Goal: Communication & Community: Answer question/provide support

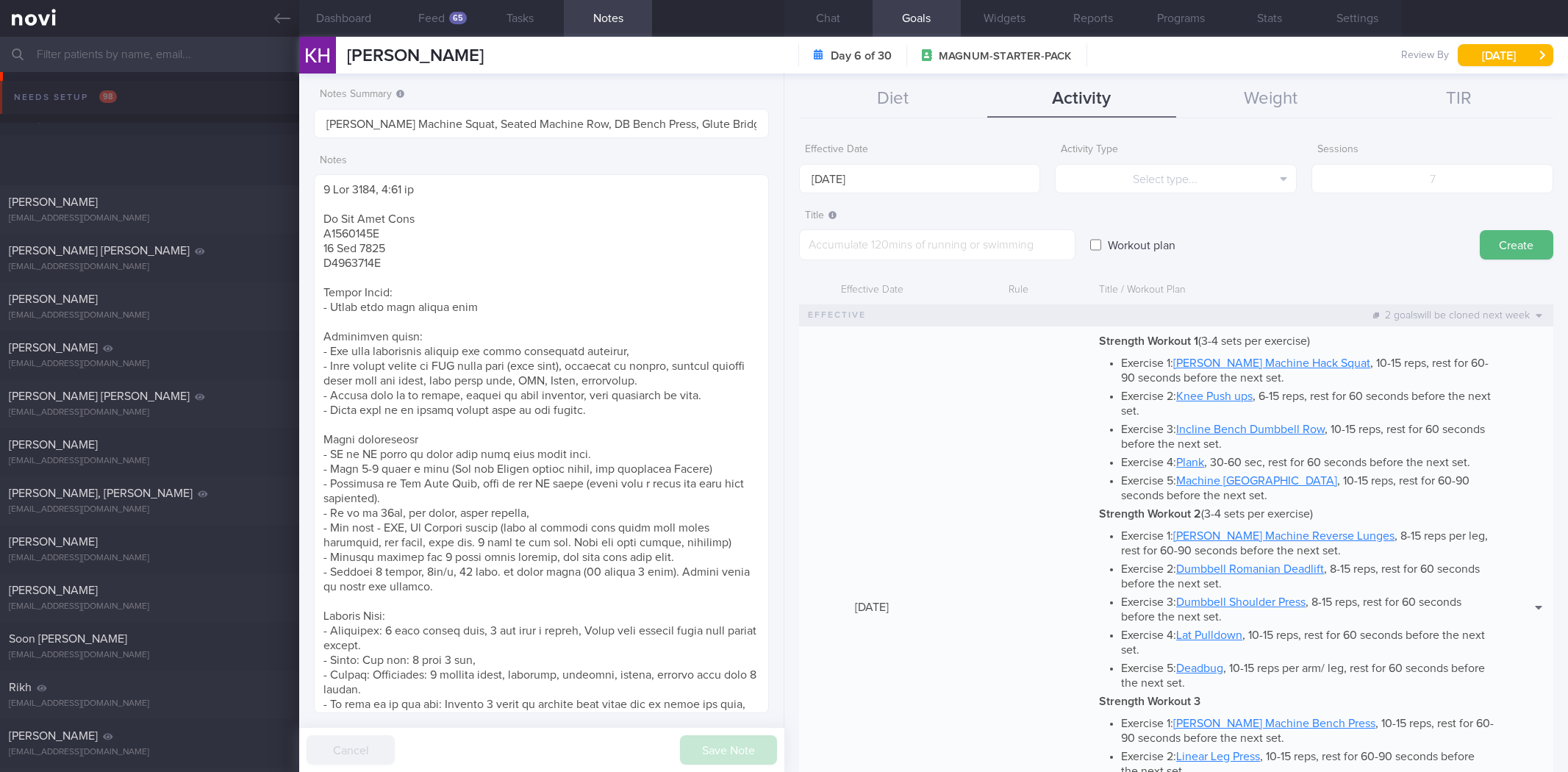
select select "8"
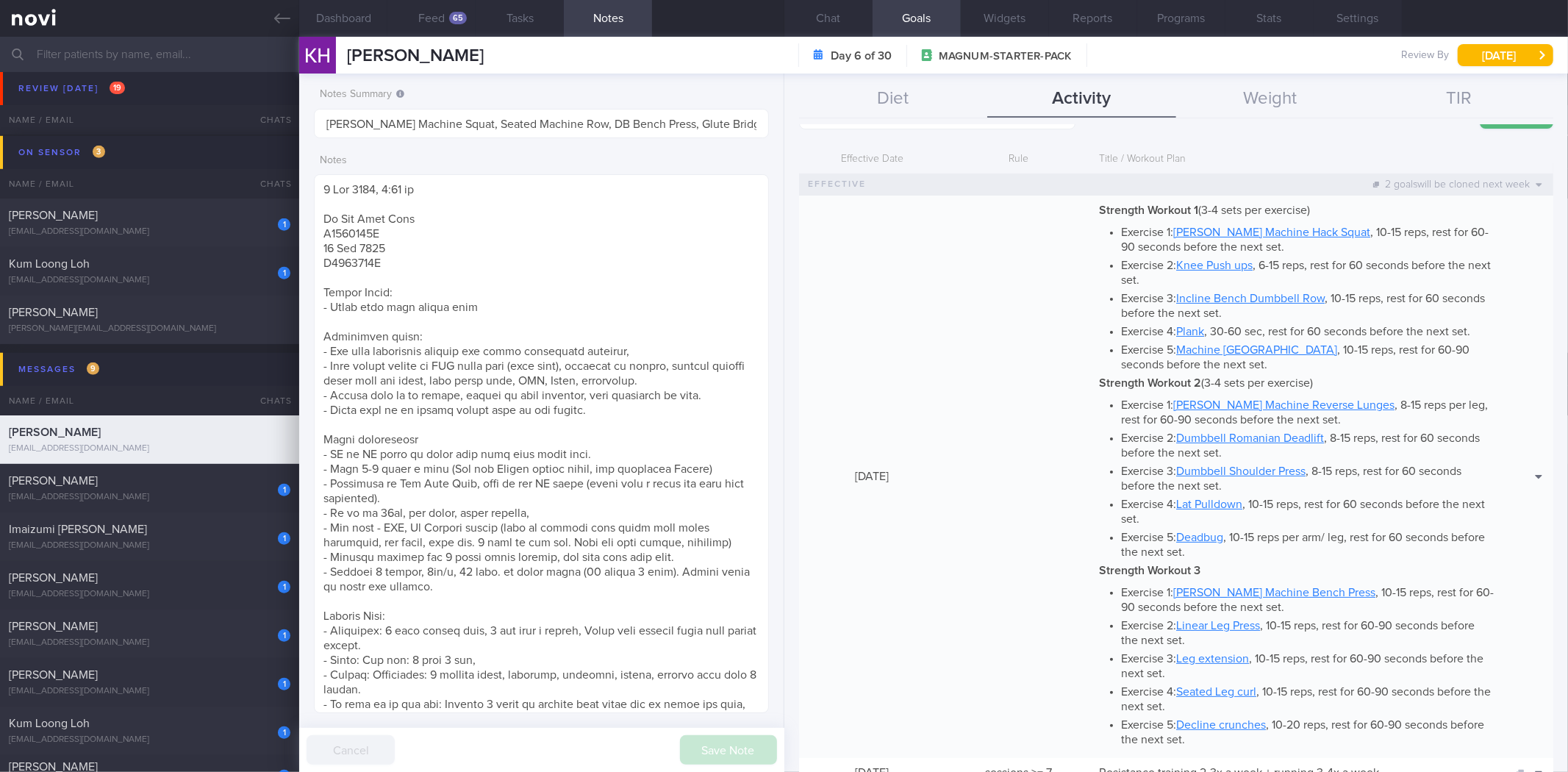
scroll to position [122, 0]
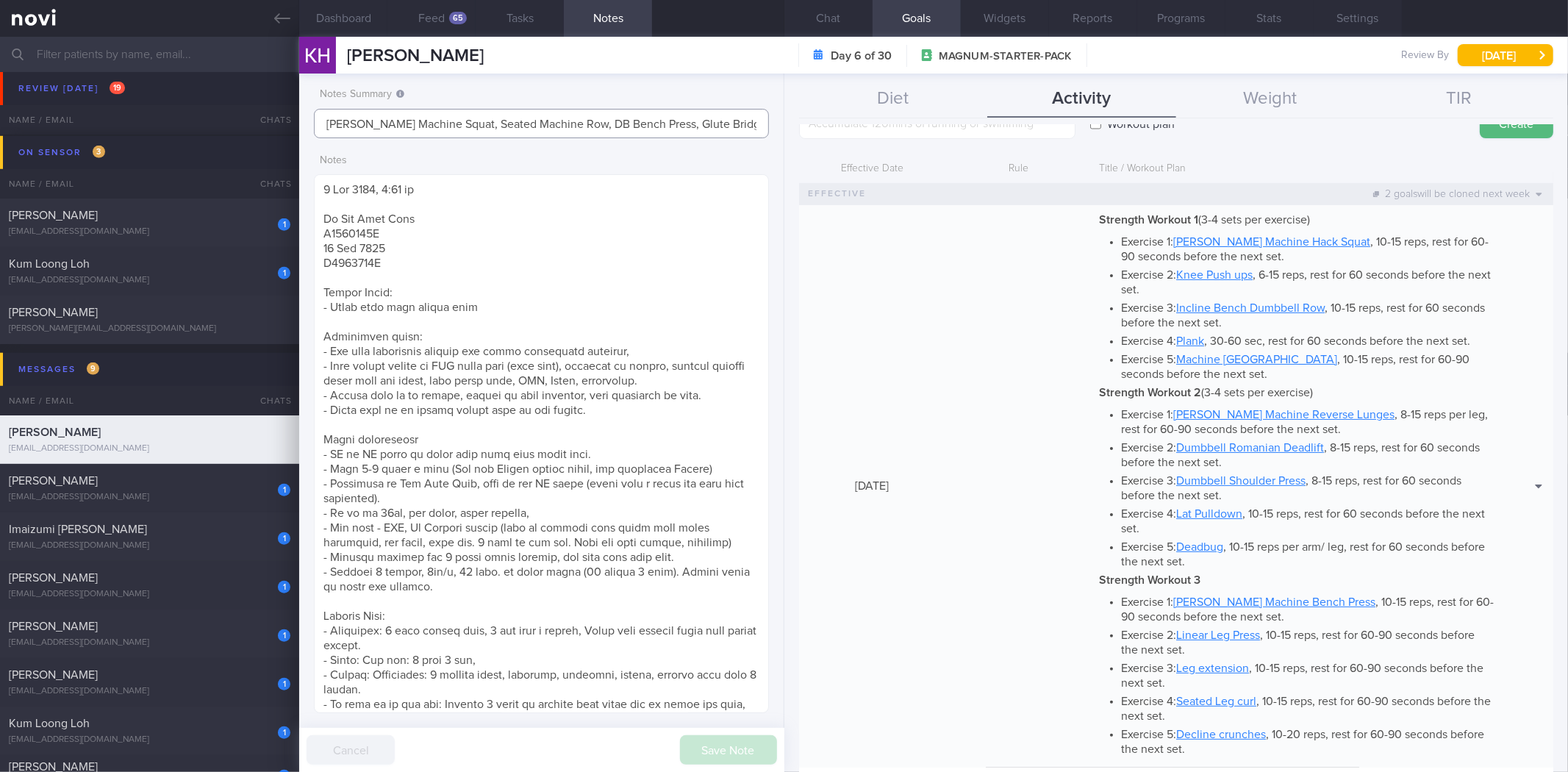
click at [483, 128] on input "Smith Machine Squat, Seated Machine Row, DB Bench Press, Glute Bridge Machine." at bounding box center [540, 124] width 455 height 30
click at [752, 747] on button "Save Note" at bounding box center [728, 750] width 97 height 30
click at [849, 9] on button "Chat" at bounding box center [828, 18] width 89 height 37
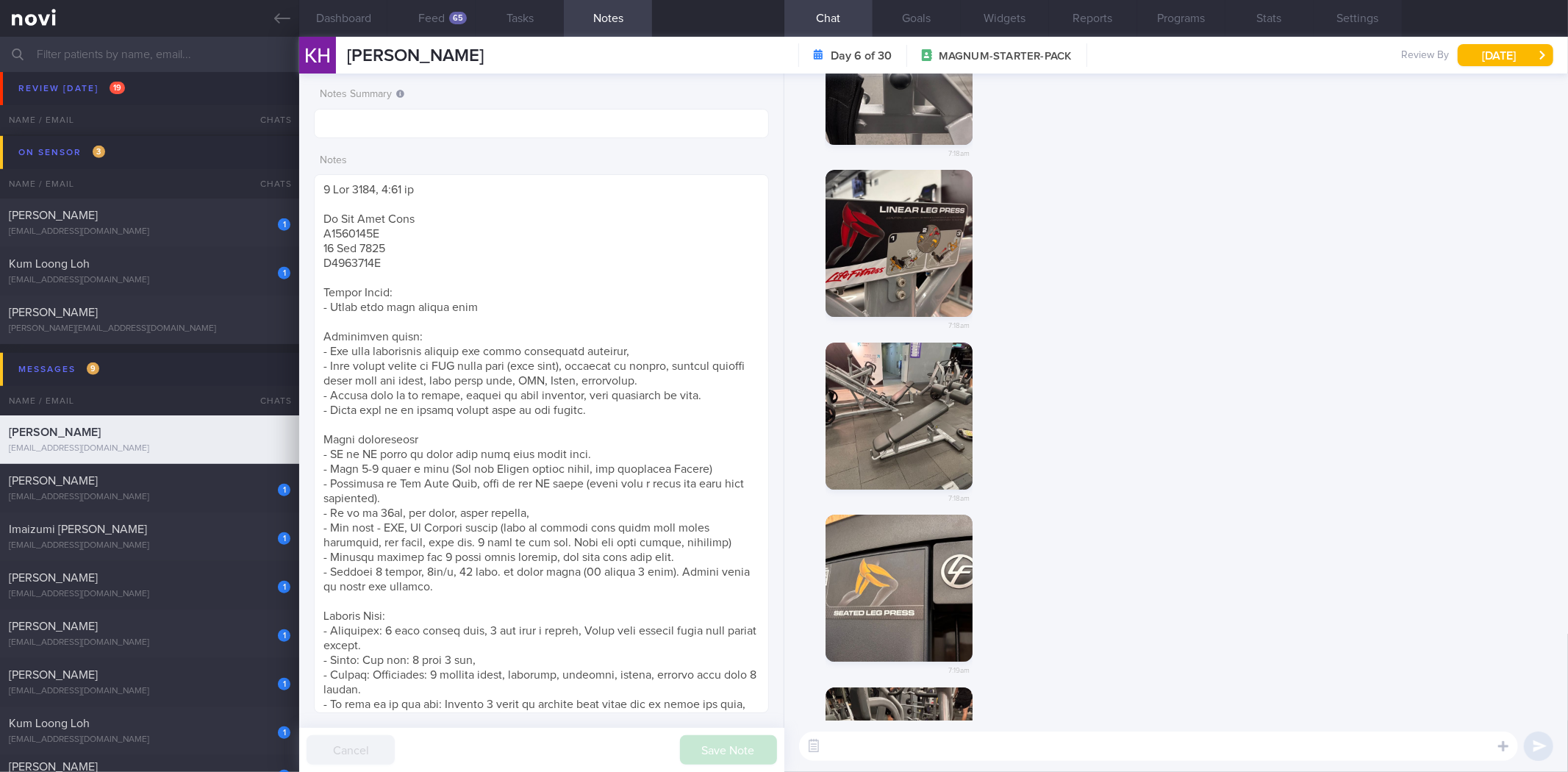
scroll to position [1, 0]
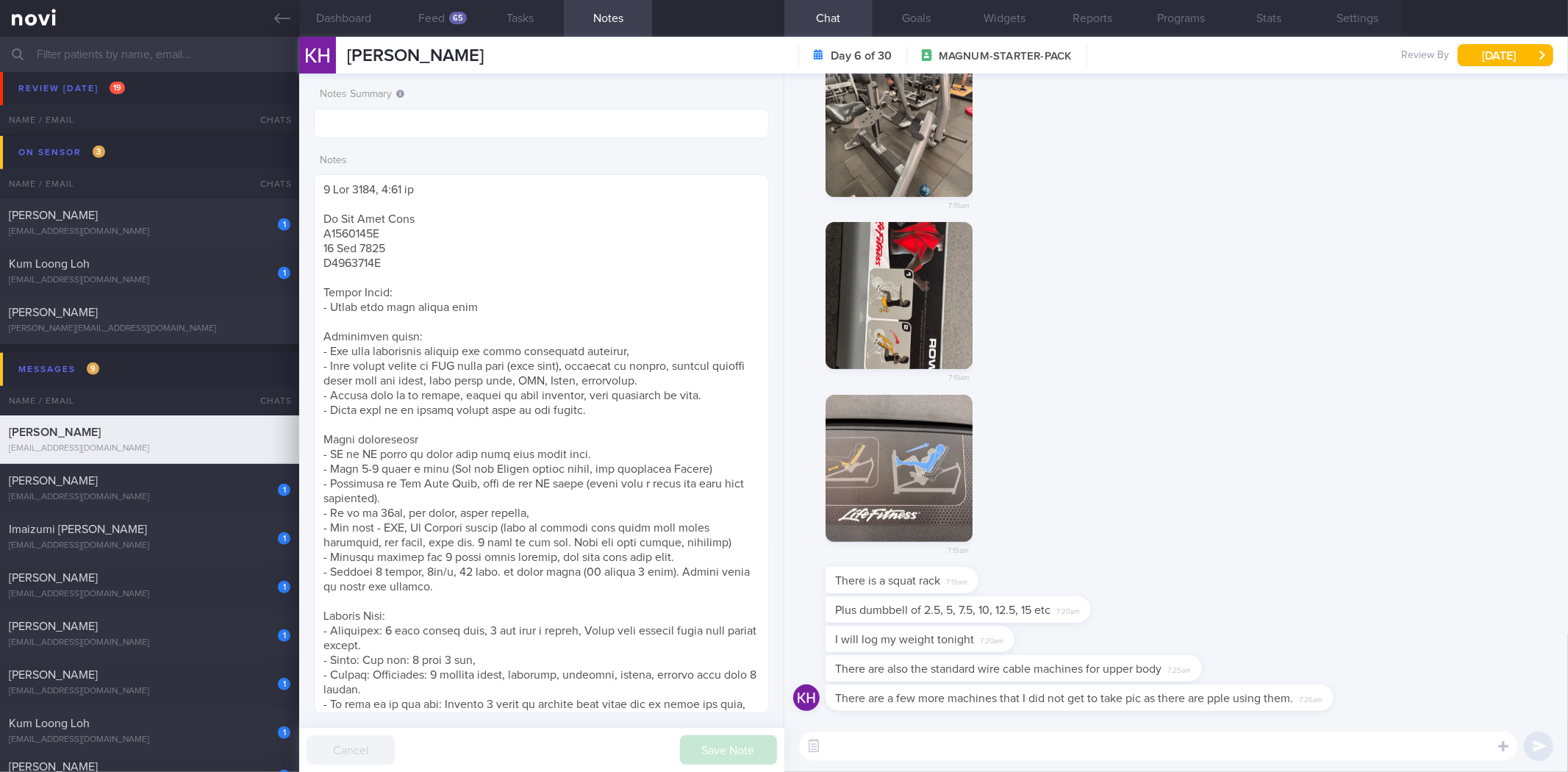
click at [1026, 753] on textarea at bounding box center [1158, 746] width 719 height 30
type textarea "Thanks for sending over the photos Kien Huay! I've"
click at [332, 13] on button "Dashboard" at bounding box center [343, 18] width 89 height 37
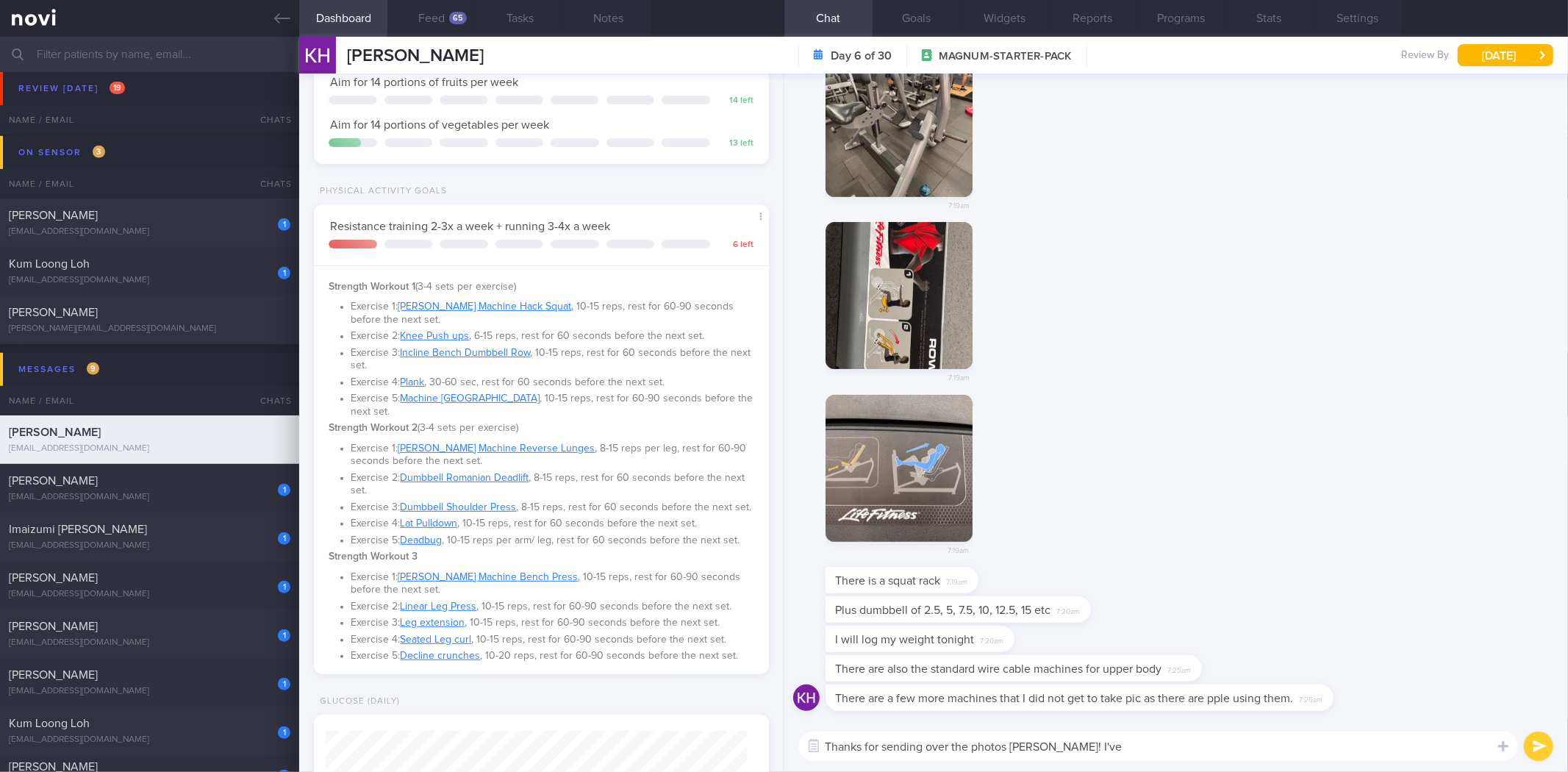
scroll to position [238, 0]
click at [1344, 750] on textarea "Thanks for sending over the photos Kien Huay! I've" at bounding box center [1158, 746] width 719 height 30
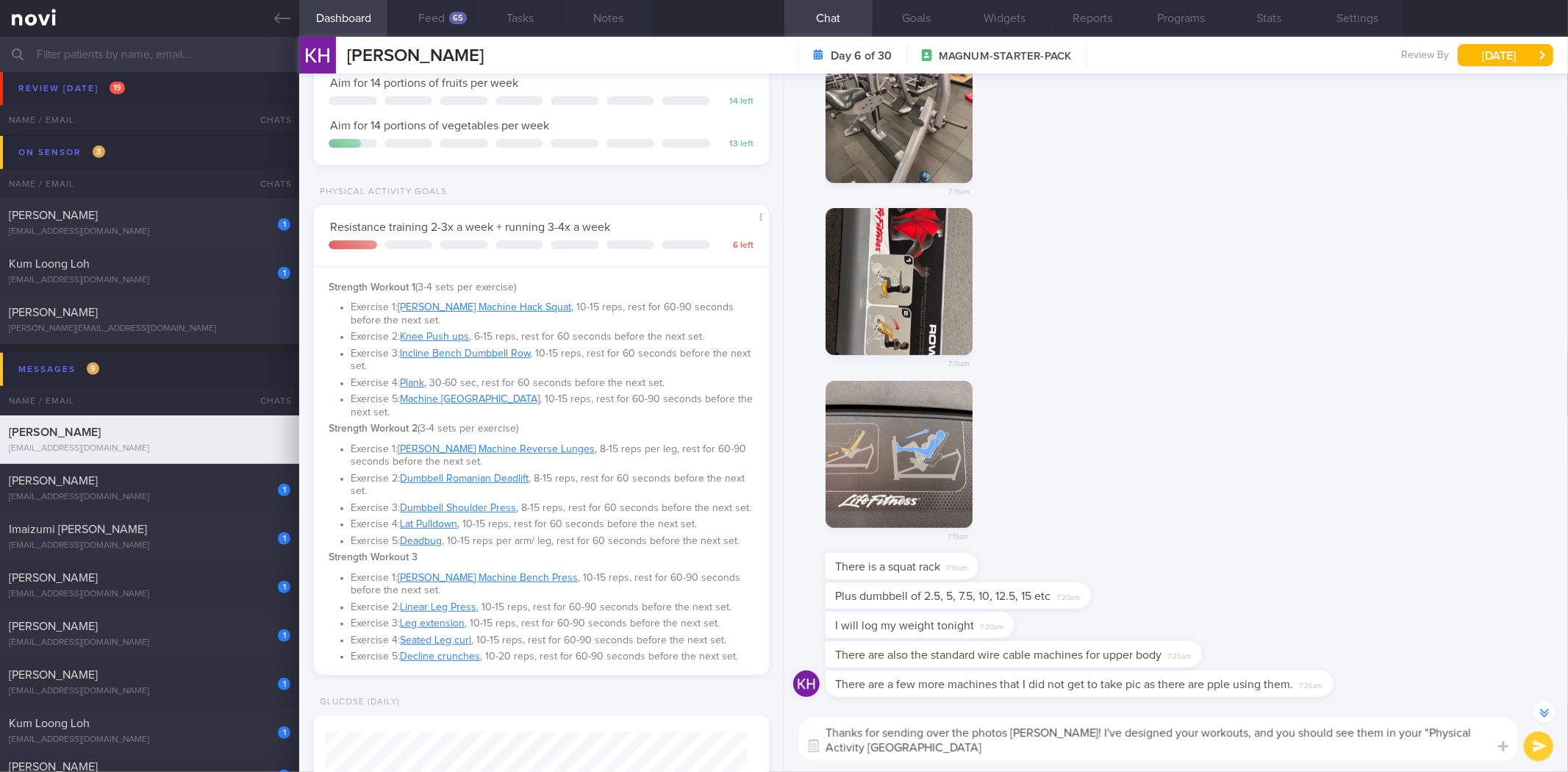
scroll to position [-13, 0]
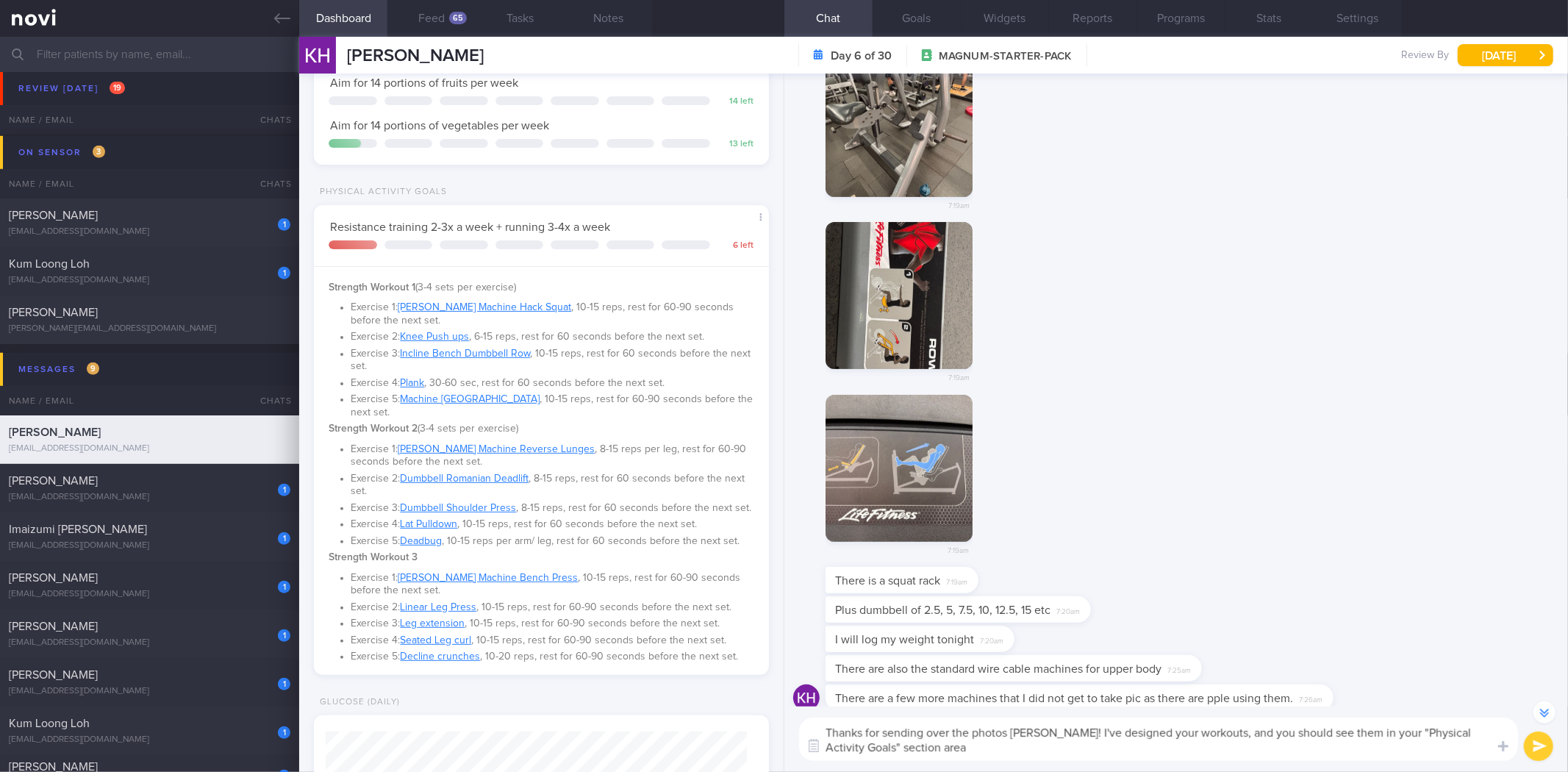
type textarea "Thanks for sending over the photos [PERSON_NAME]! I've designed your workouts, …"
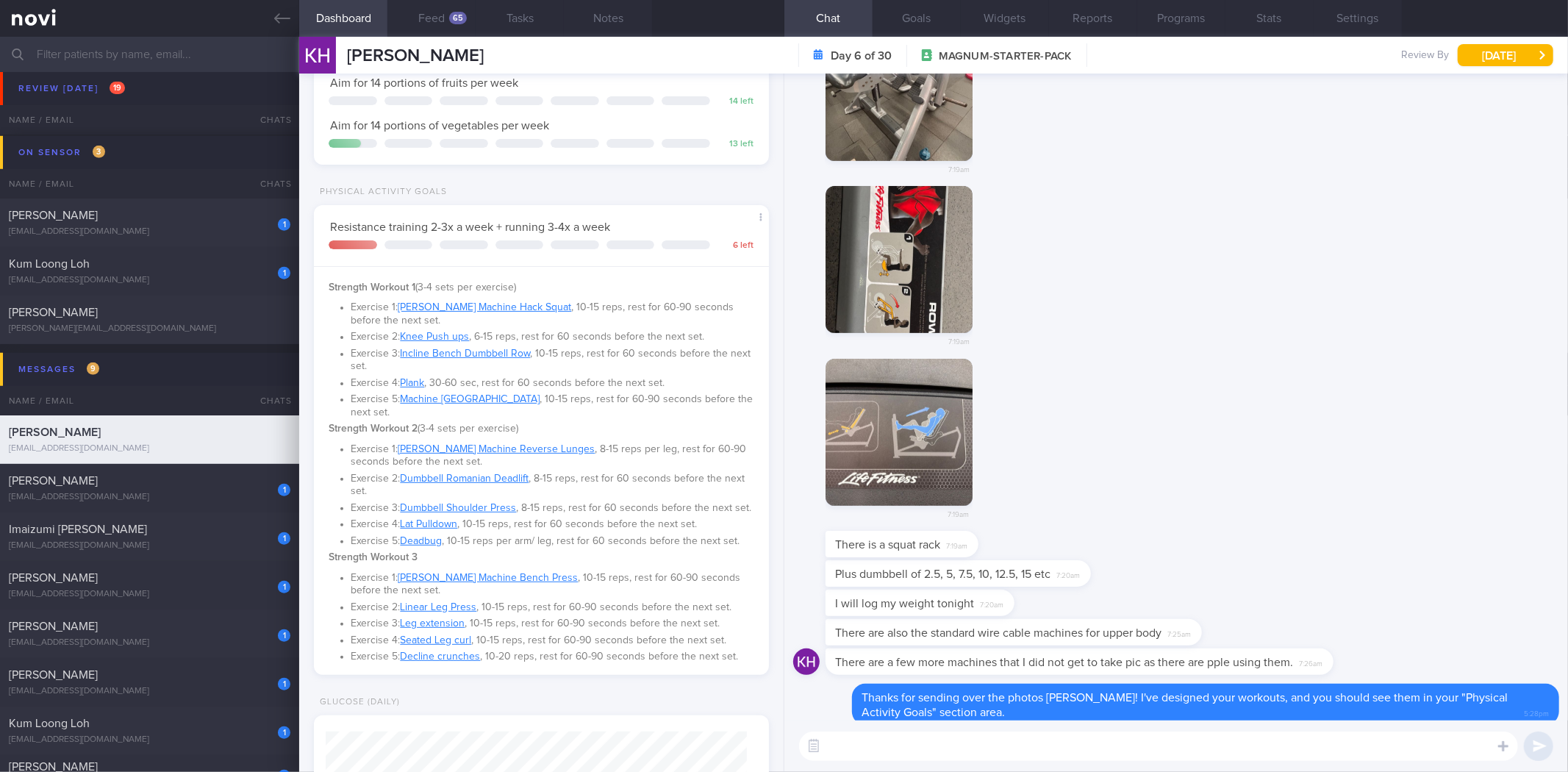
scroll to position [0, 0]
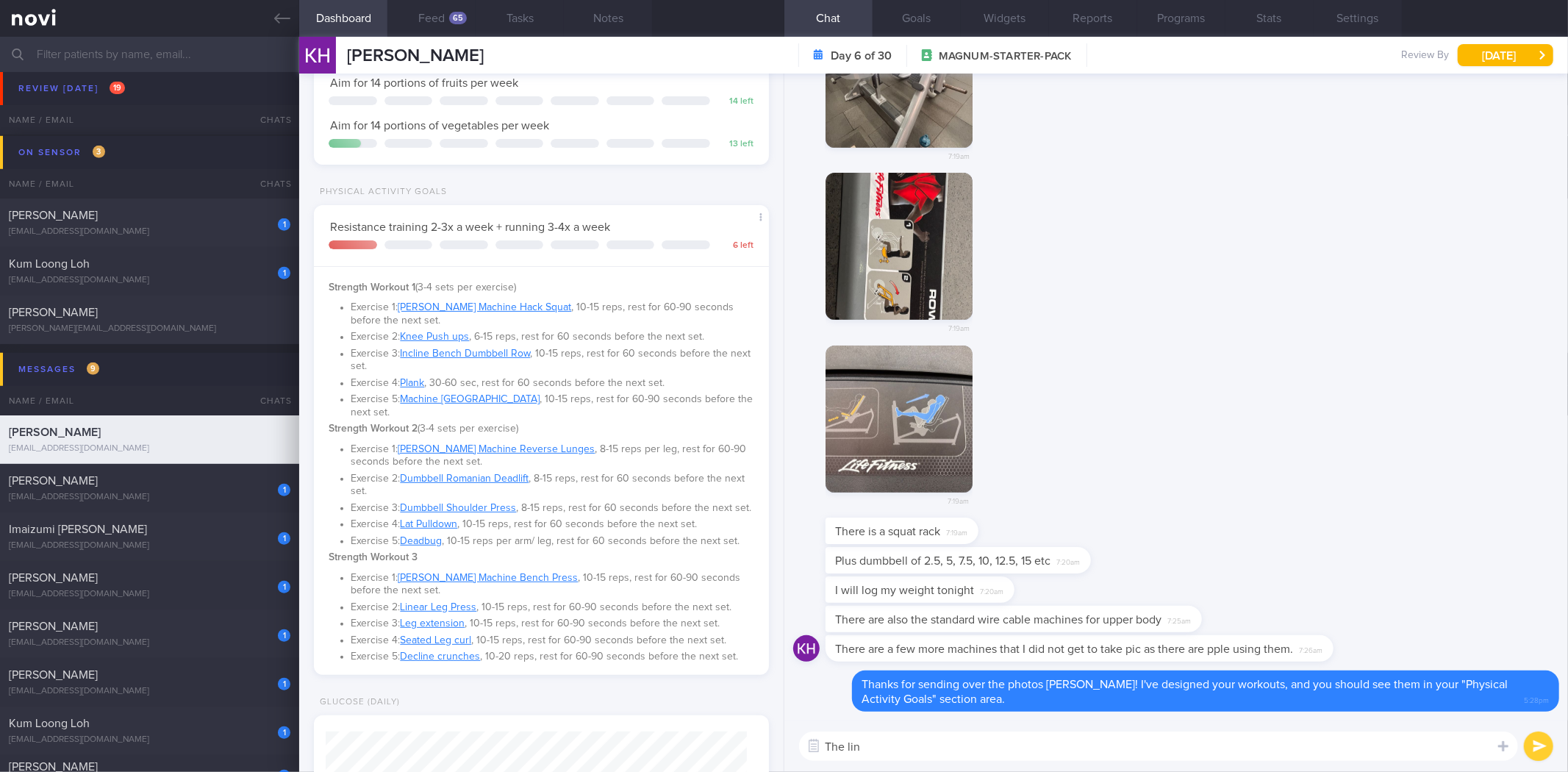
type textarea "The link"
click at [1485, 708] on label at bounding box center [1484, 702] width 30 height 30
click at [0, 0] on input "file" at bounding box center [0, 0] width 0 height 0
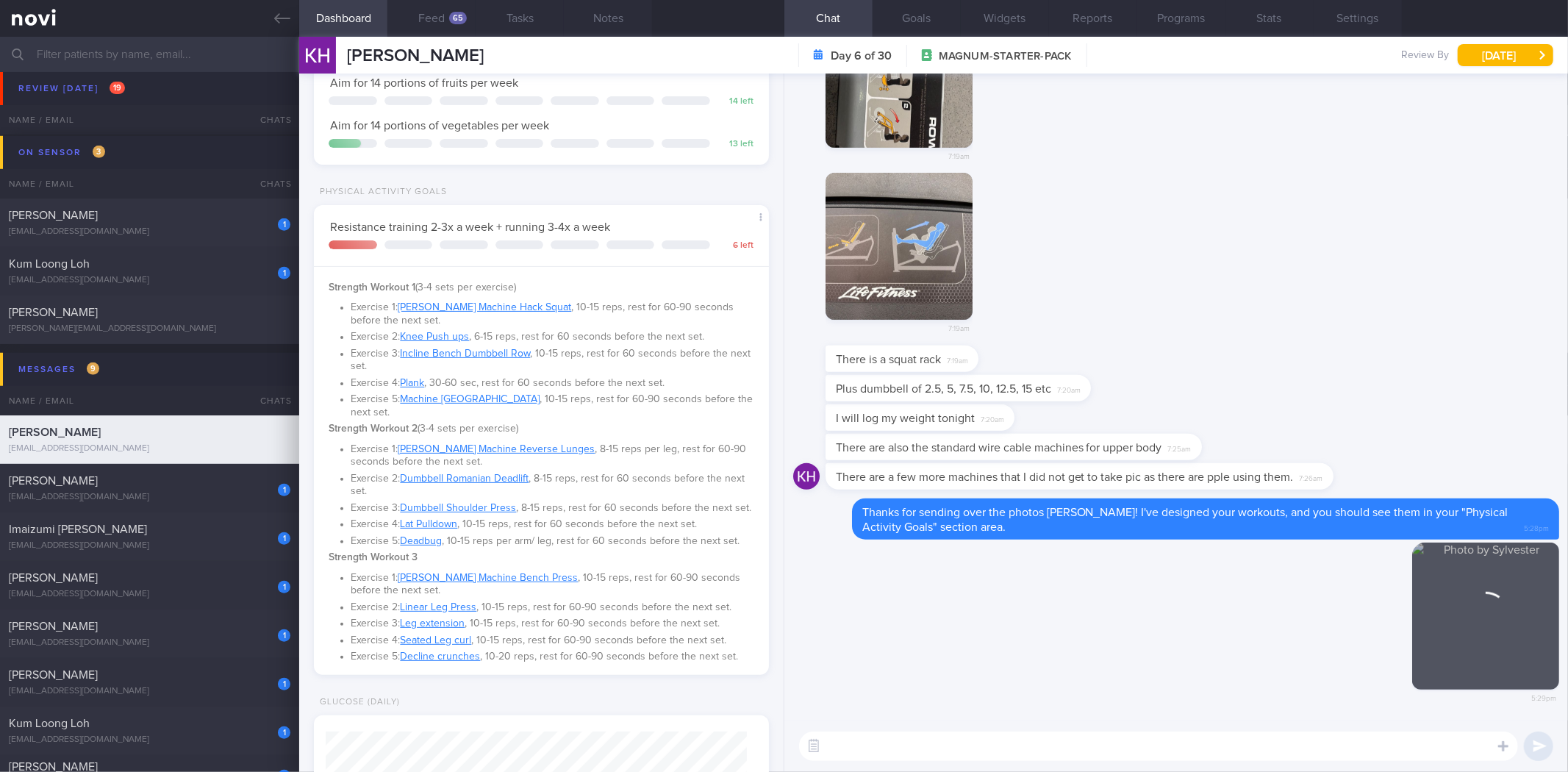
click at [1116, 748] on textarea at bounding box center [1158, 746] width 719 height 30
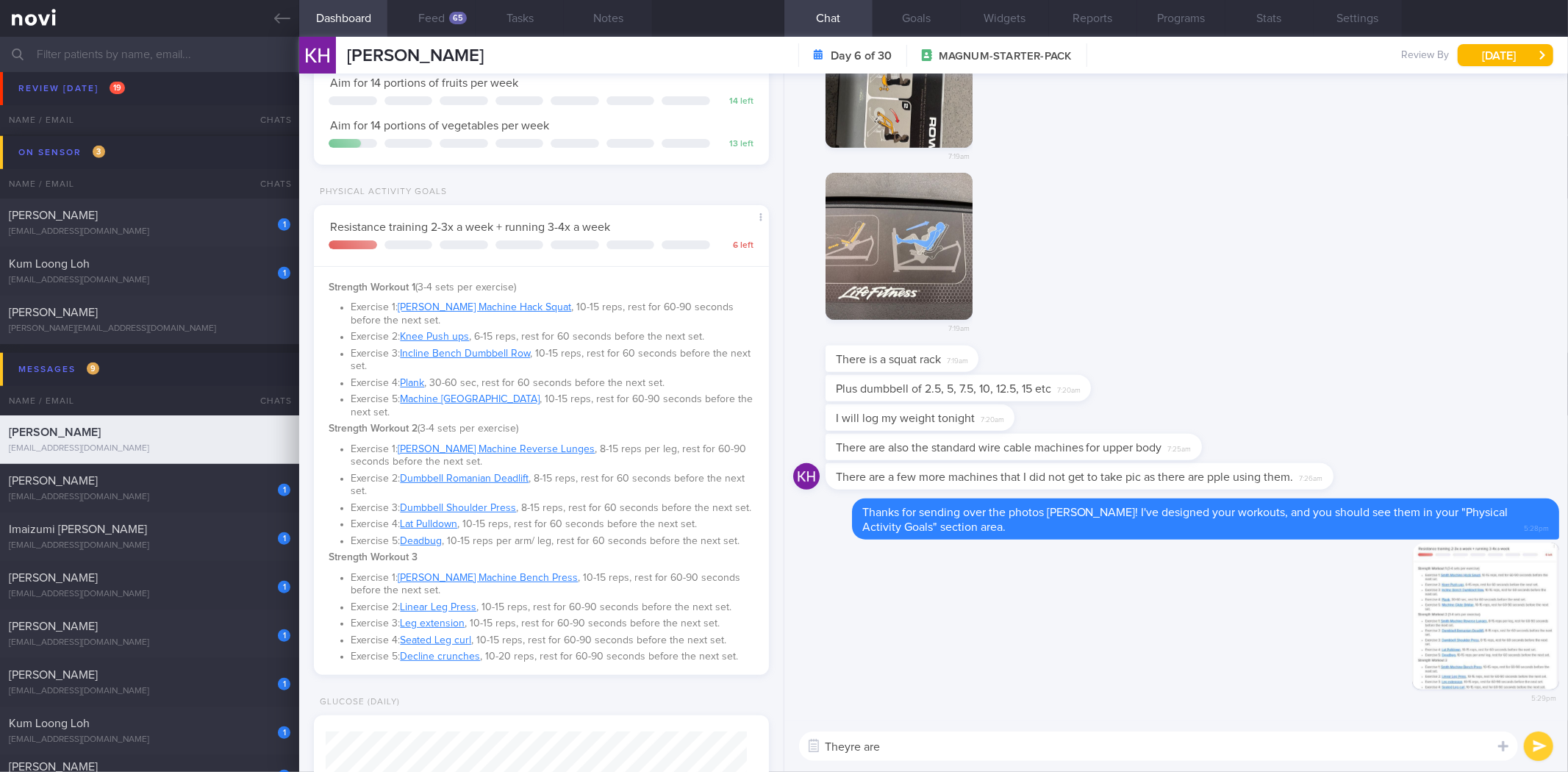
type textarea "Theyre are"
type textarea "They exercises are all hyperlinked, so you can refer to them before doing the e…"
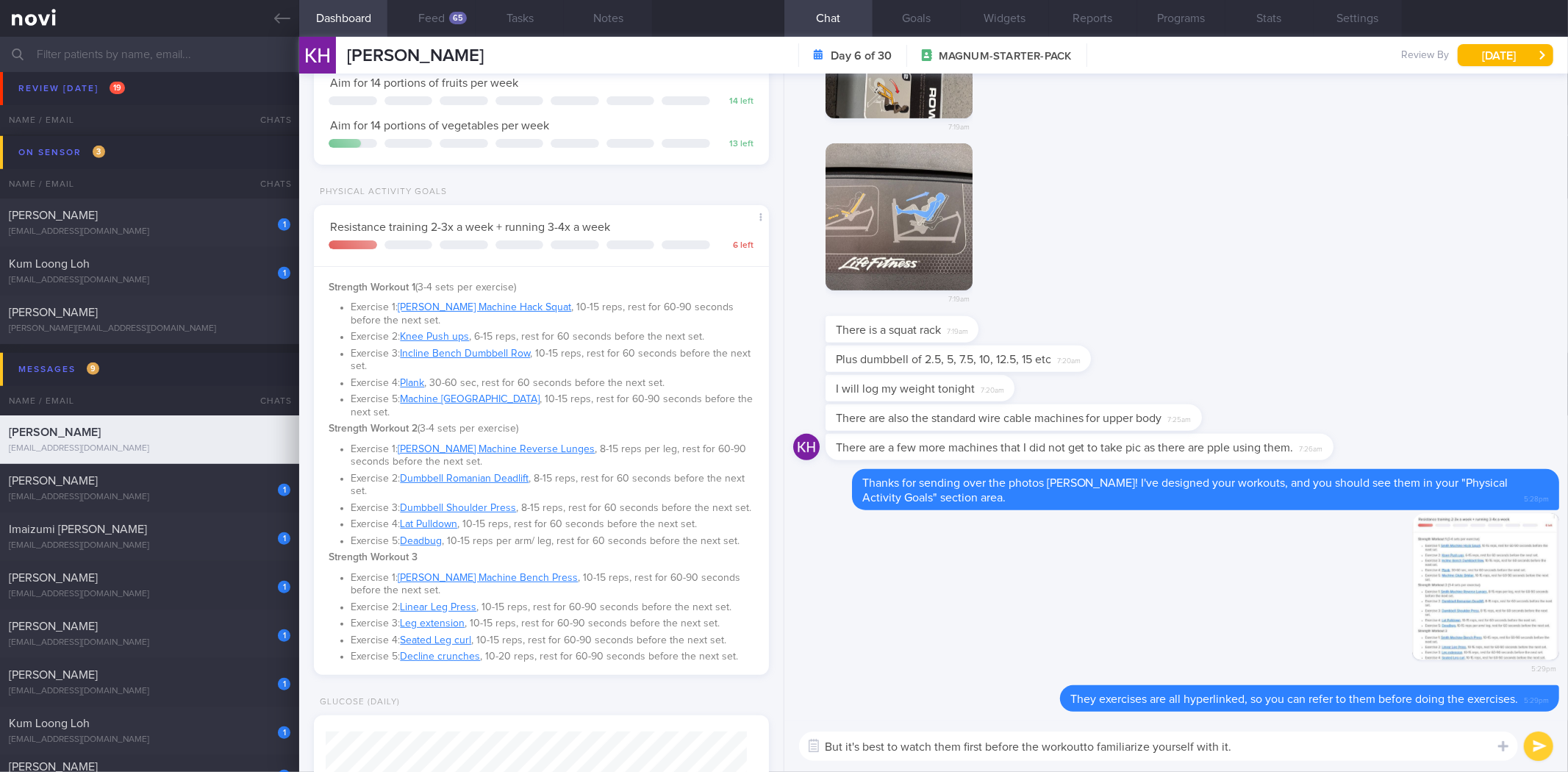
type textarea "But it's best to watch them first before the workout to familiarize yourself wi…"
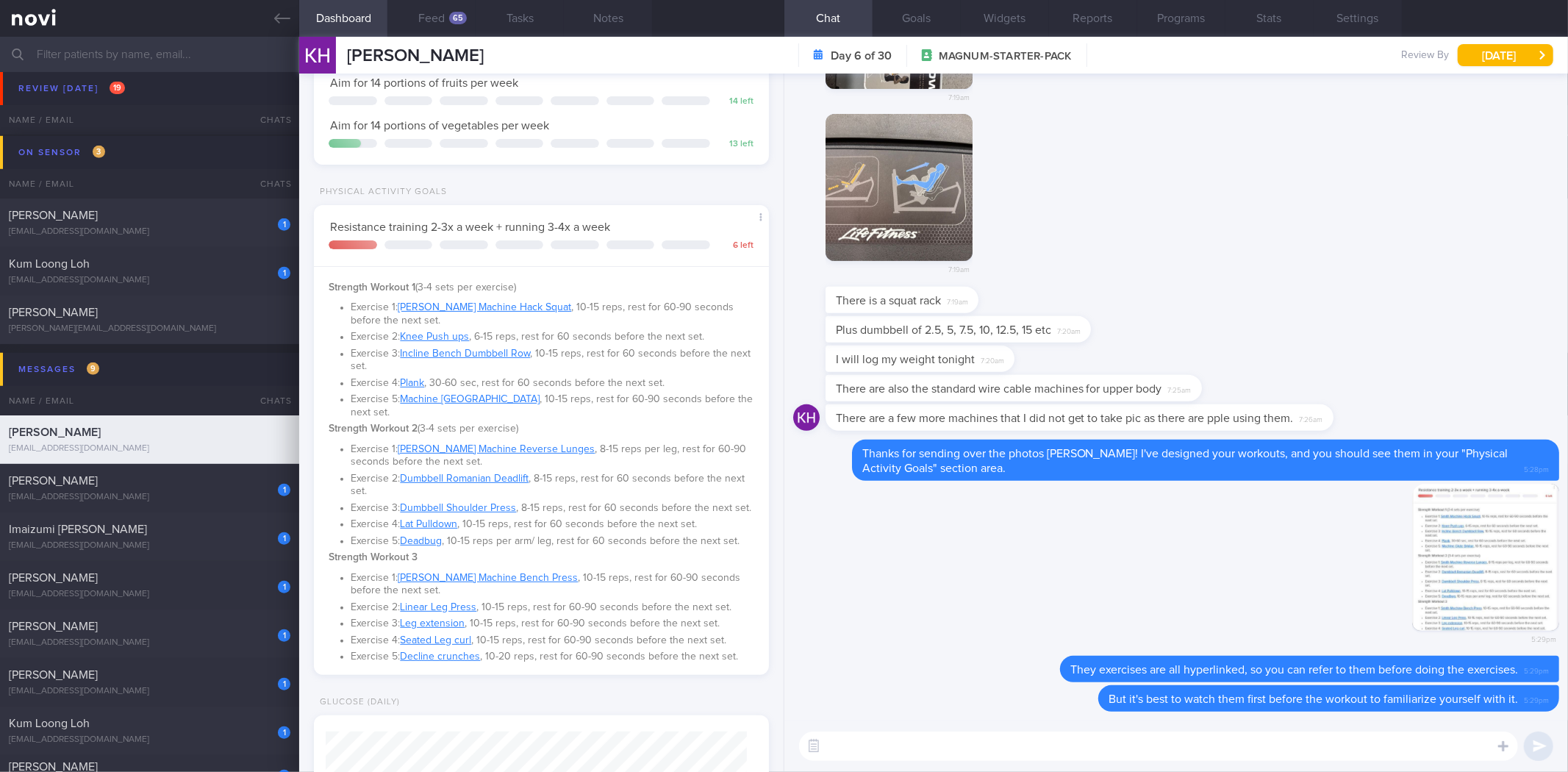
click at [299, 18] on button "Dashboard" at bounding box center [343, 18] width 89 height 37
click at [283, 22] on icon at bounding box center [282, 18] width 17 height 17
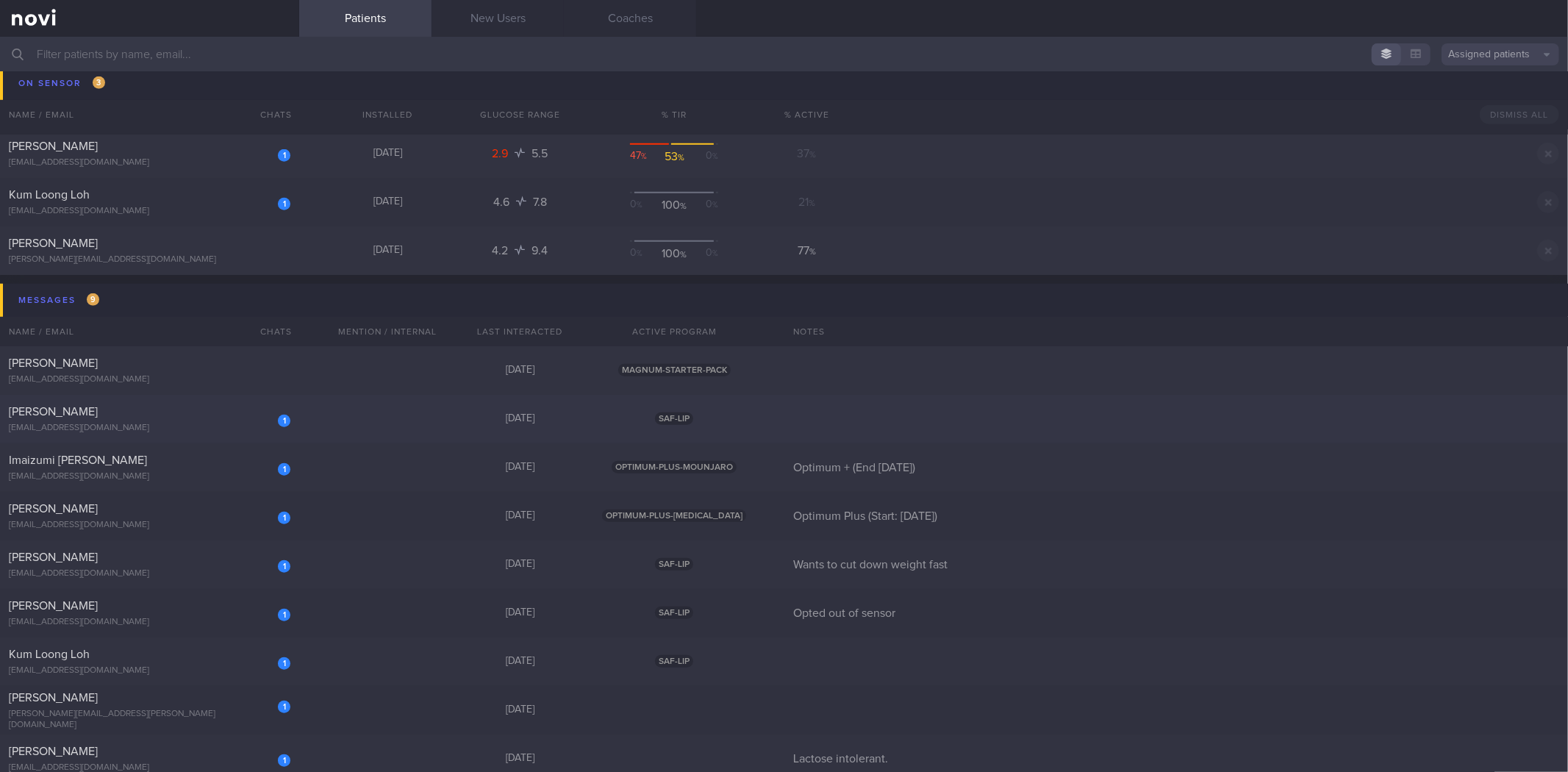
scroll to position [980, 0]
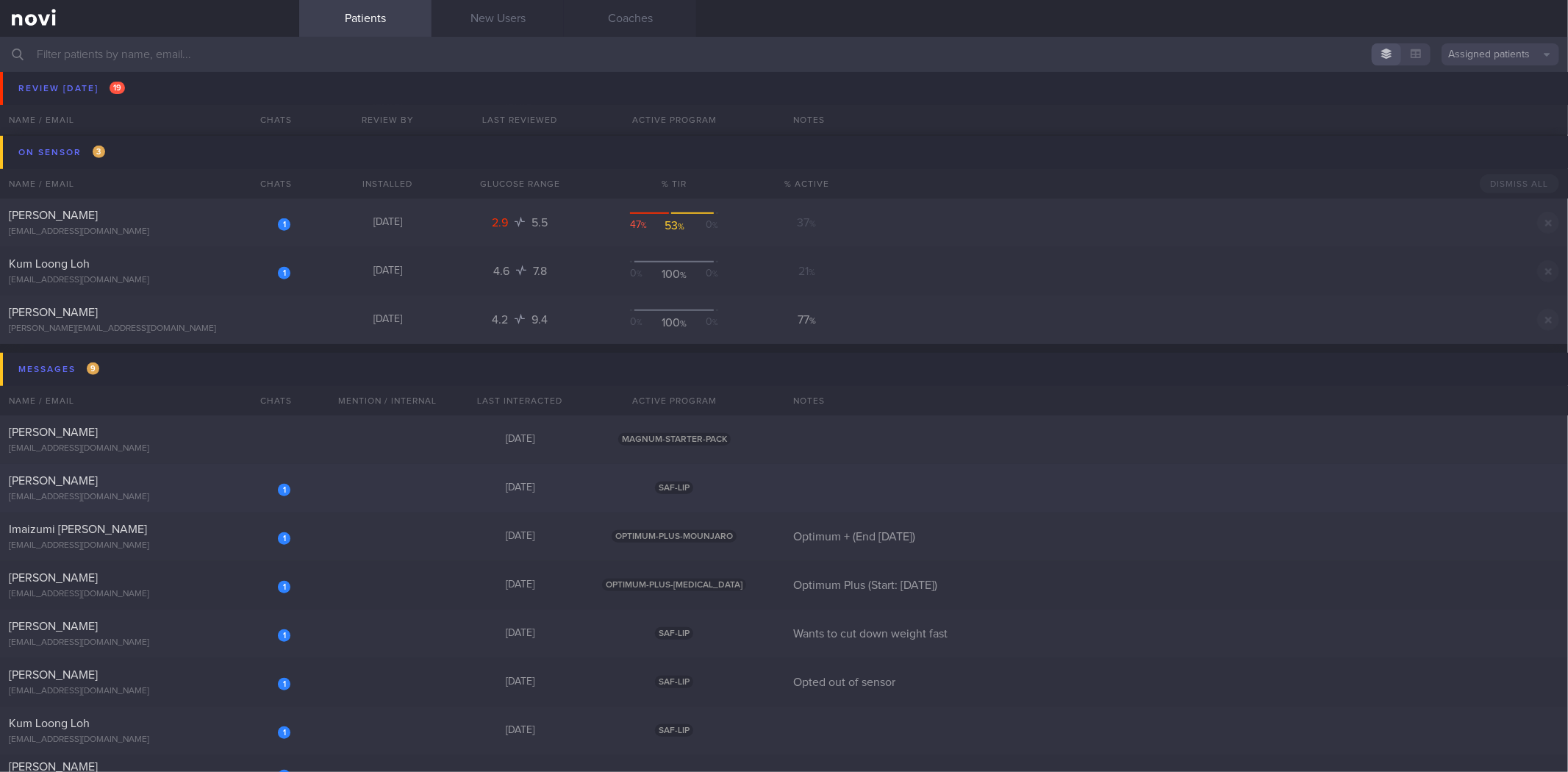
click at [219, 497] on div "[EMAIL_ADDRESS][DOMAIN_NAME]" at bounding box center [149, 497] width 281 height 11
select select "8"
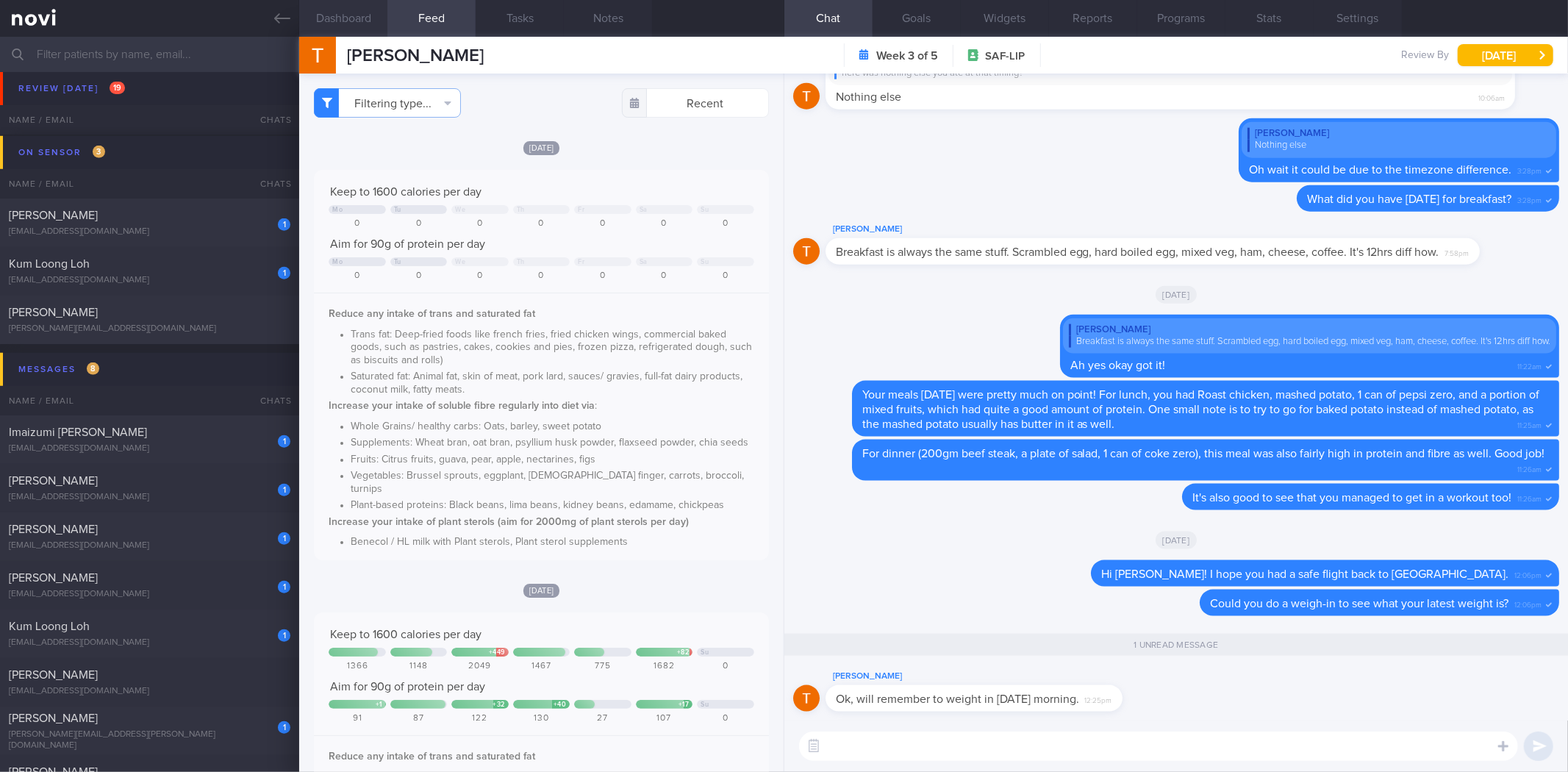
click at [364, 31] on button "Dashboard" at bounding box center [343, 18] width 89 height 37
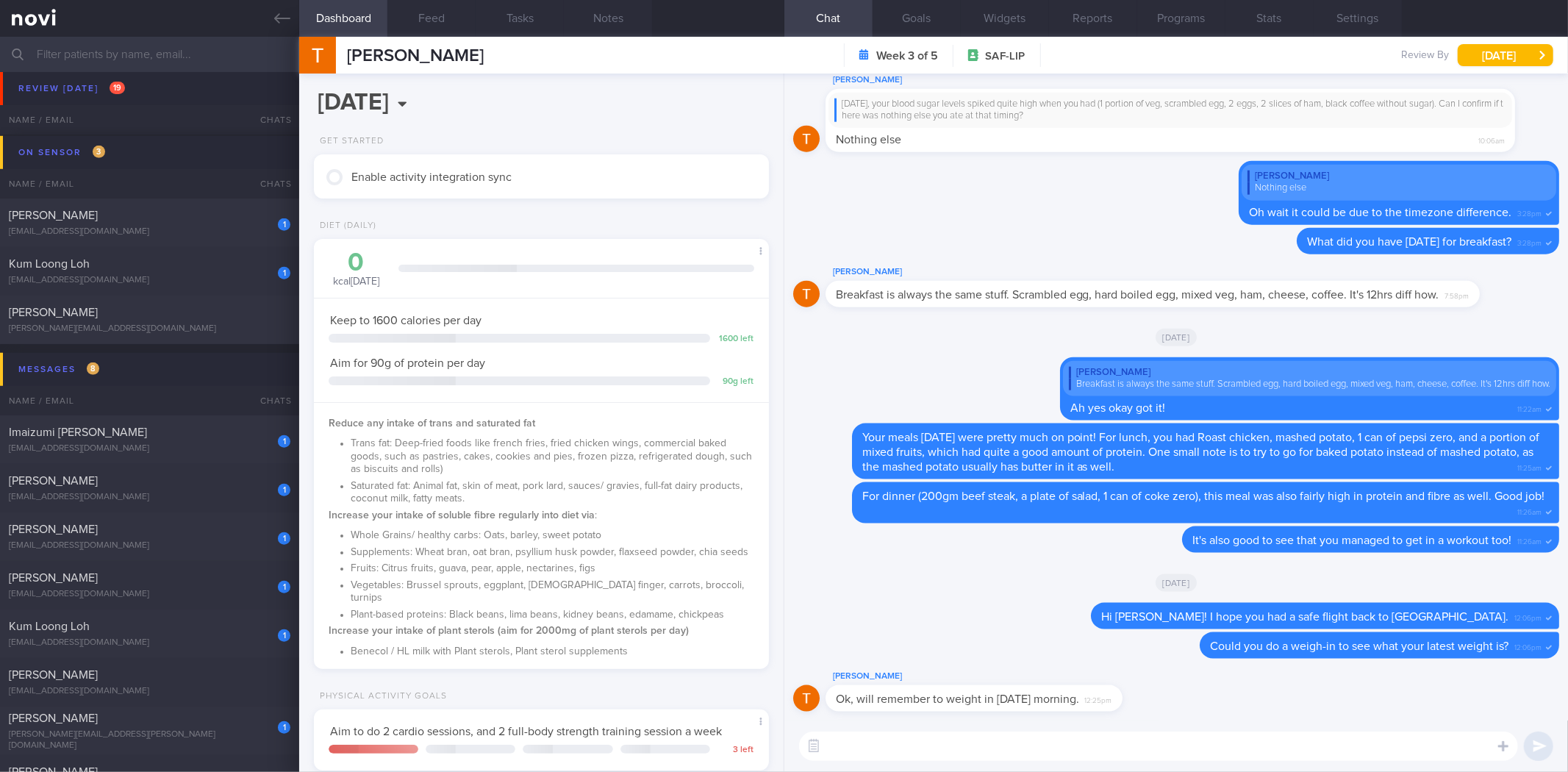
scroll to position [229, 415]
click at [919, 746] on textarea at bounding box center [1158, 746] width 719 height 30
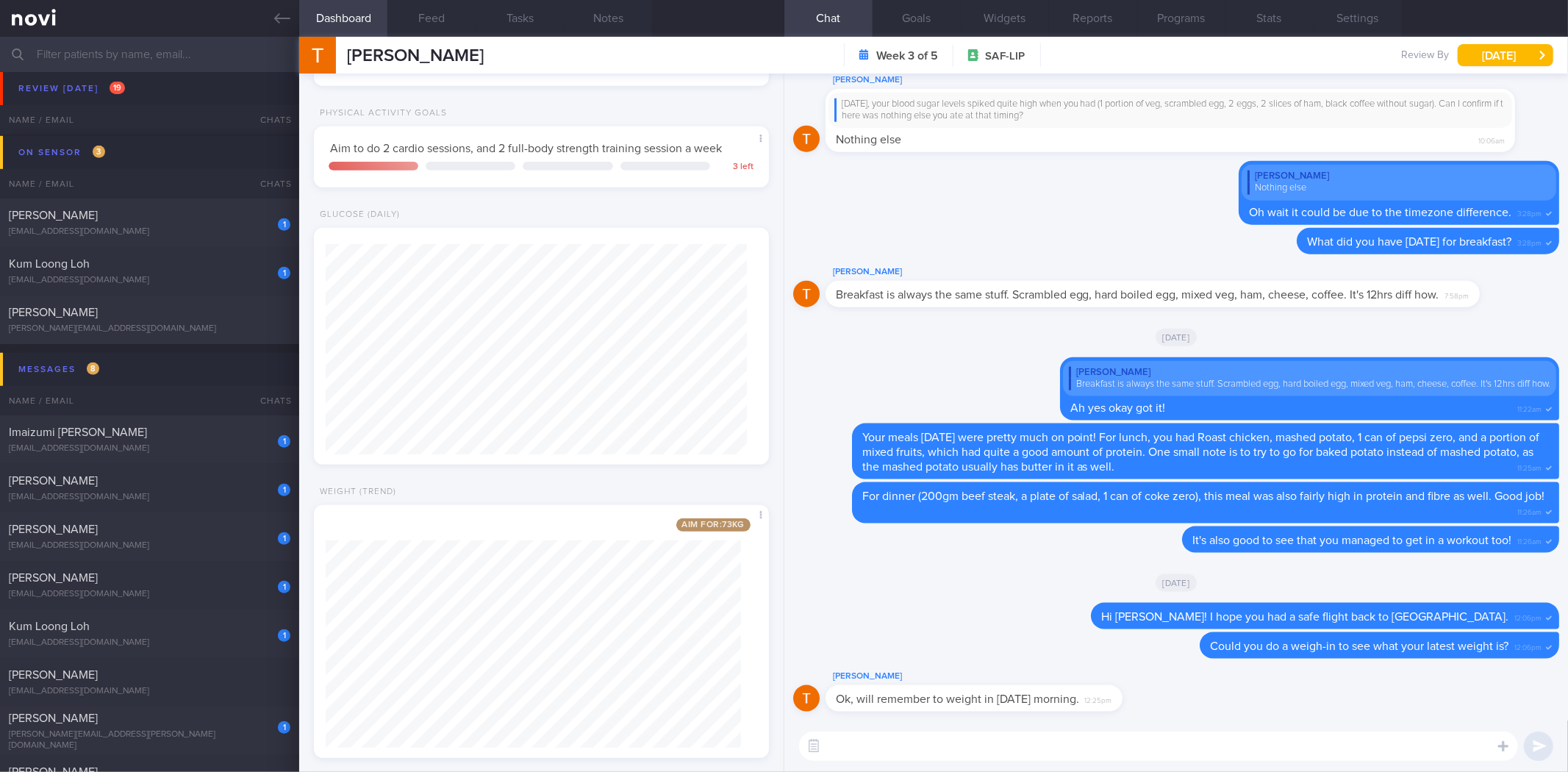
scroll to position [605, 0]
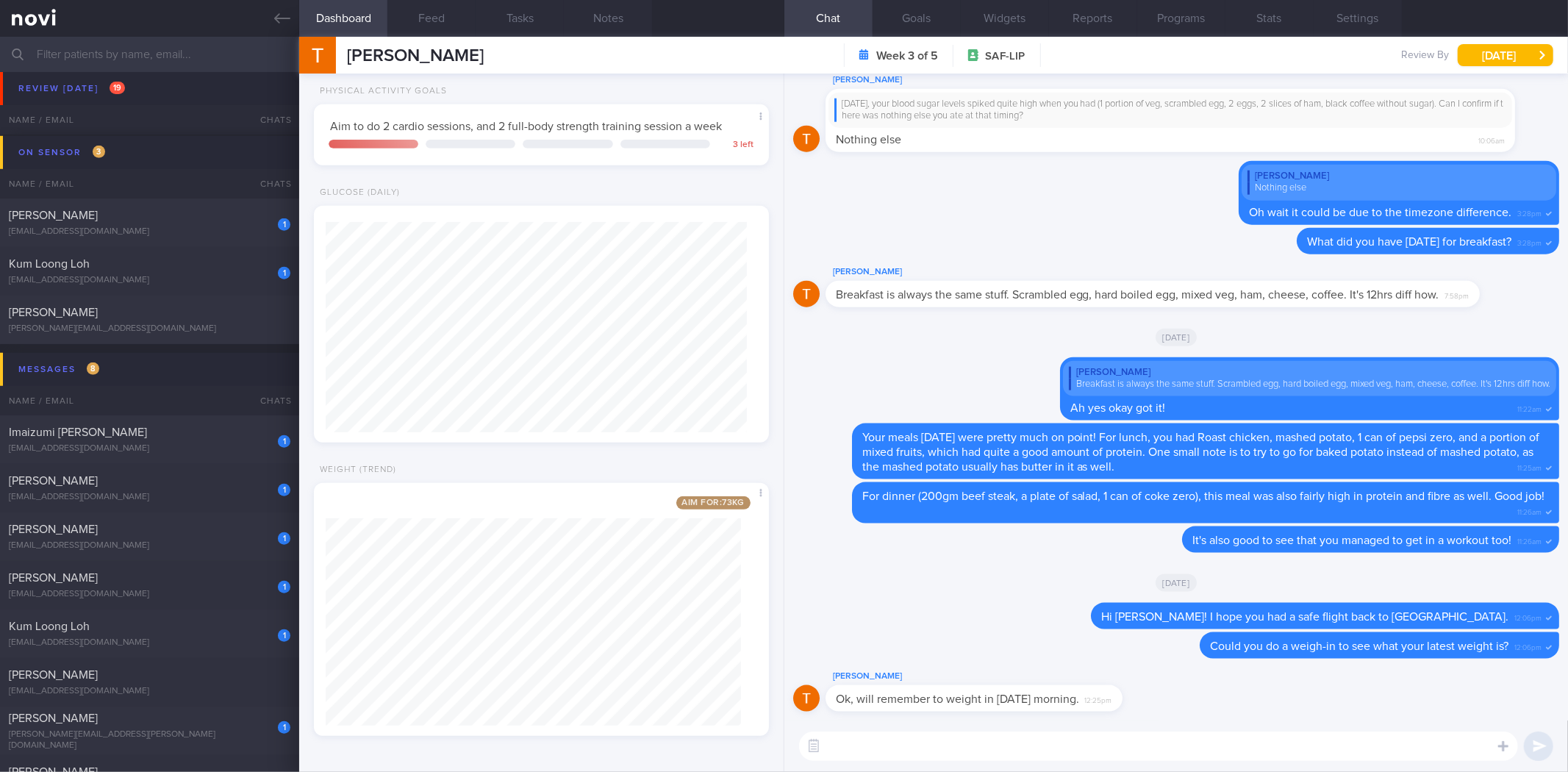
click at [991, 737] on textarea at bounding box center [1158, 746] width 719 height 30
type textarea "Okay cool! Also, don't forget to resume your food and activity logging too yea?"
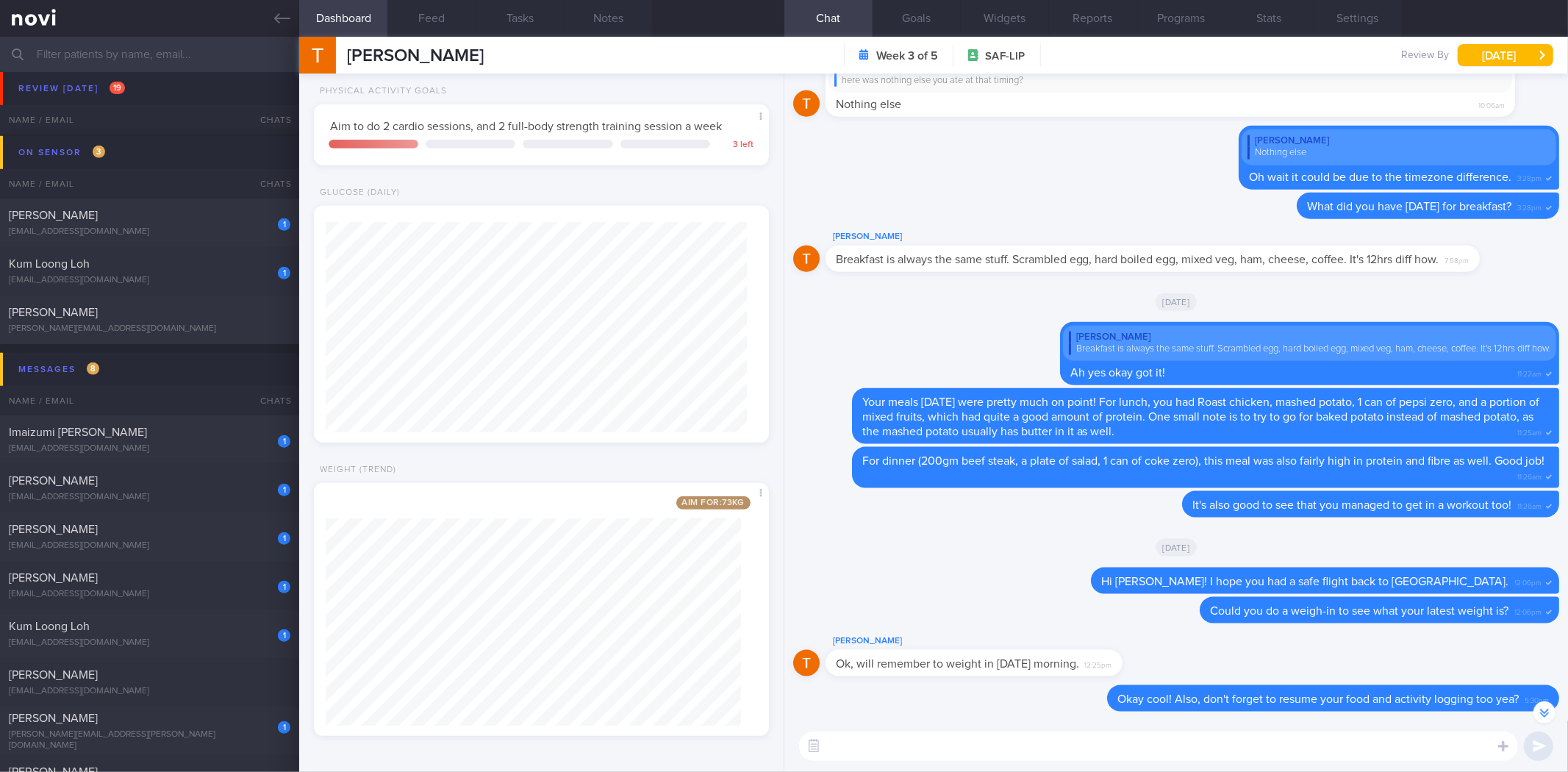
scroll to position [-34, 0]
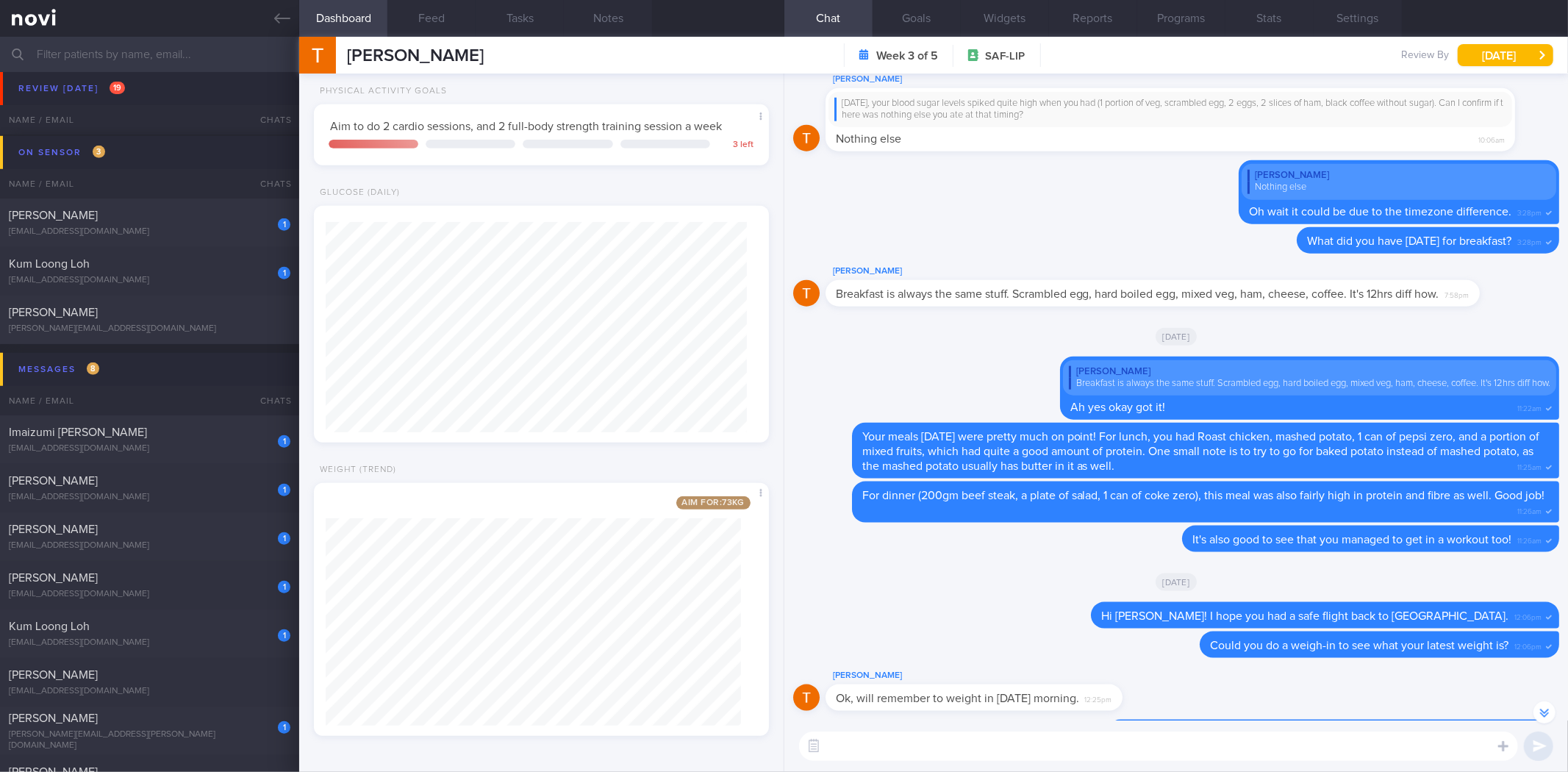
click at [304, 10] on button "Dashboard" at bounding box center [343, 18] width 89 height 37
click at [189, 436] on div "Imaizumi [PERSON_NAME]" at bounding box center [148, 433] width 278 height 15
type input "Optimum + (End [DATE])"
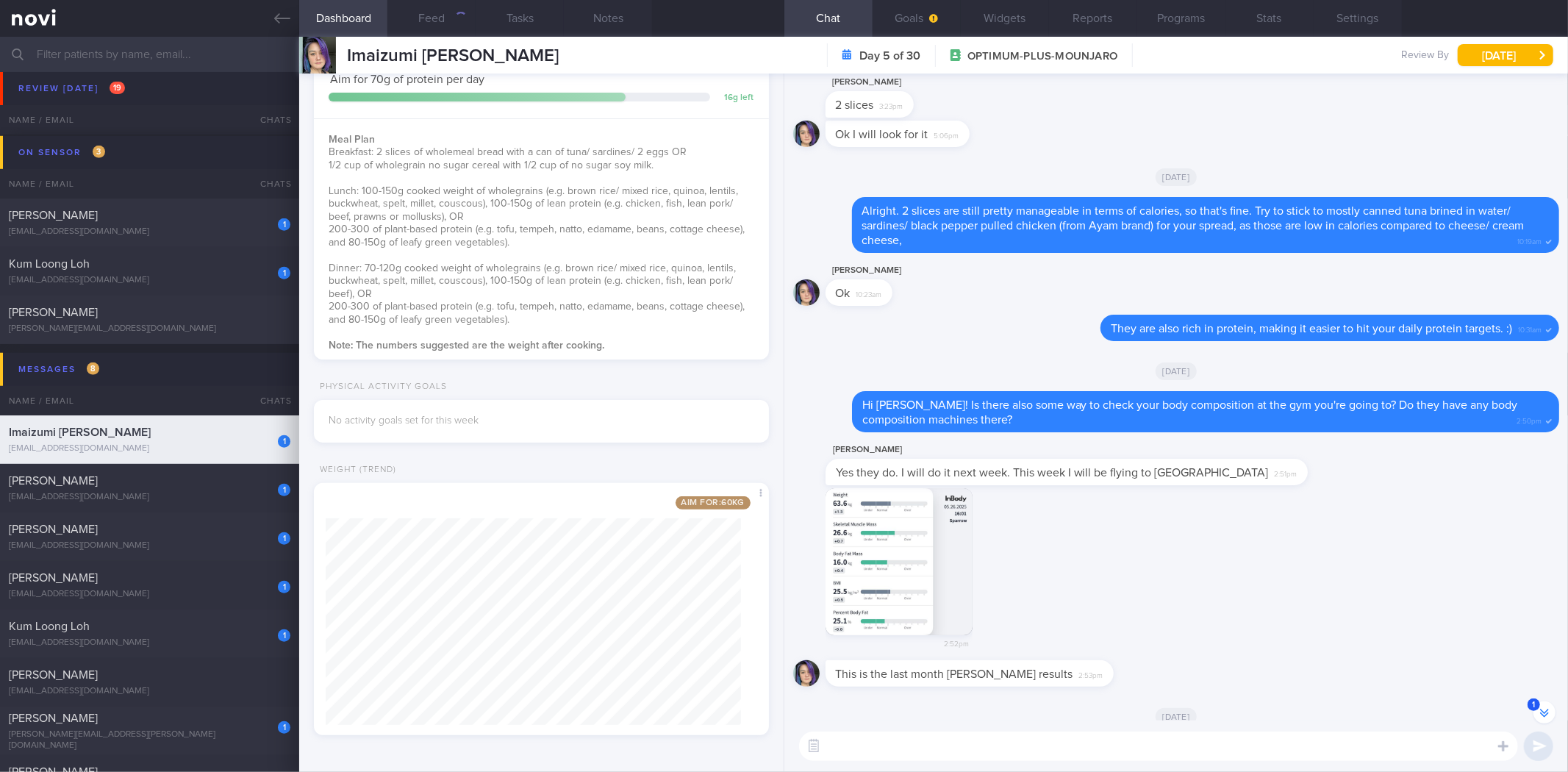
scroll to position [-2883, 0]
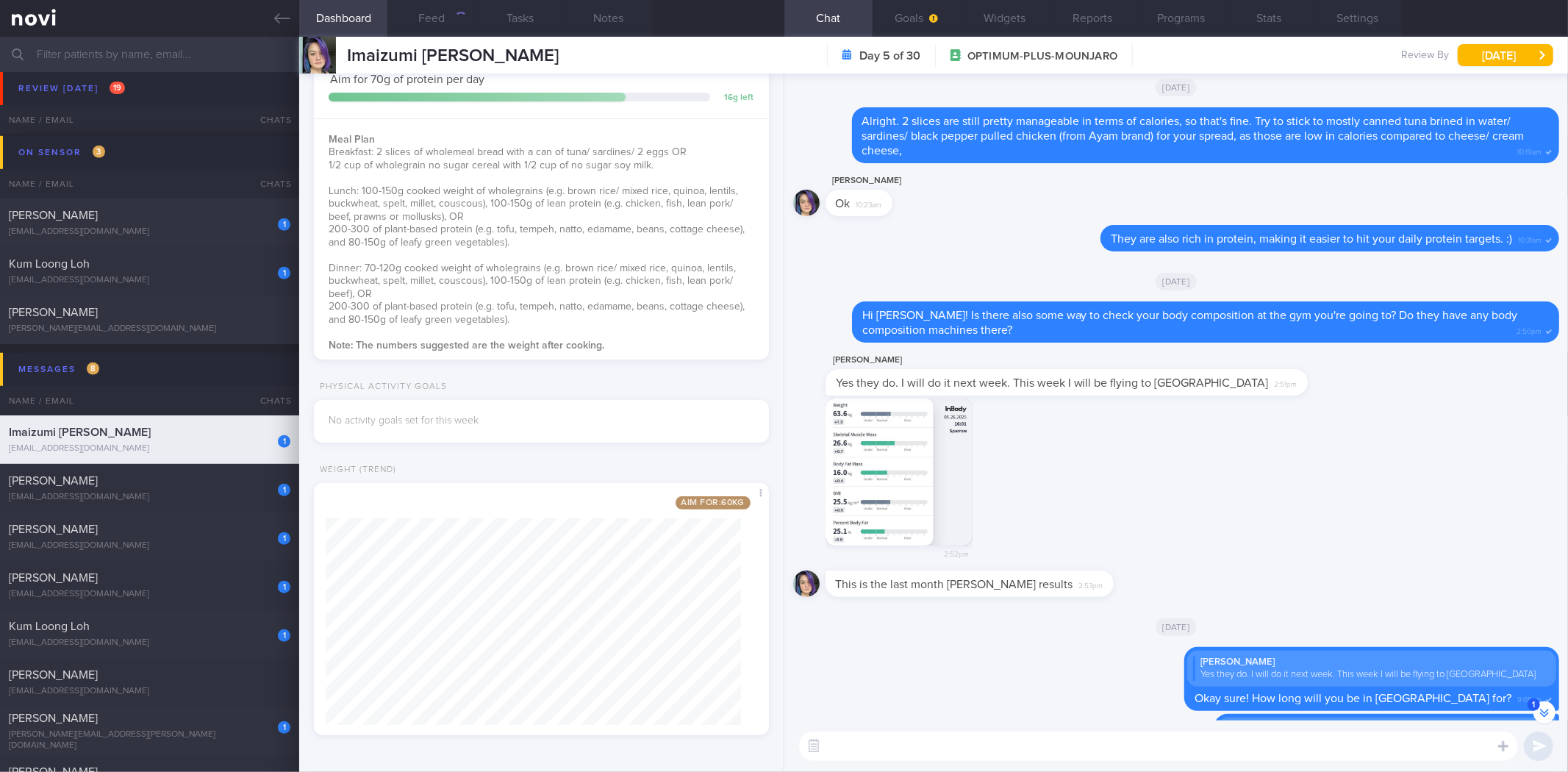
click at [1538, 719] on button "1" at bounding box center [1545, 712] width 22 height 22
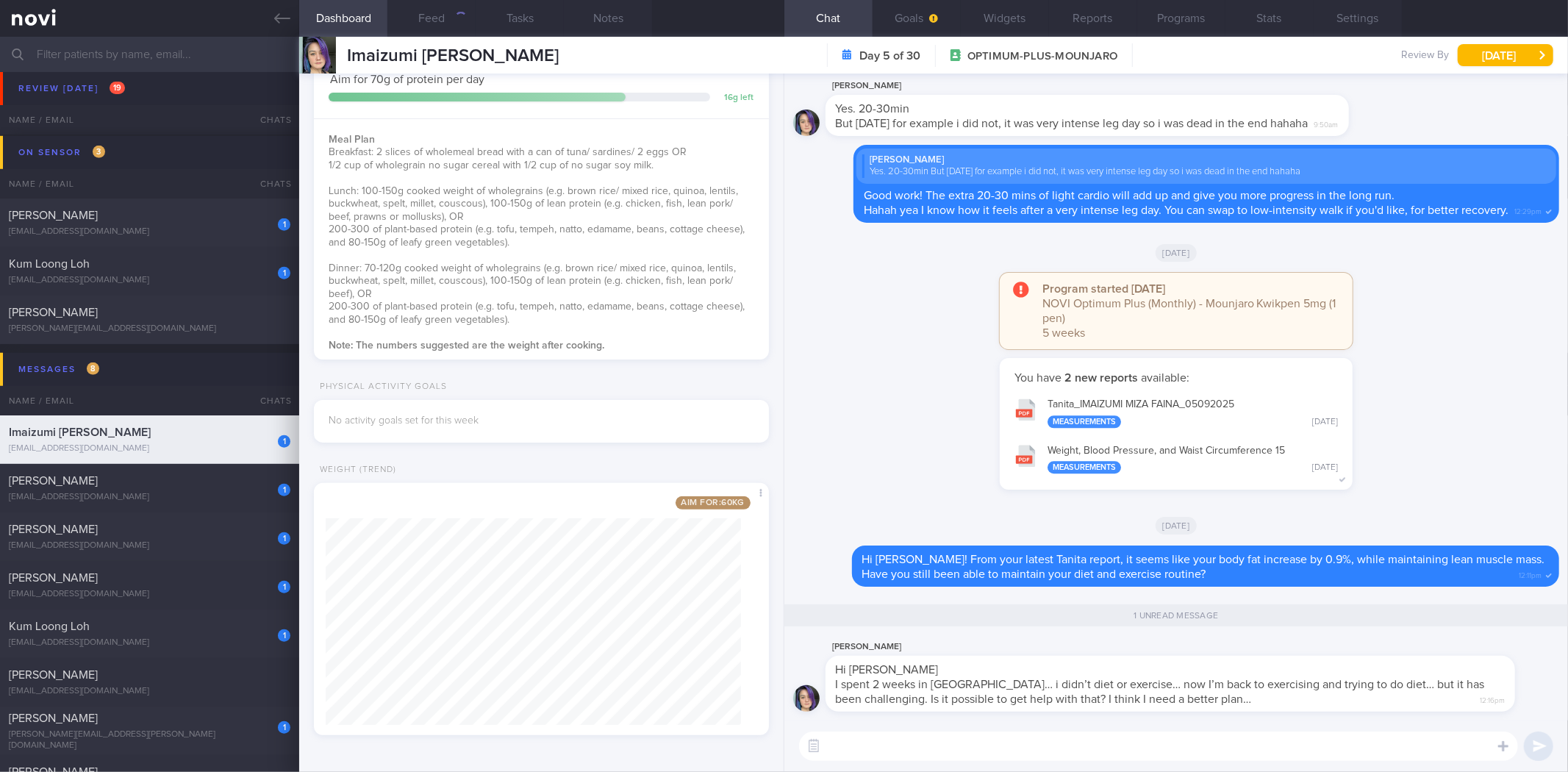
scroll to position [0, 0]
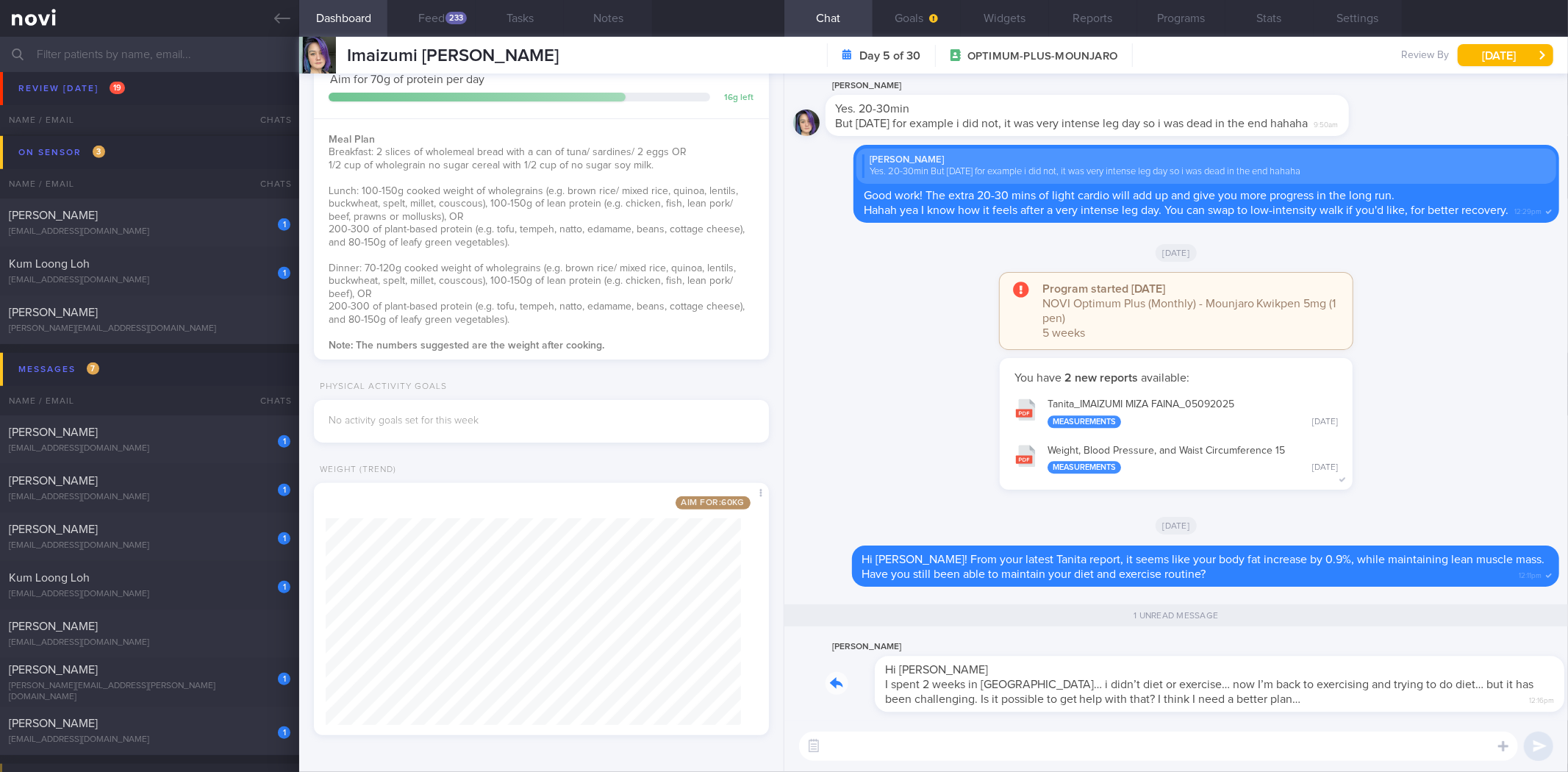
drag, startPoint x: 1033, startPoint y: 669, endPoint x: 1103, endPoint y: 675, distance: 70.3
click at [1103, 675] on div "Miza Faina Imaizumi Hi Sylvester I spent 2 weeks in Cambodia… i didn’t diet or …" at bounding box center [1193, 675] width 734 height 74
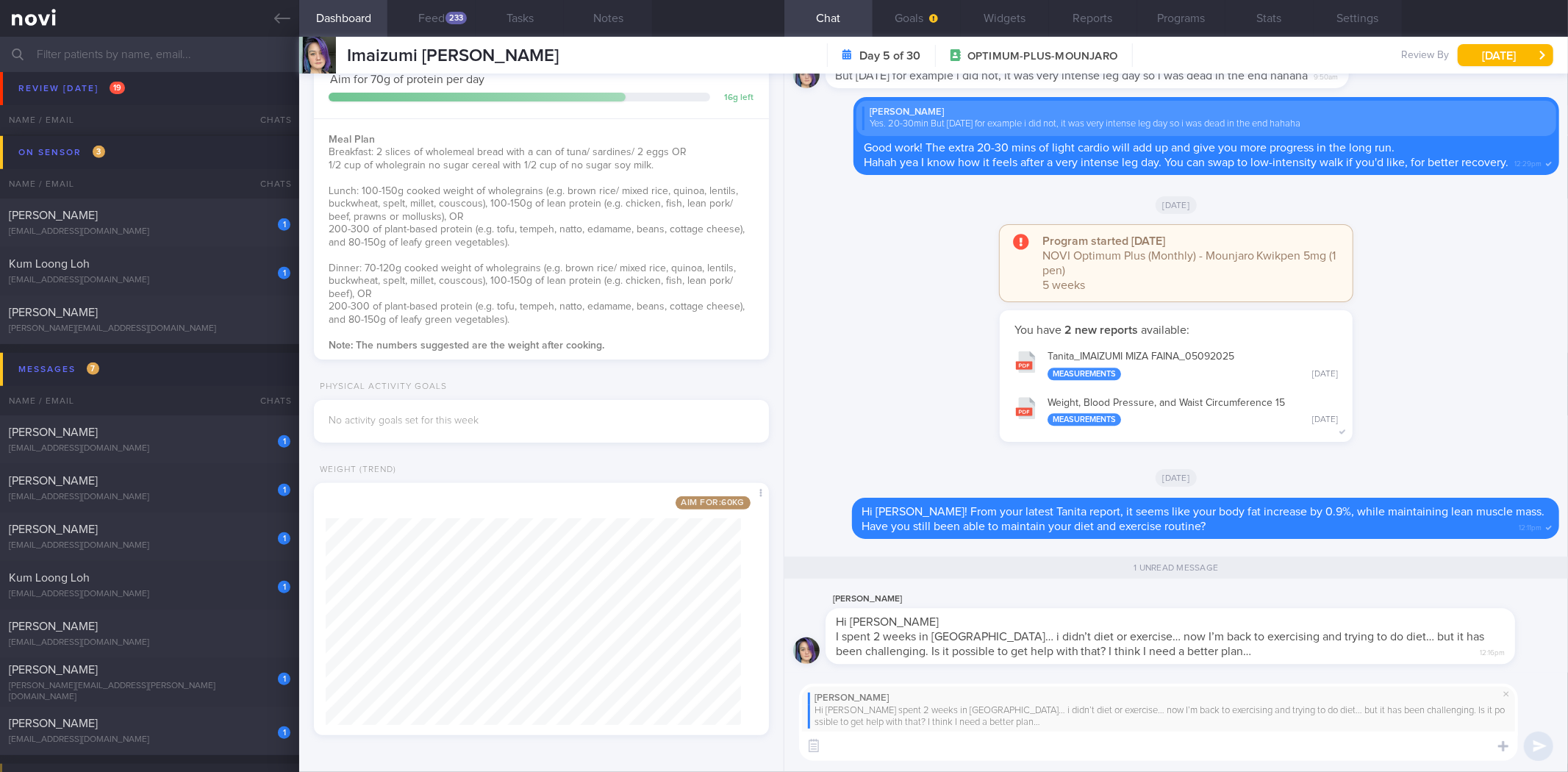
click at [1053, 745] on textarea at bounding box center [1158, 746] width 719 height 30
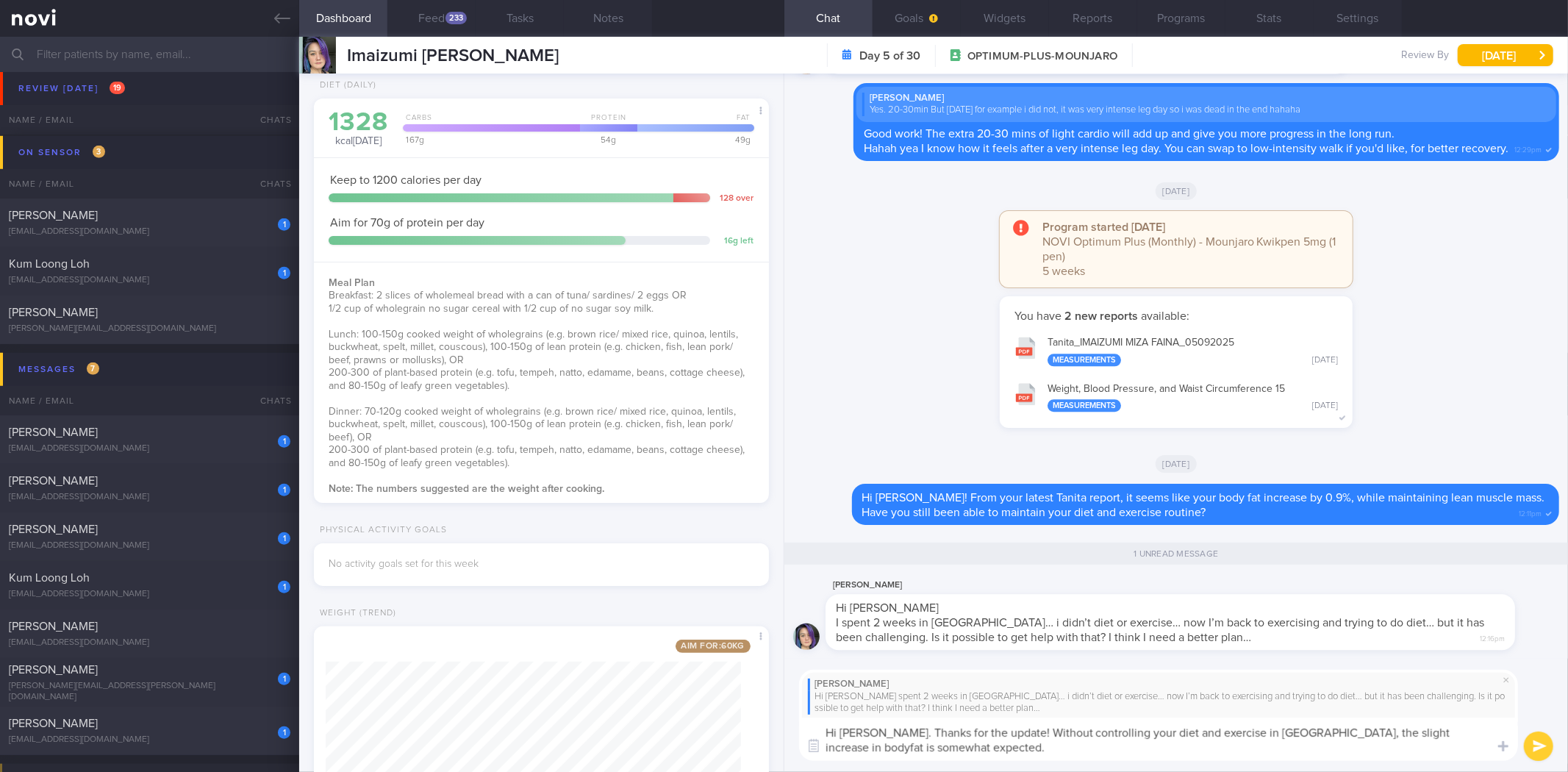
scroll to position [199, 0]
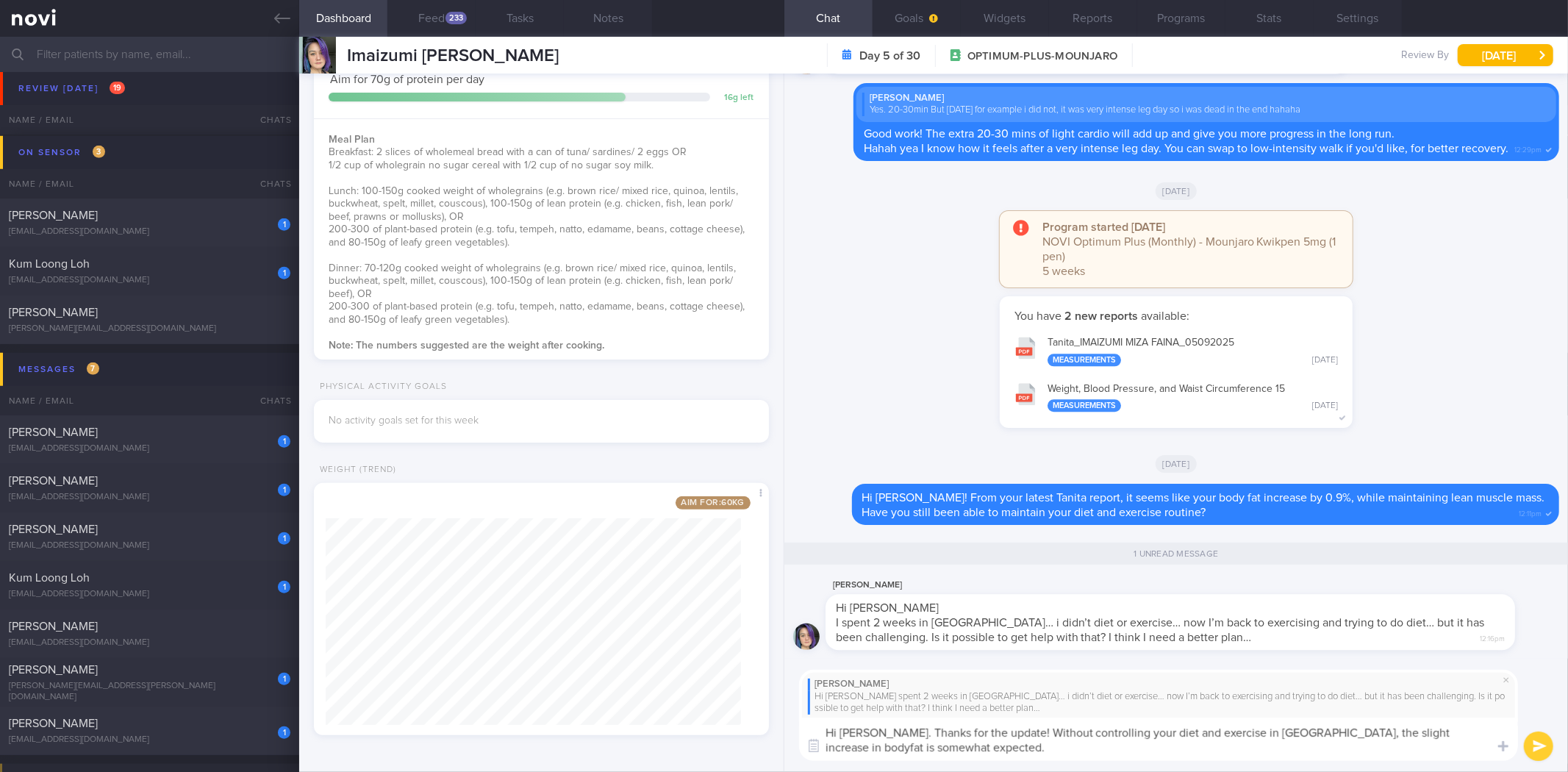
click at [1032, 754] on textarea "Hi Miza. Thanks for the update! Without controlling your diet and exercise in C…" at bounding box center [1158, 739] width 719 height 43
type textarea "Hi Miza. Thanks for the update! Without controlling your diet and exercise in C…"
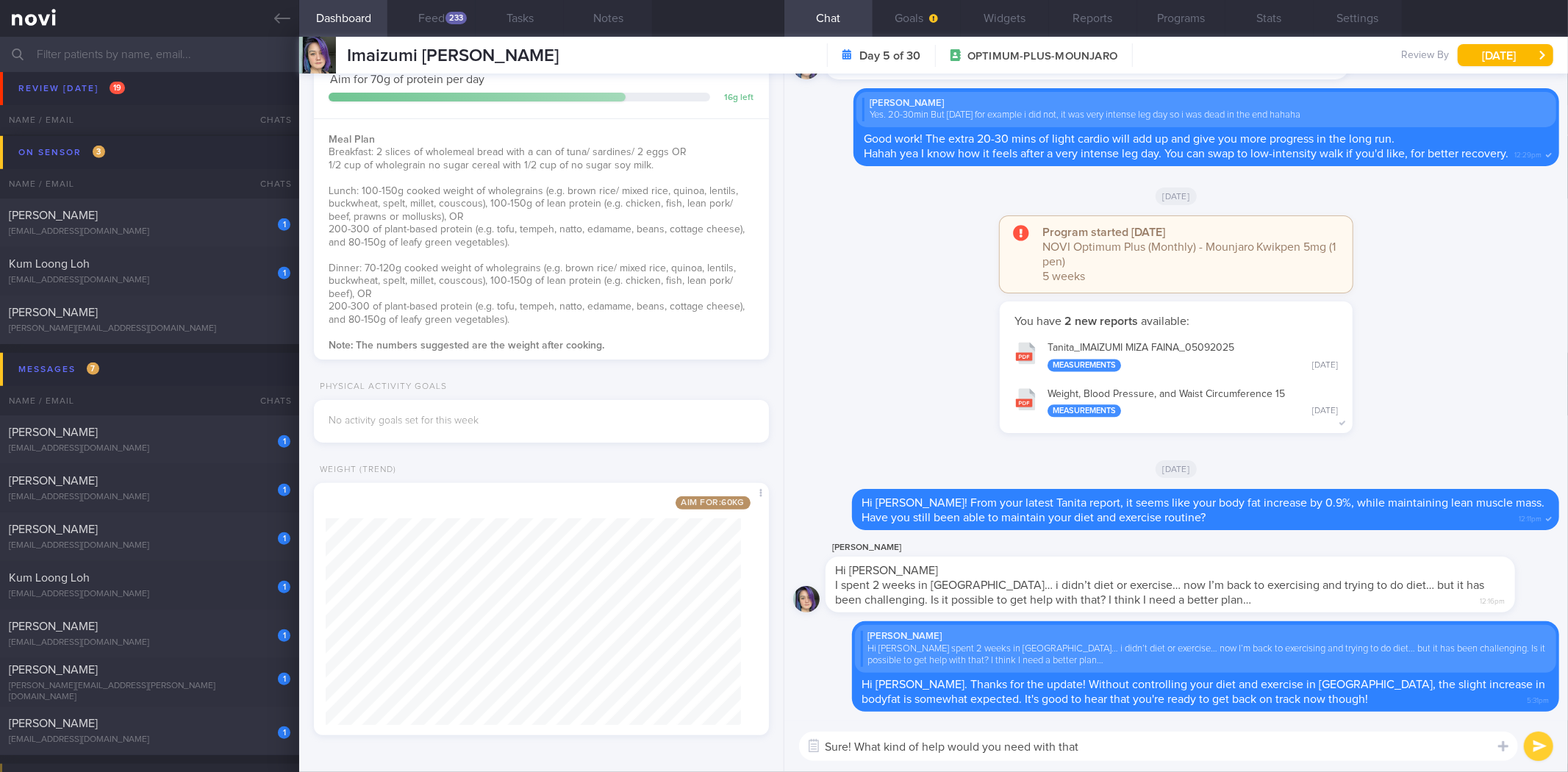
type textarea "Sure! What kind of help would you need with that?"
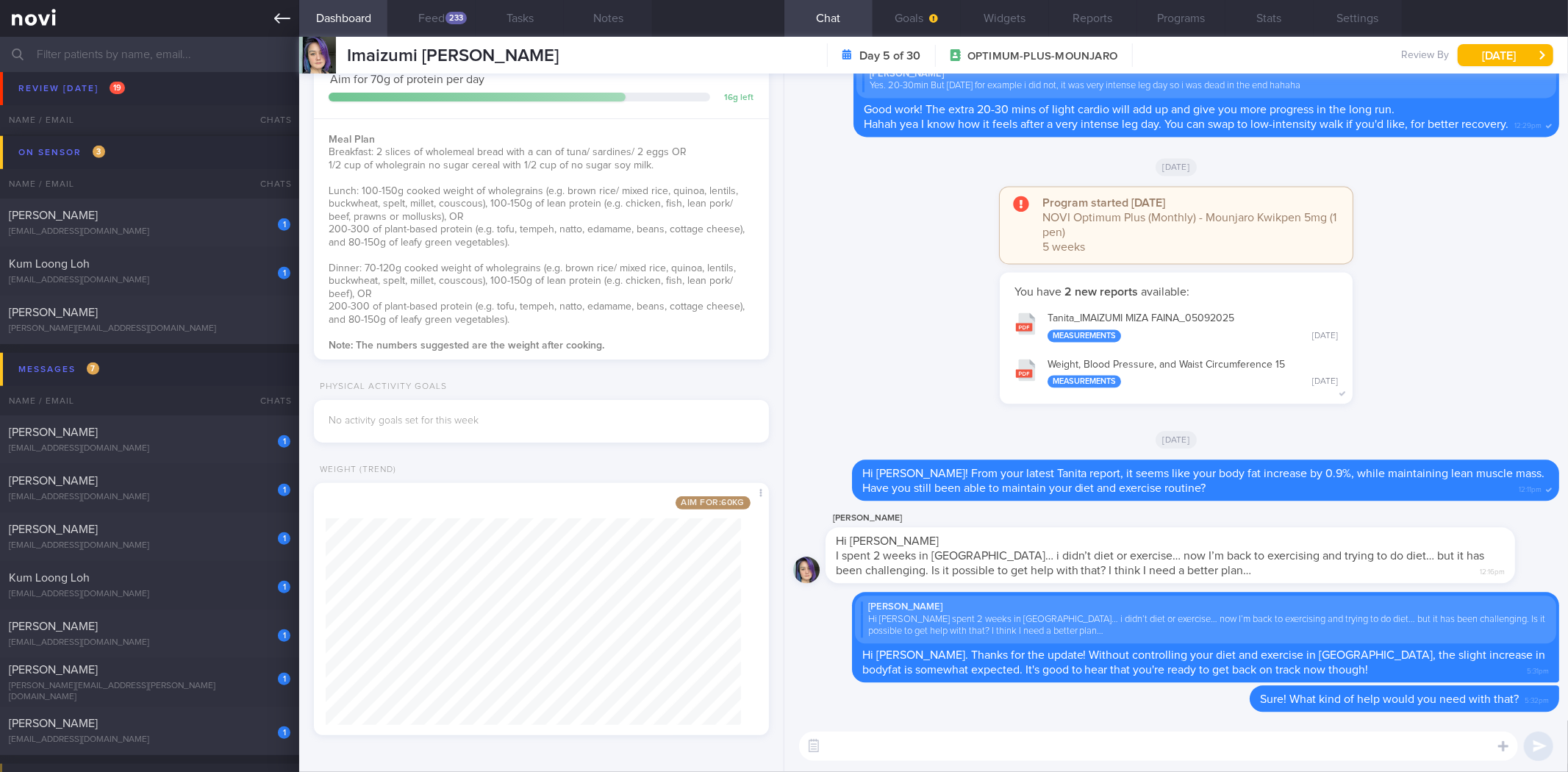
click at [284, 17] on icon at bounding box center [282, 18] width 17 height 17
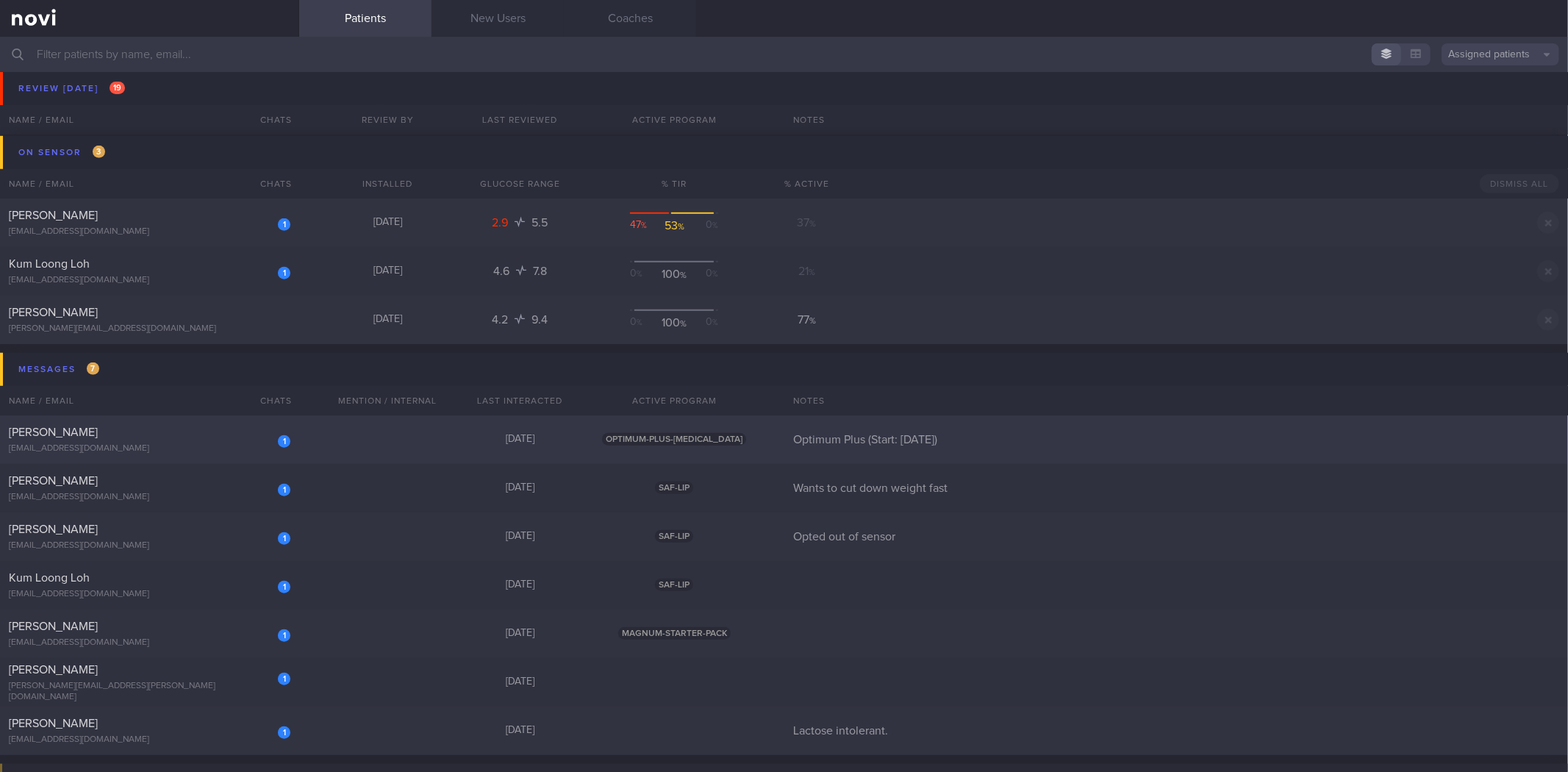
click at [214, 439] on div "1 Bob govbob@verizon.net" at bounding box center [149, 440] width 299 height 30
select select "8"
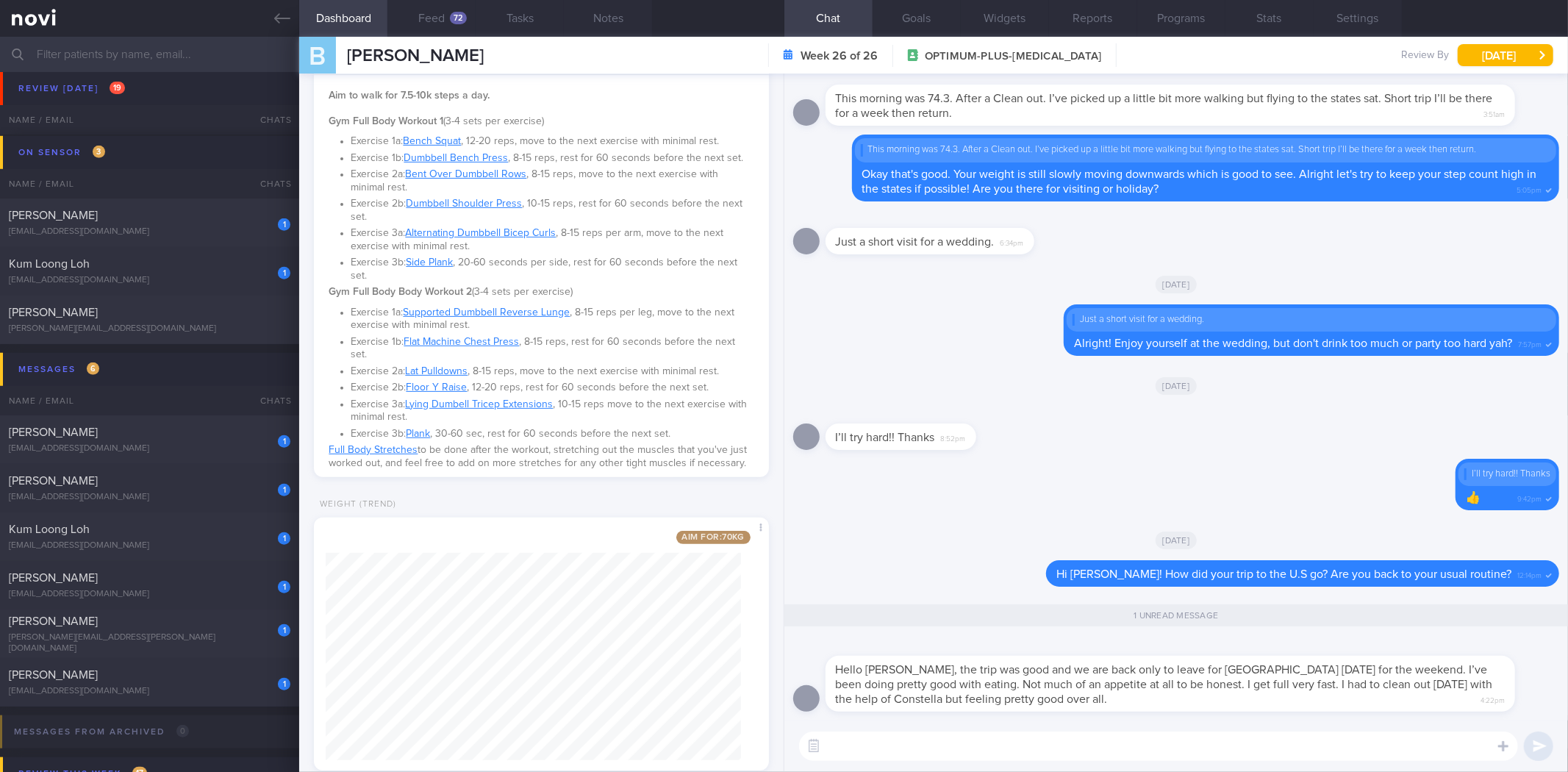
scroll to position [392, 0]
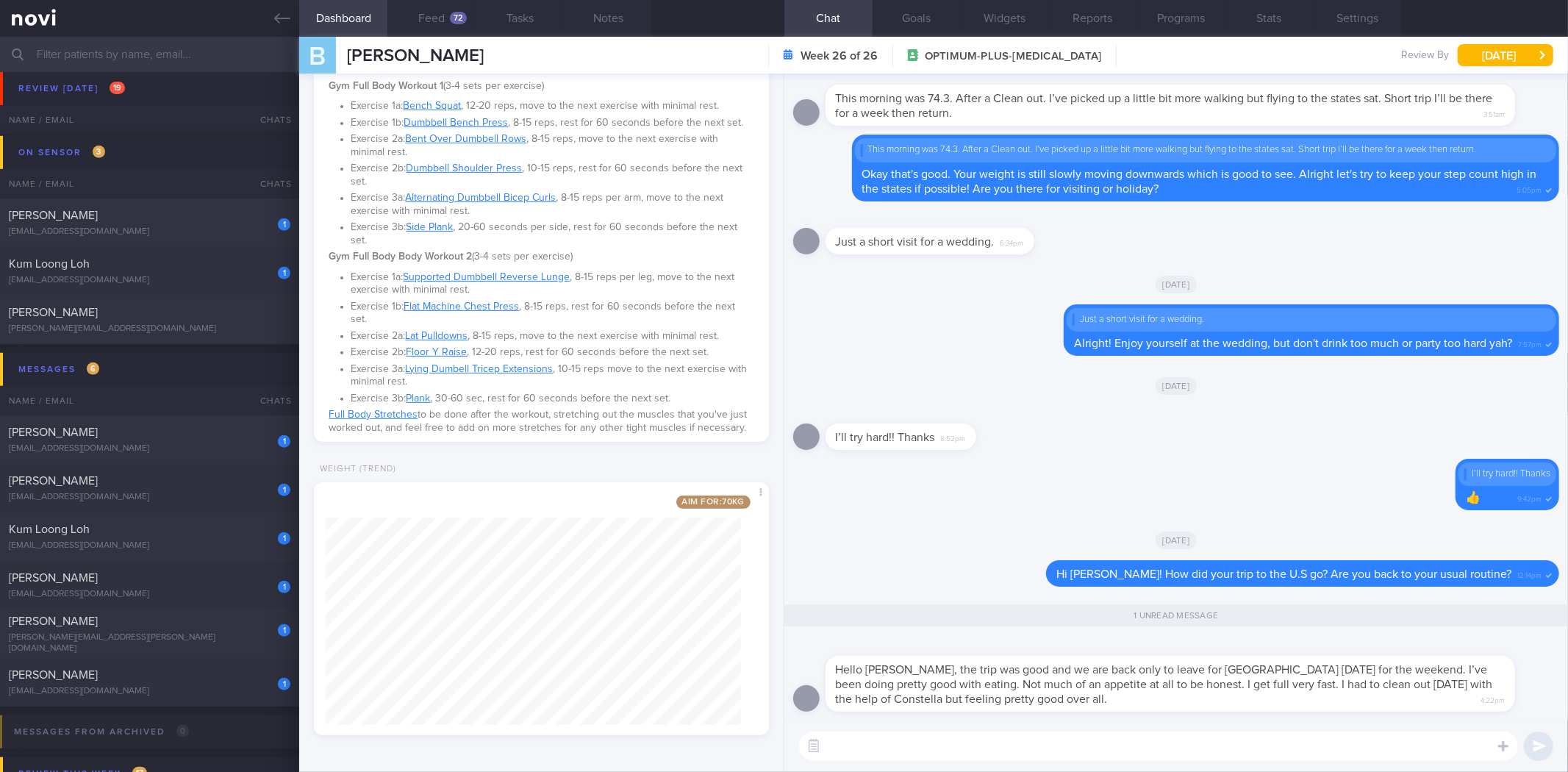
click at [1200, 661] on div "Hello Sylvester, the trip was good and we are back only to leave for Cannes on …" at bounding box center [1170, 683] width 690 height 56
click at [1199, 669] on span "Hello Sylvester, the trip was good and we are back only to leave for Cannes on …" at bounding box center [1164, 684] width 658 height 42
copy span "Cannes"
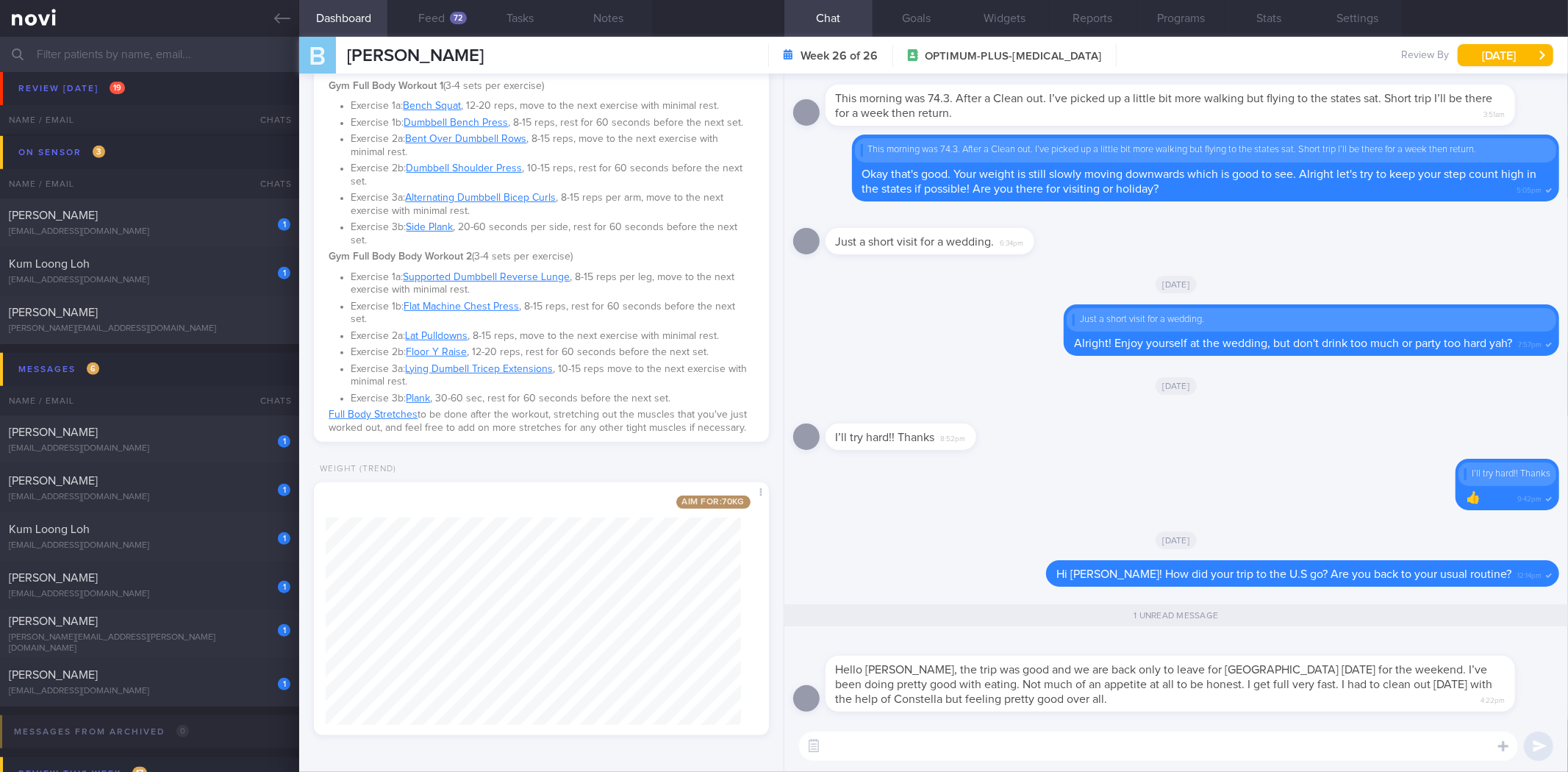
click at [1082, 745] on textarea at bounding box center [1158, 746] width 719 height 30
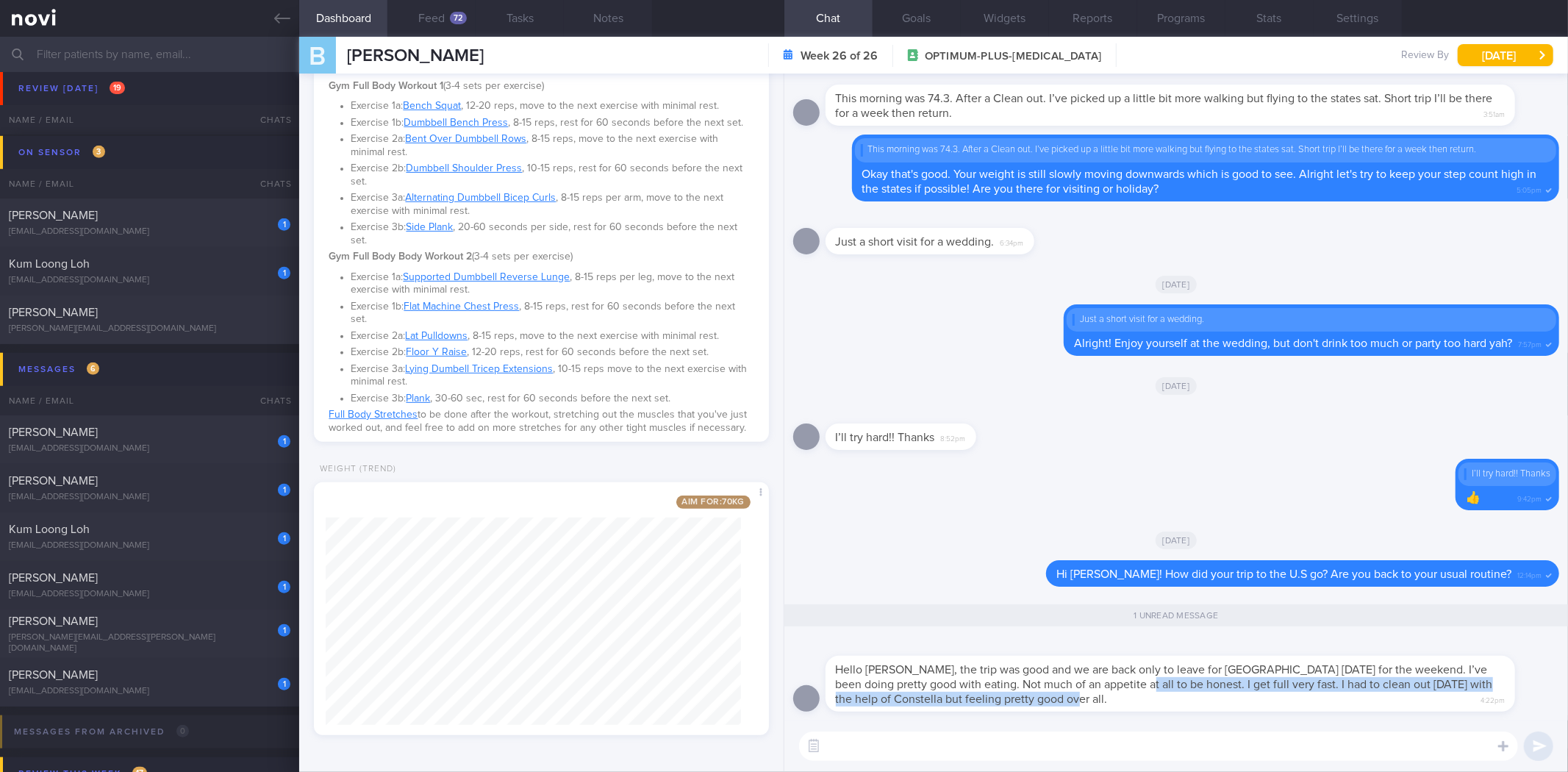
scroll to position [1, 0]
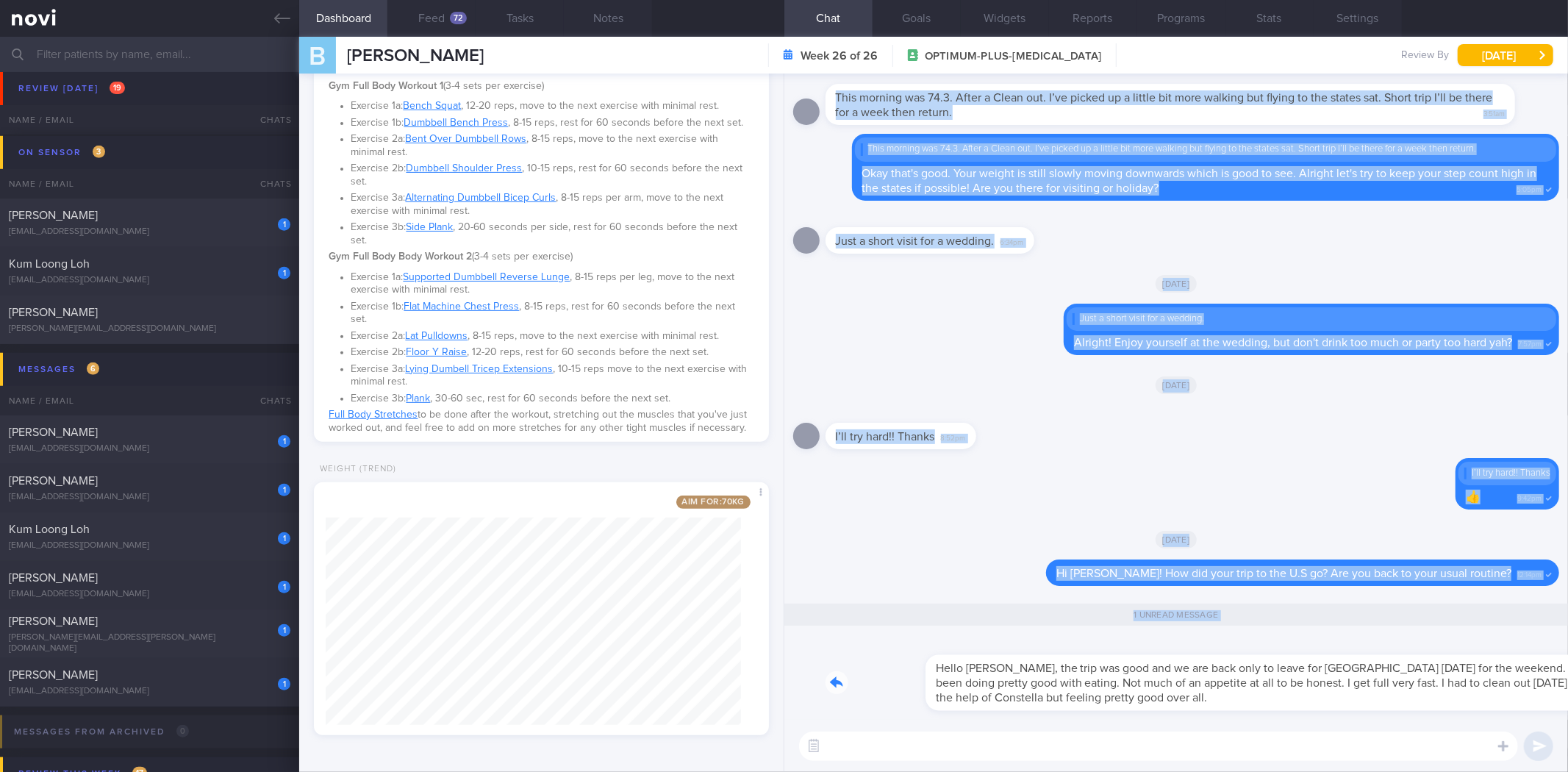
drag, startPoint x: 1103, startPoint y: 692, endPoint x: 1429, endPoint y: 729, distance: 328.1
click at [1429, 729] on div "Hello Sylvester, the trip was good and we are back only to leave for Cannes on …" at bounding box center [1176, 422] width 784 height 698
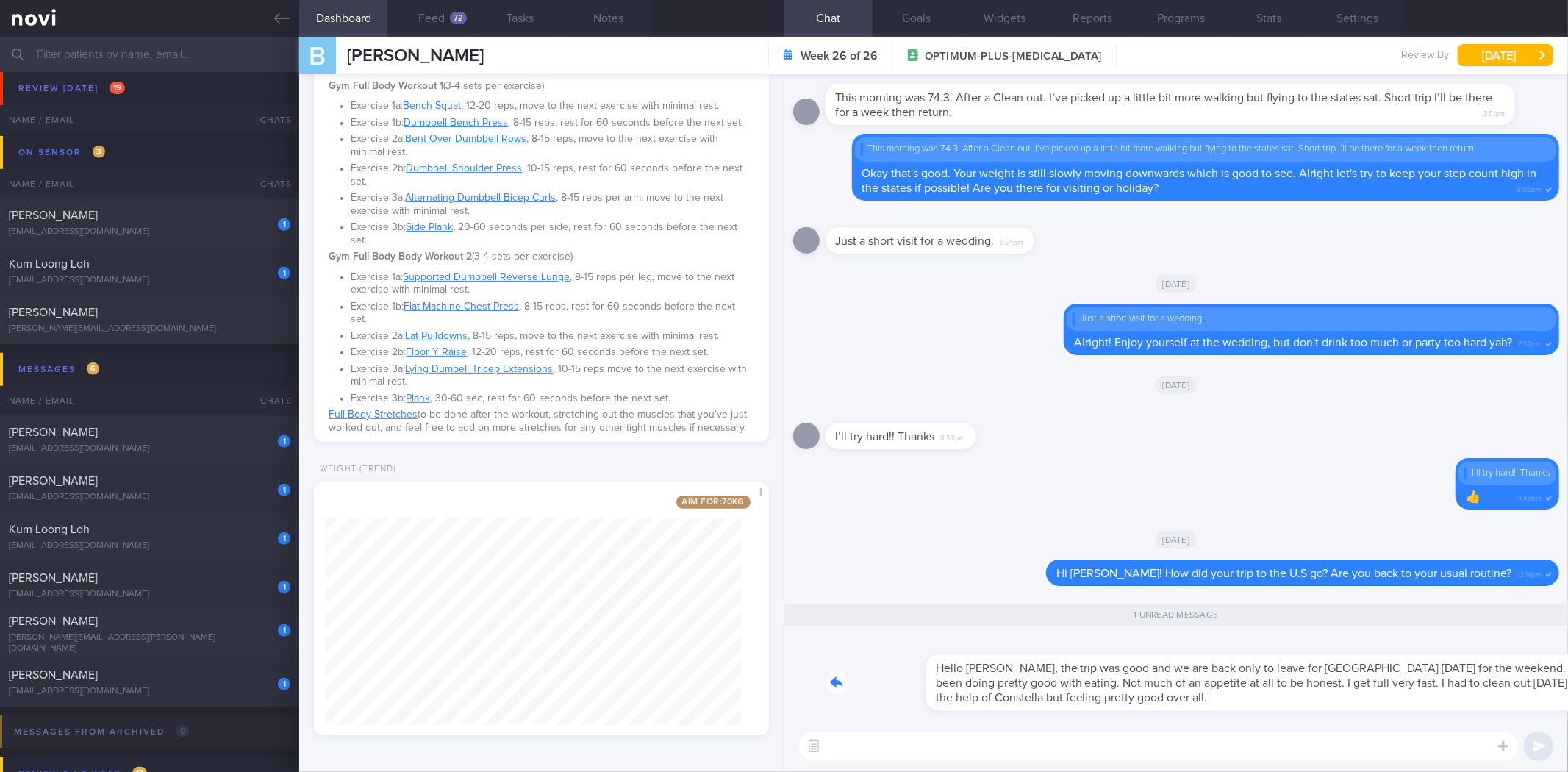
scroll to position [0, 0]
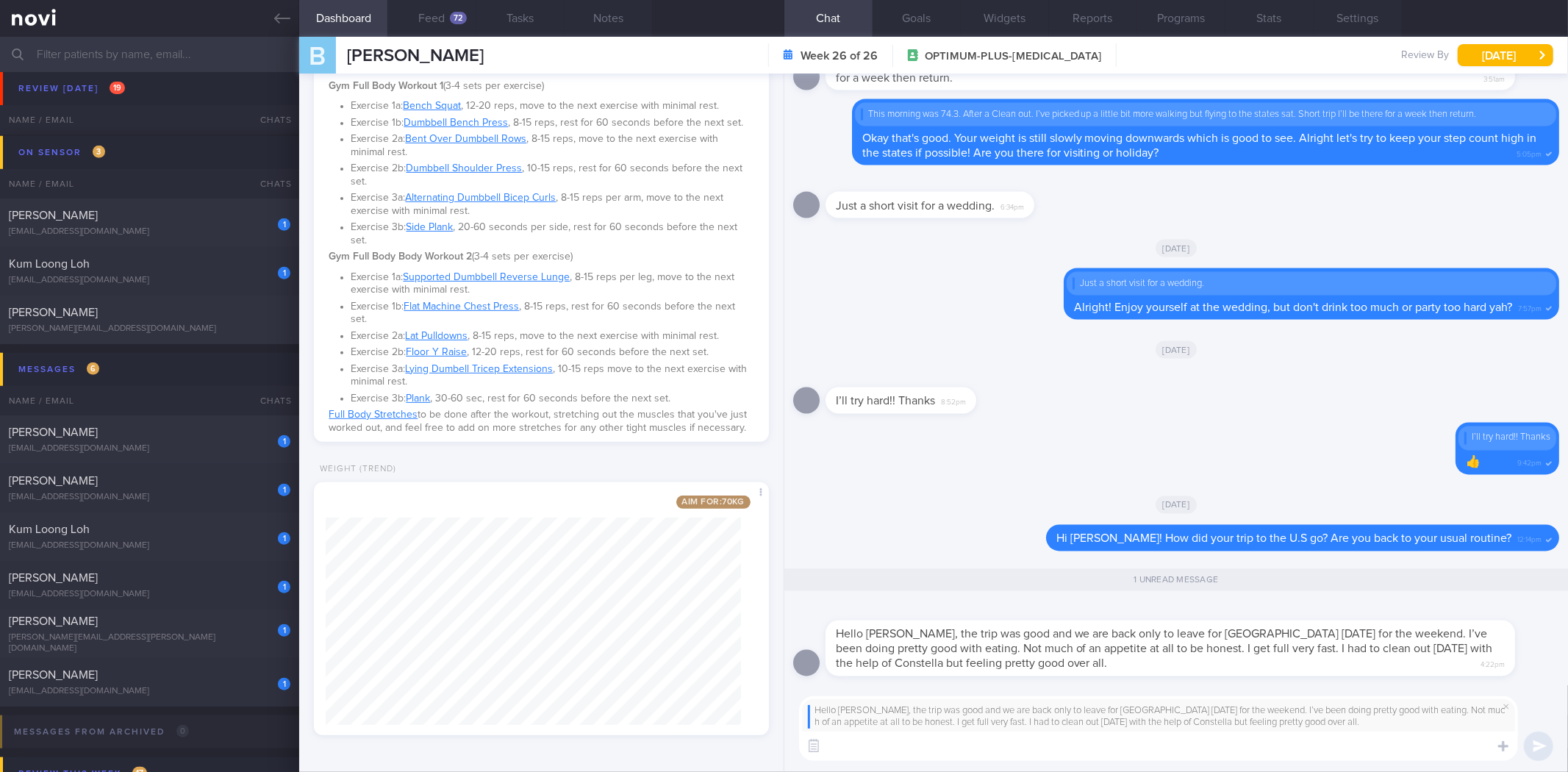
click at [958, 753] on textarea at bounding box center [1158, 746] width 719 height 30
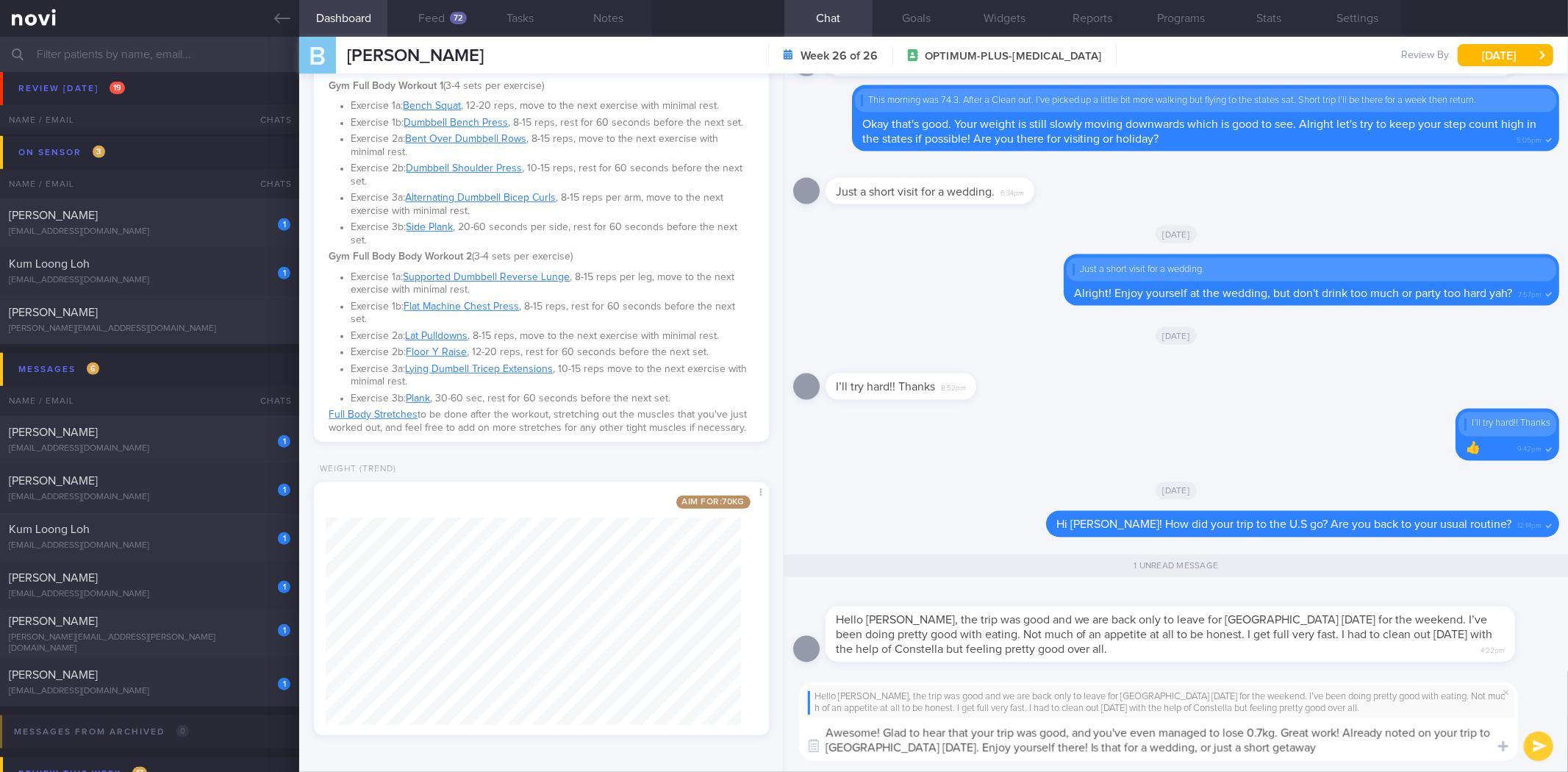
type textarea "Awesome! Glad to hear that your trip was good, and you've even managed to lose …"
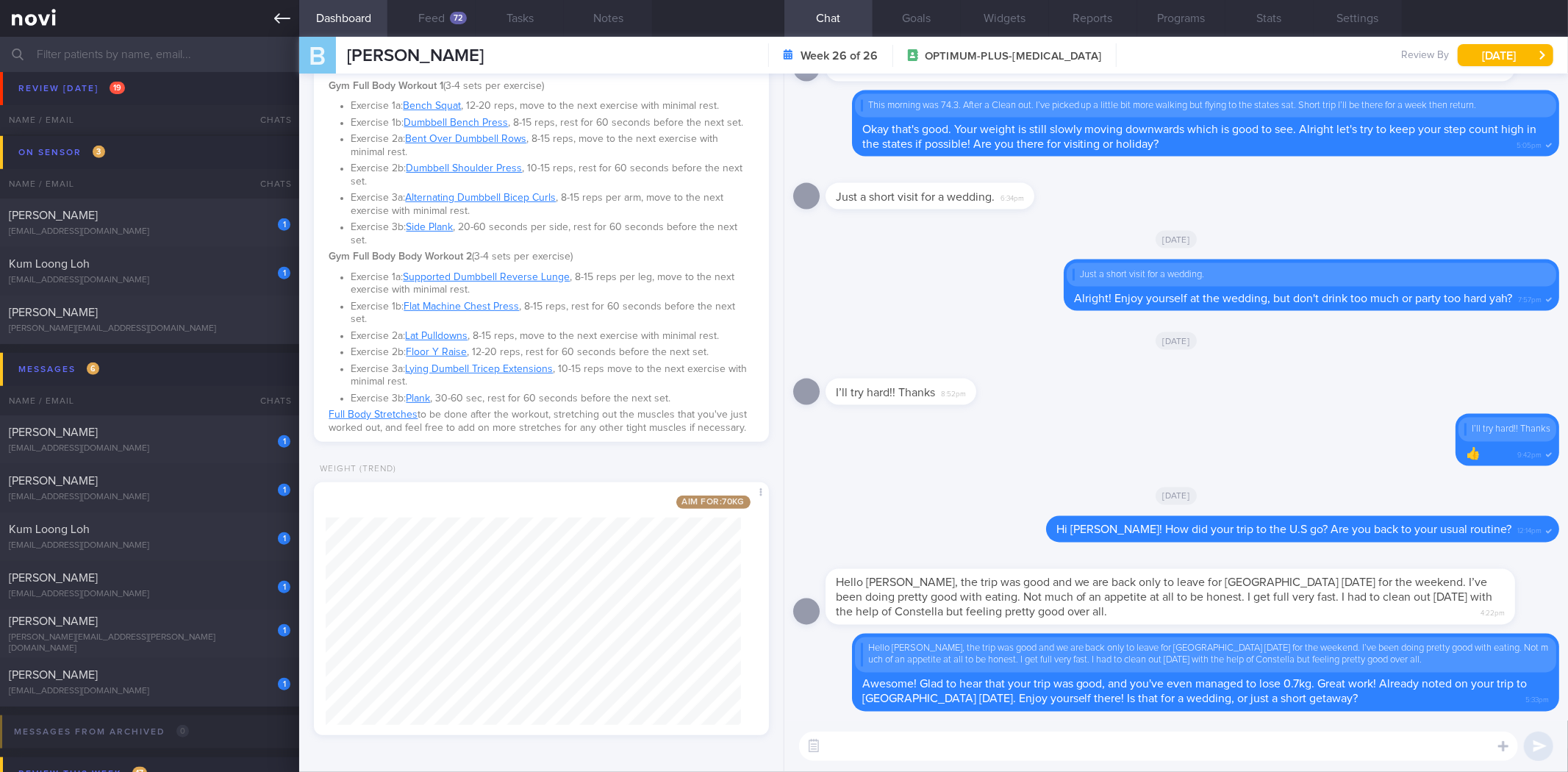
click at [281, 28] on link at bounding box center [149, 18] width 299 height 37
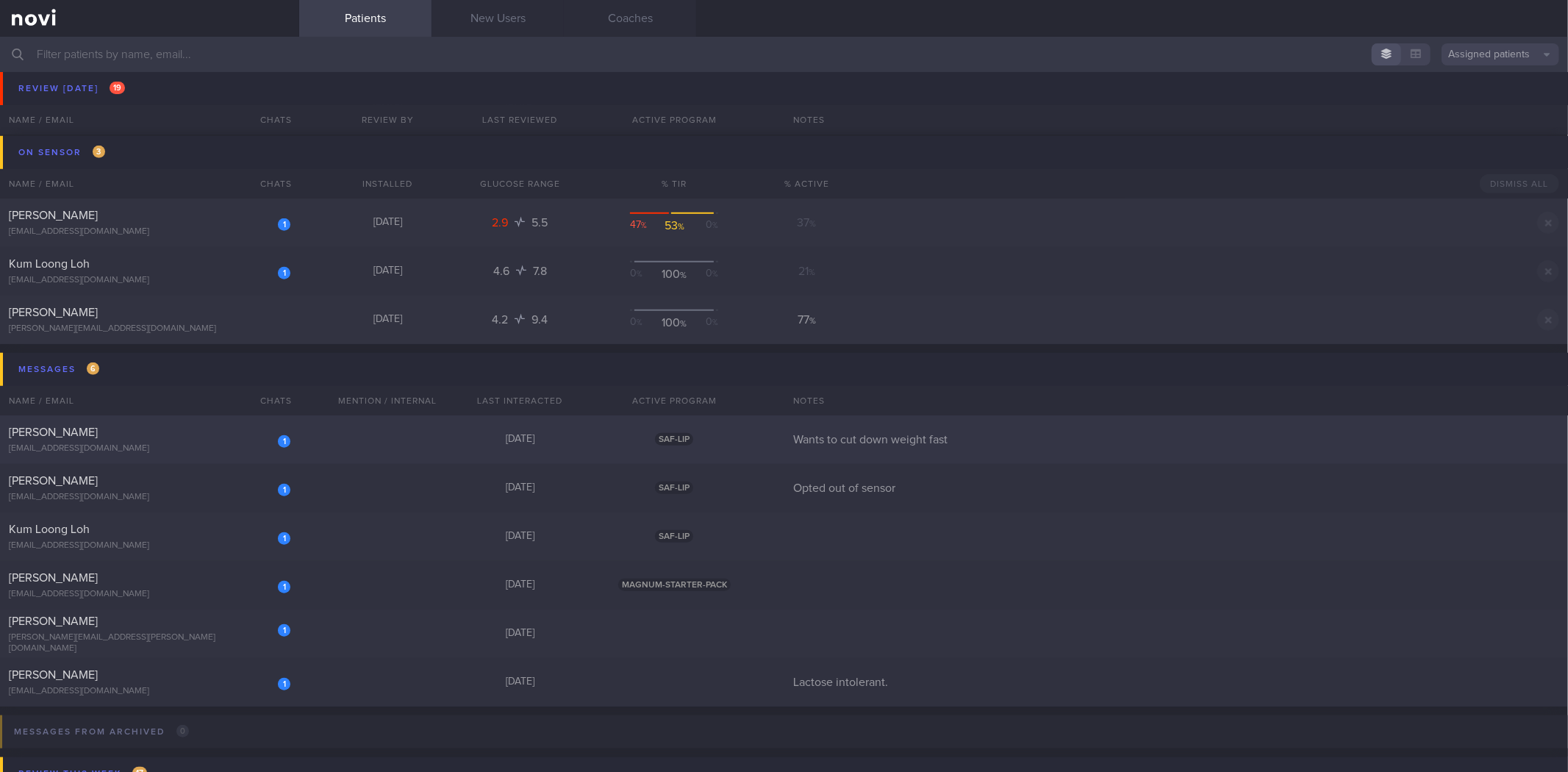
click at [241, 430] on div "[PERSON_NAME]" at bounding box center [148, 433] width 278 height 15
select select "8"
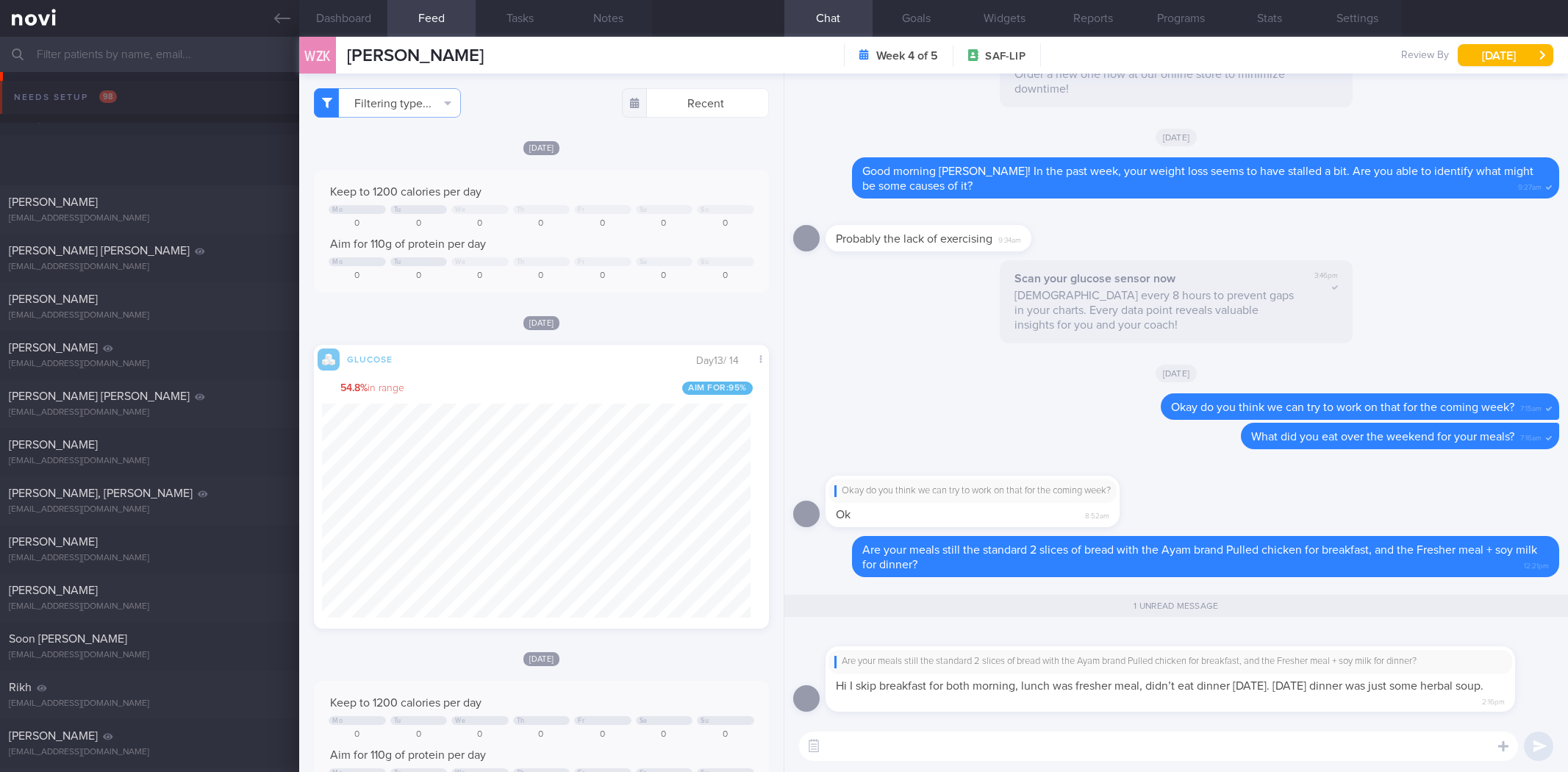
select select "8"
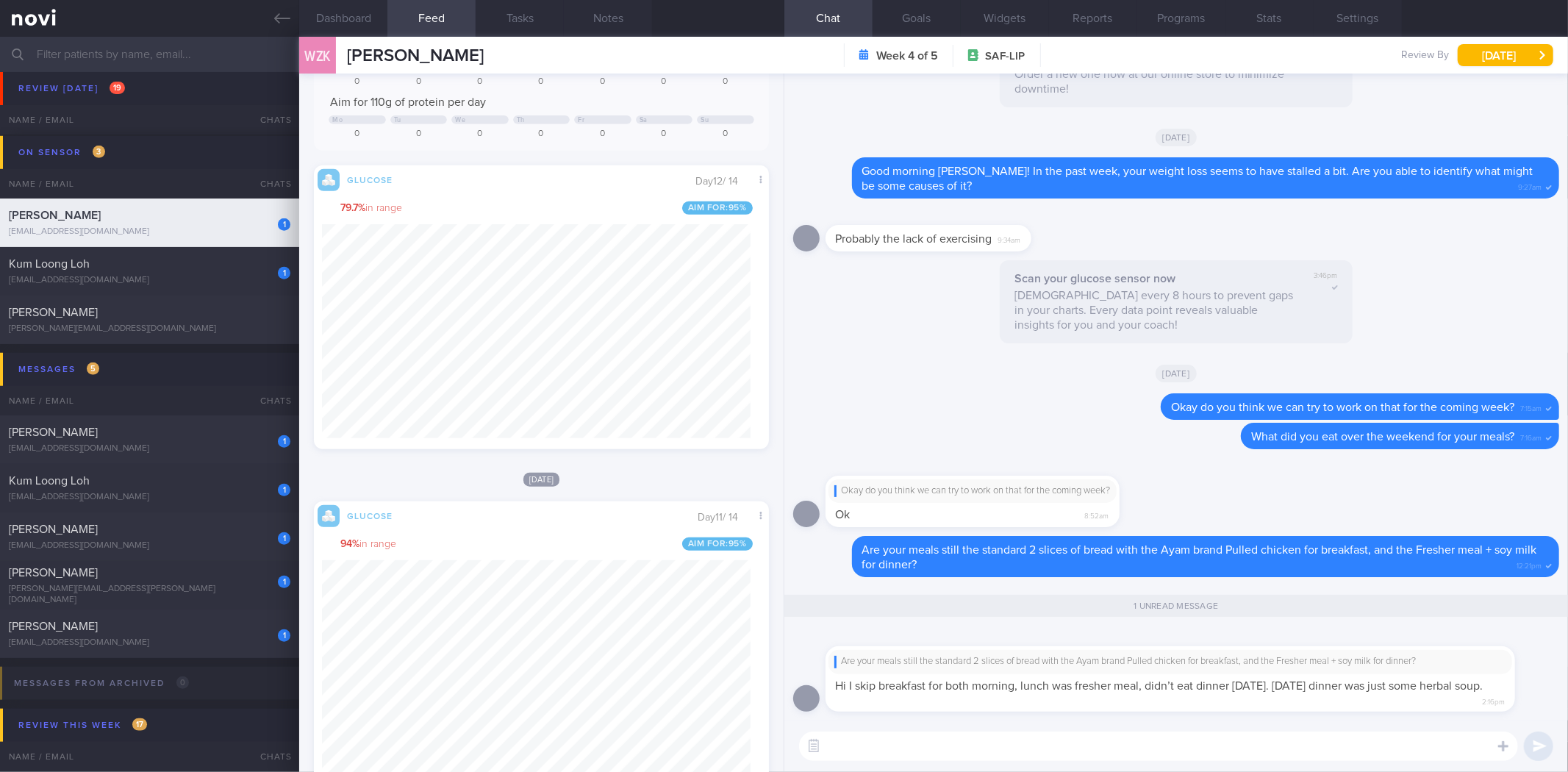
scroll to position [816, 0]
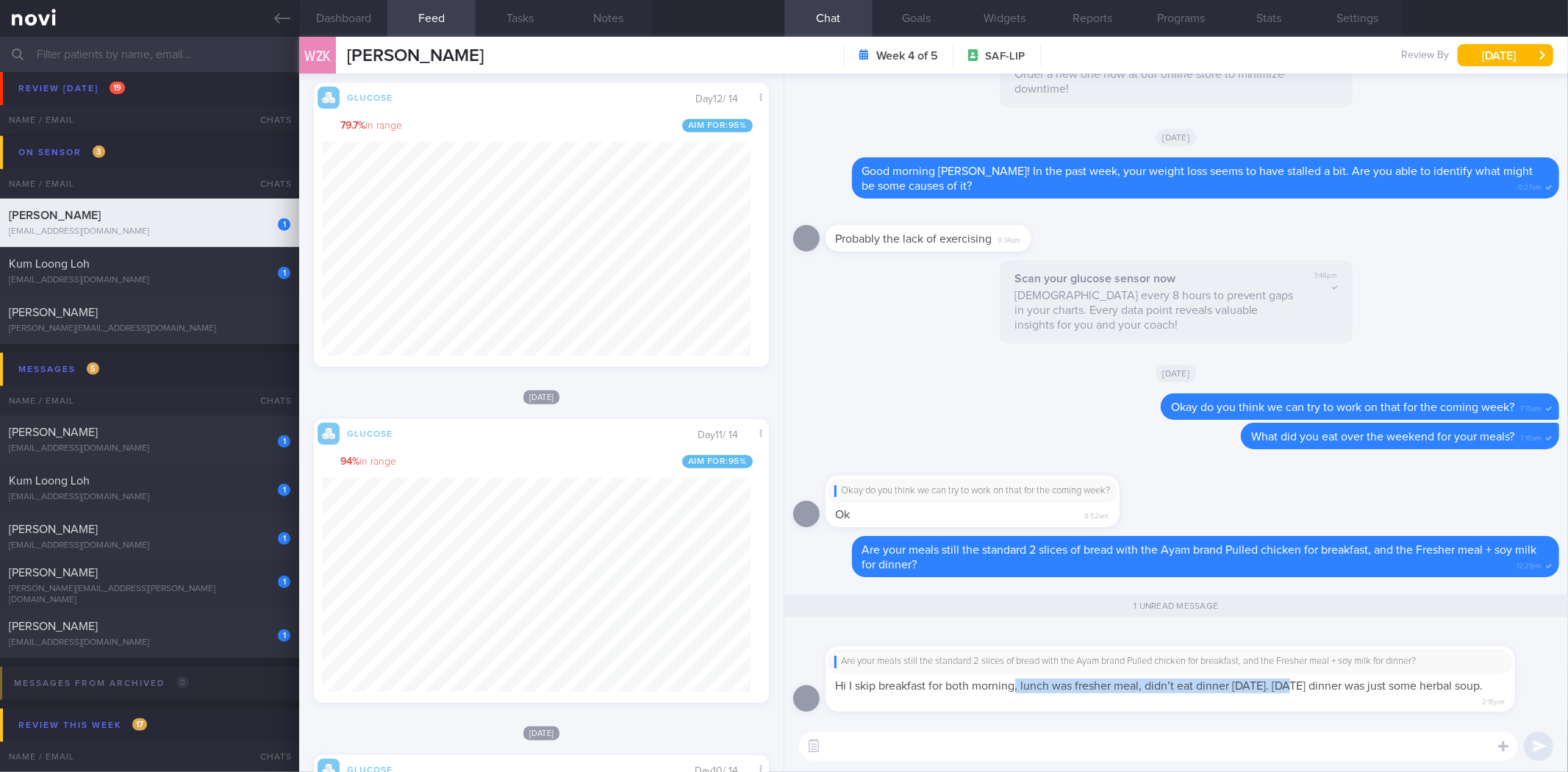
drag, startPoint x: 1012, startPoint y: 679, endPoint x: 1175, endPoint y: 666, distance: 163.5
click at [1289, 695] on div "Are your meals still the standard 2 slices of bread with the Ayam brand Pulled …" at bounding box center [1170, 679] width 690 height 65
click at [1175, 666] on div "Are your meals still the standard 2 slices of bread with the Ayam brand Pulled …" at bounding box center [1170, 661] width 672 height 12
click at [1527, 716] on div "Are your meals still the standard 2 slices of bread with the Ayam brand Pulled …" at bounding box center [1176, 675] width 766 height 92
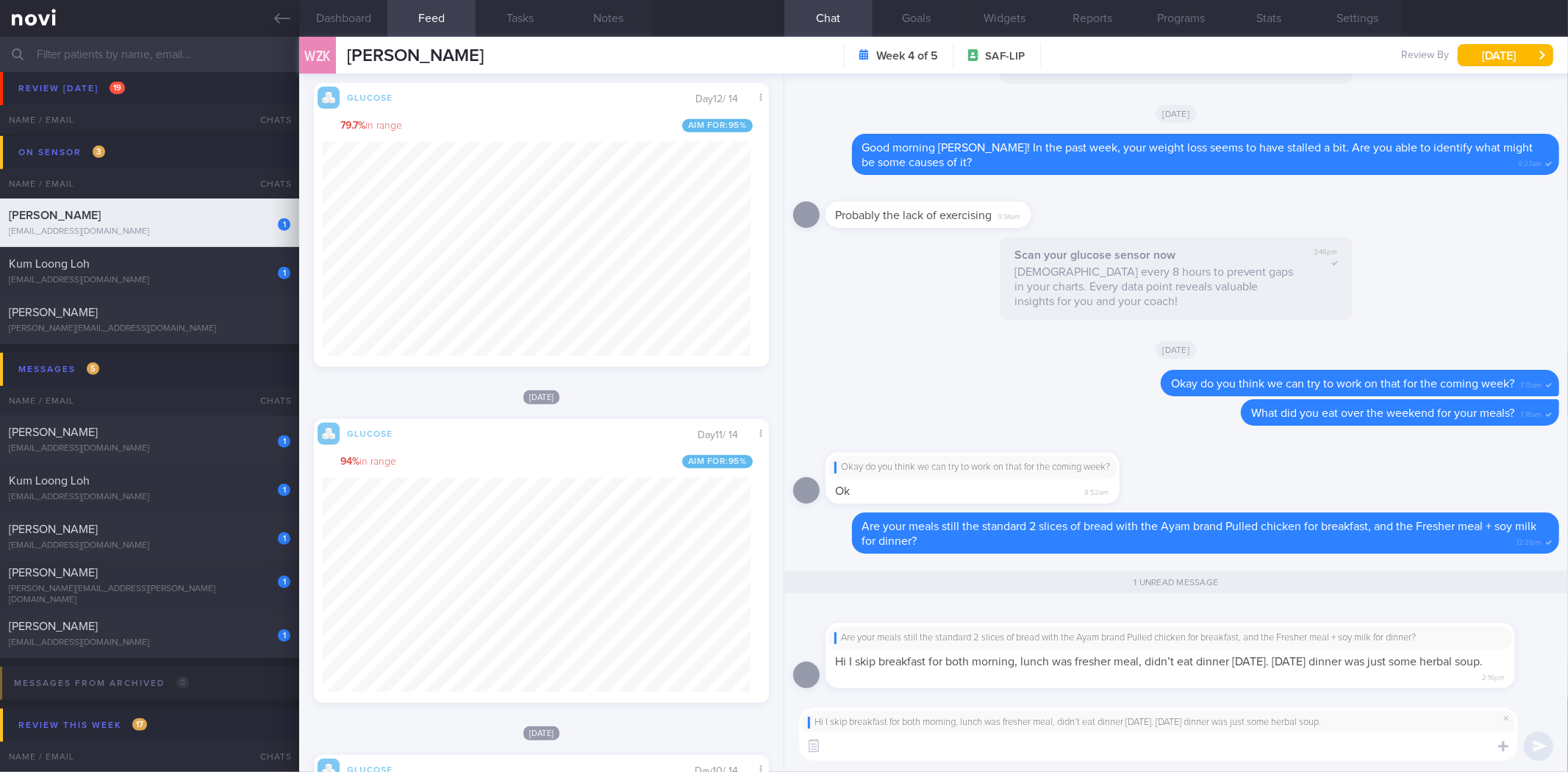
drag, startPoint x: 1158, startPoint y: 742, endPoint x: 1147, endPoint y: 762, distance: 22.8
click at [1157, 745] on textarea at bounding box center [1158, 746] width 719 height 30
click at [1144, 766] on div "Hi I skip breakfast for both morning, lunch was fresher meal, didn’t eat dinner…" at bounding box center [1176, 734] width 784 height 75
click at [1159, 752] on textarea at bounding box center [1158, 746] width 719 height 30
click at [1313, 746] on textarea "Okay thanks for the information. That explains why your blood sugar levels" at bounding box center [1158, 746] width 719 height 30
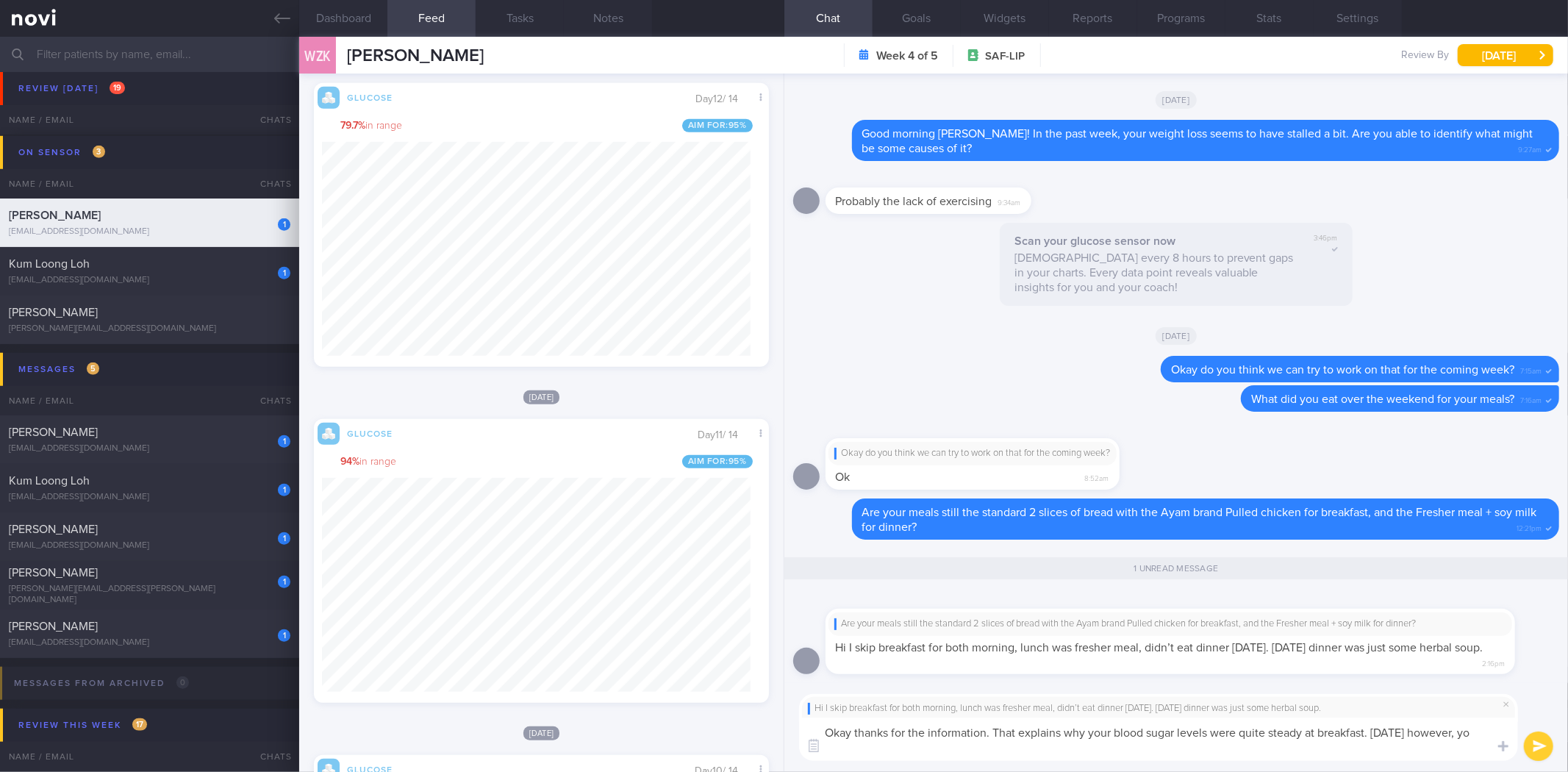
scroll to position [0, 0]
type textarea "Okay thanks for the information. That explains why your blood sugar levels were…"
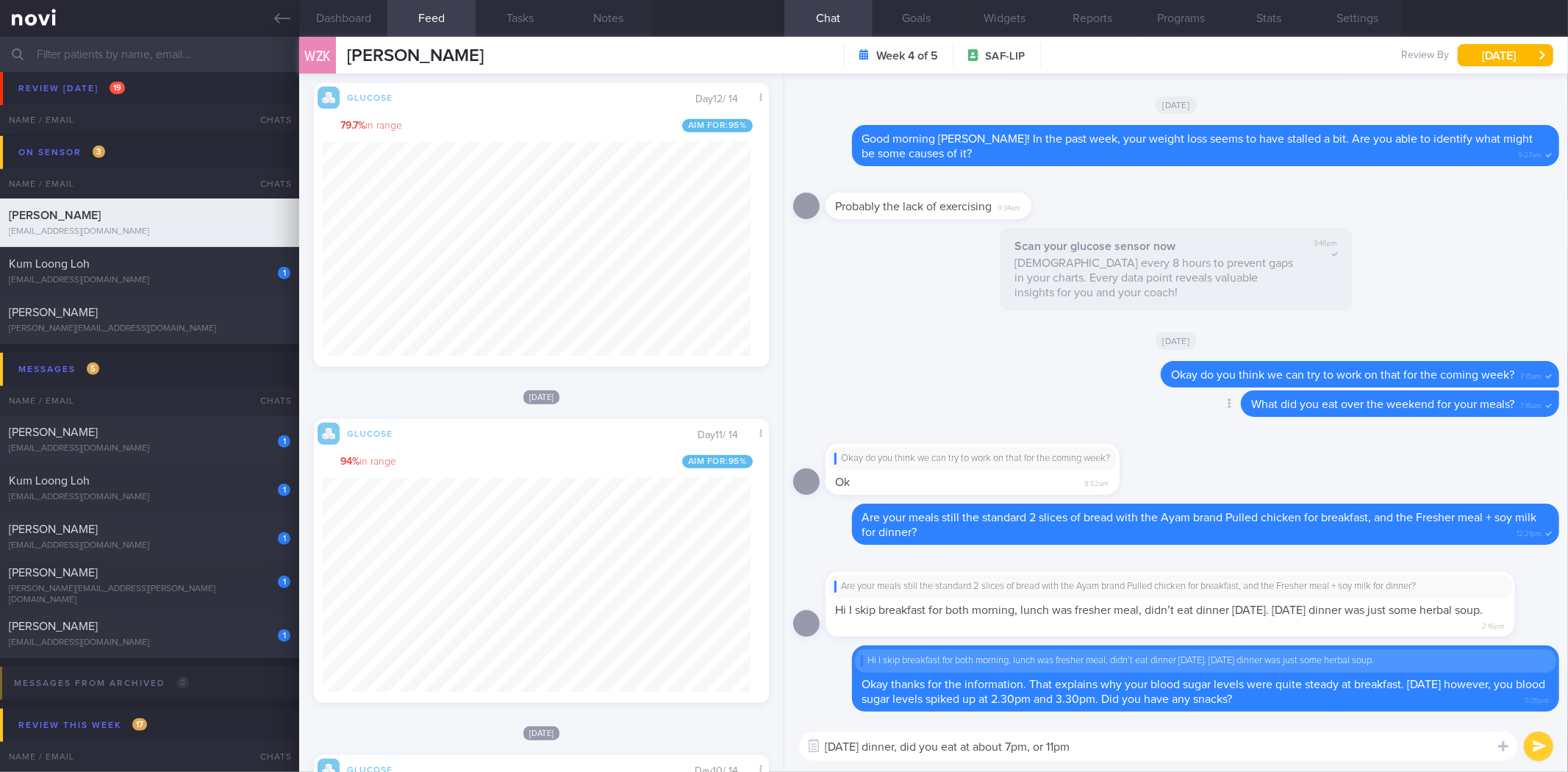
type textarea "On Sunday dinner, did you eat at about 7pm, or 11pm?"
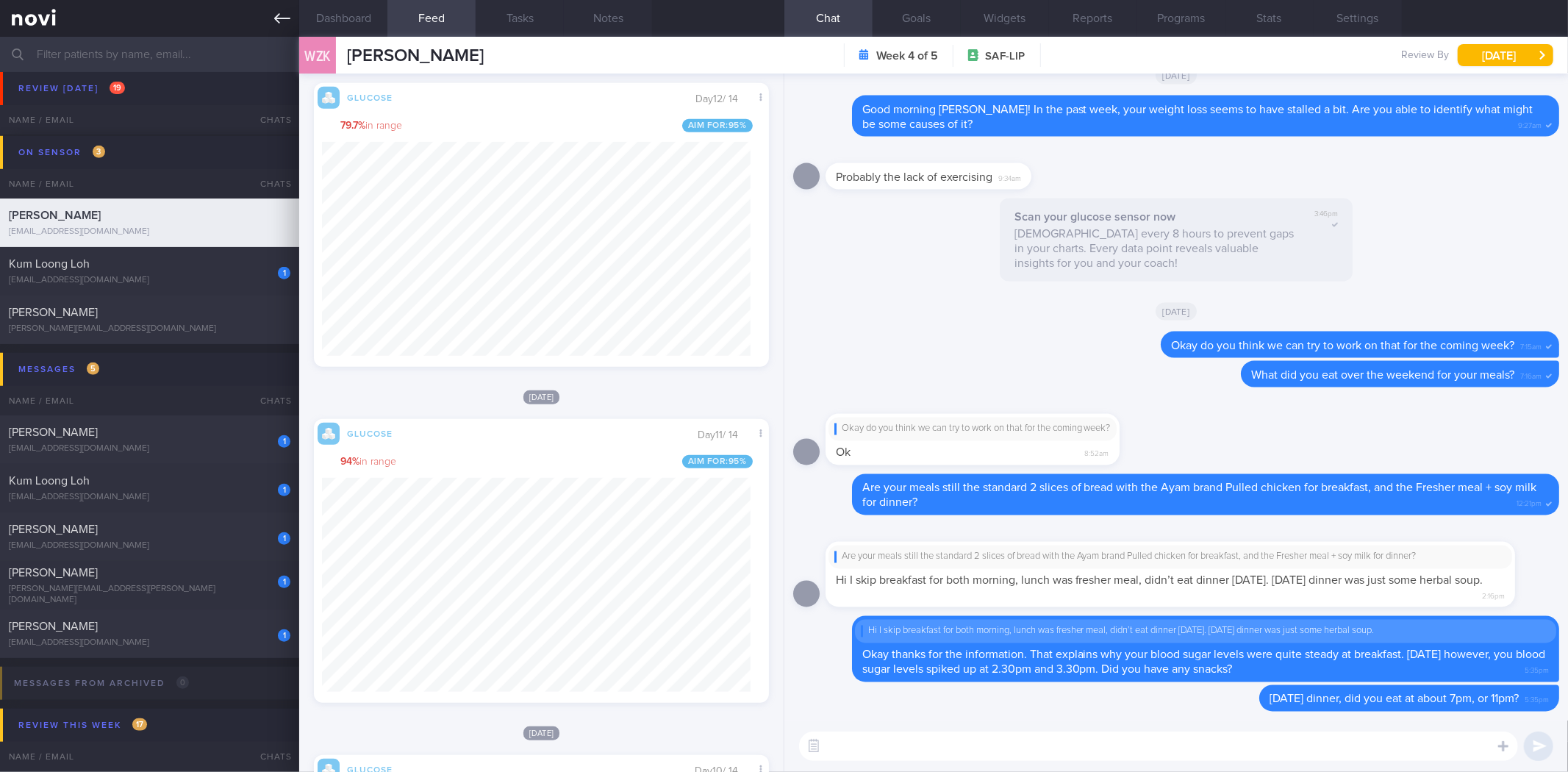
click at [265, 13] on link at bounding box center [149, 18] width 299 height 37
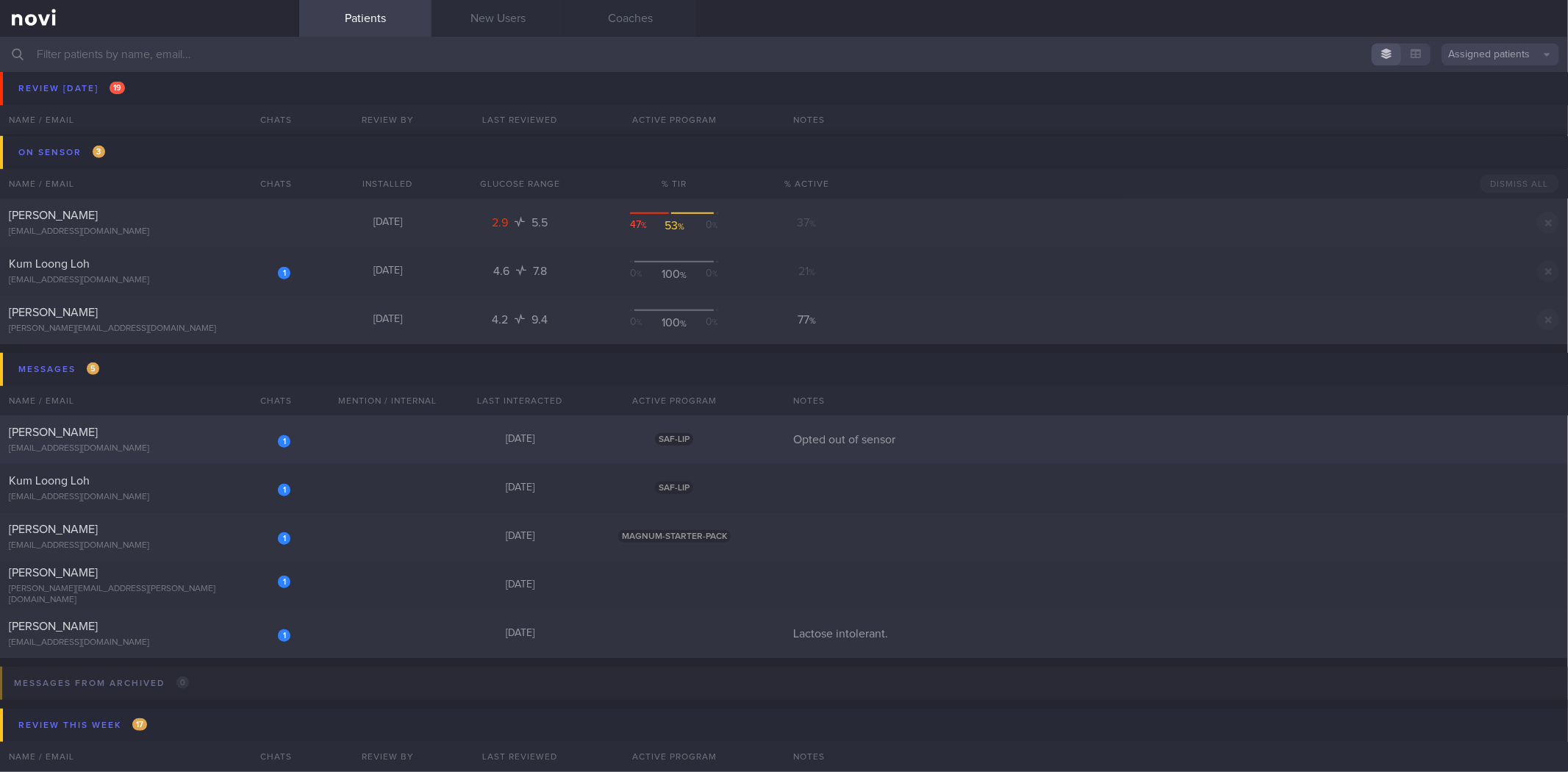
click at [216, 440] on div "1 Vanessa Chia chiavanessajy@gmail.com" at bounding box center [149, 440] width 299 height 30
select select "8"
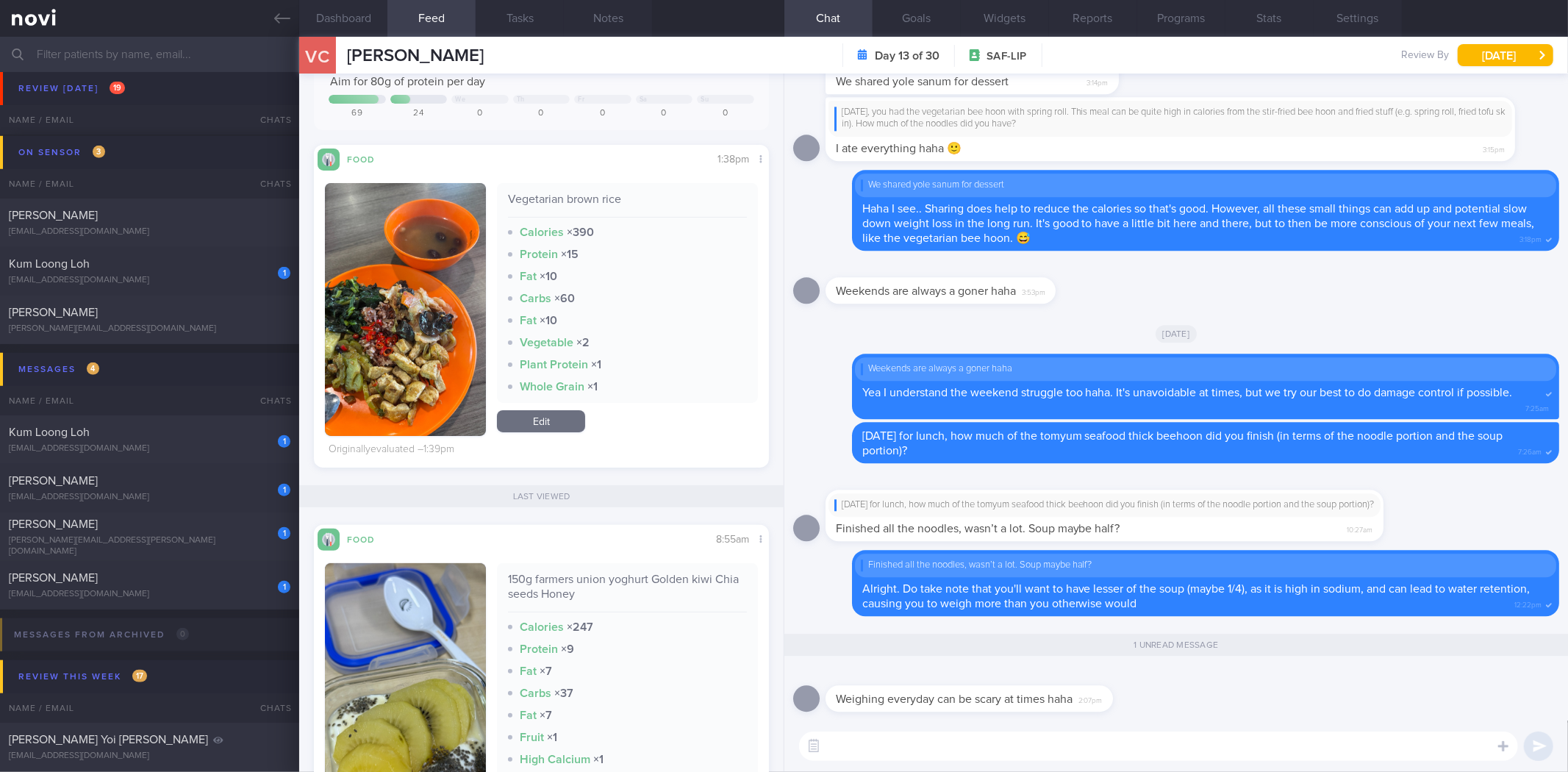
scroll to position [327, 0]
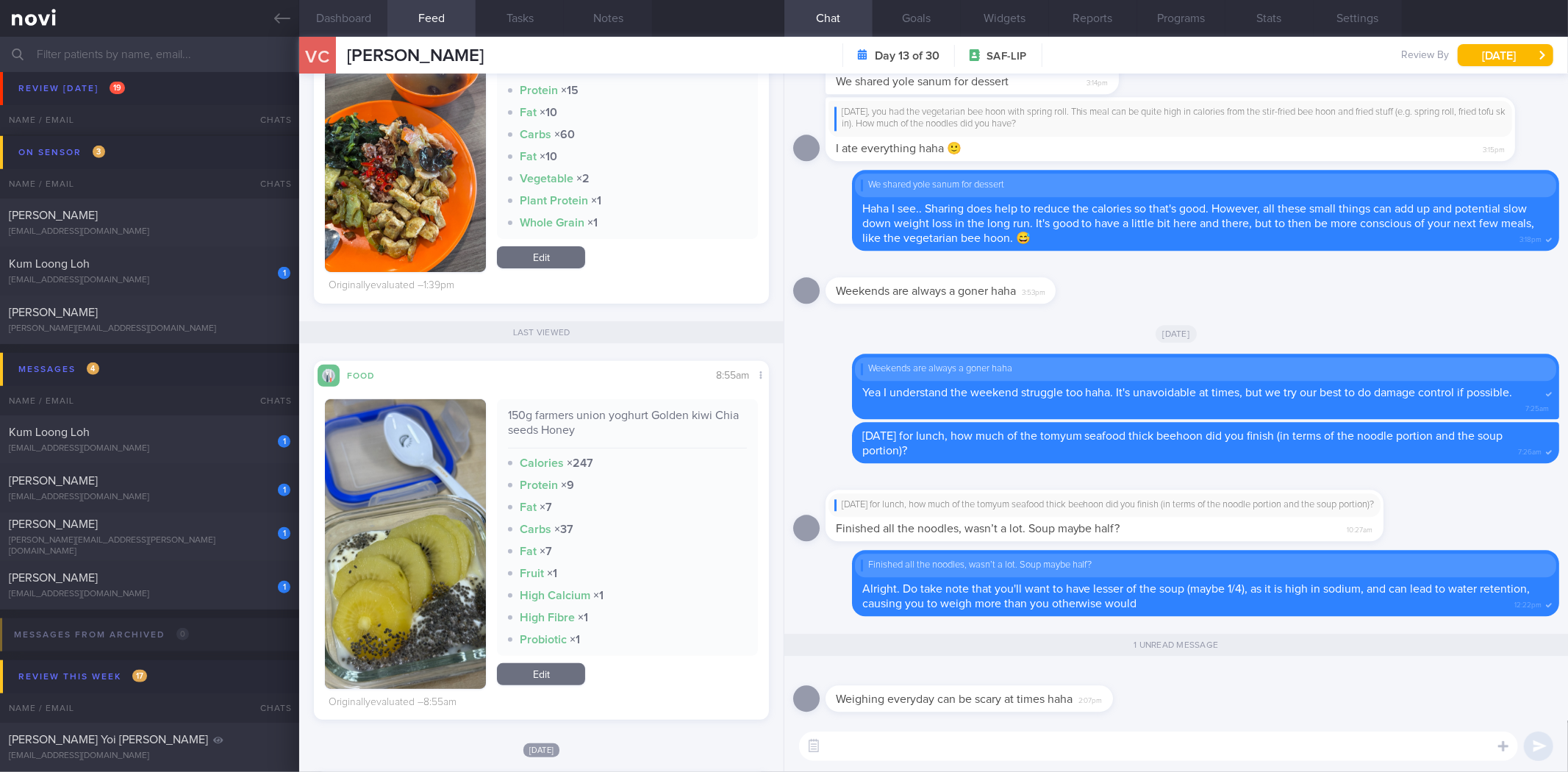
click at [369, 26] on button "Dashboard" at bounding box center [343, 18] width 89 height 37
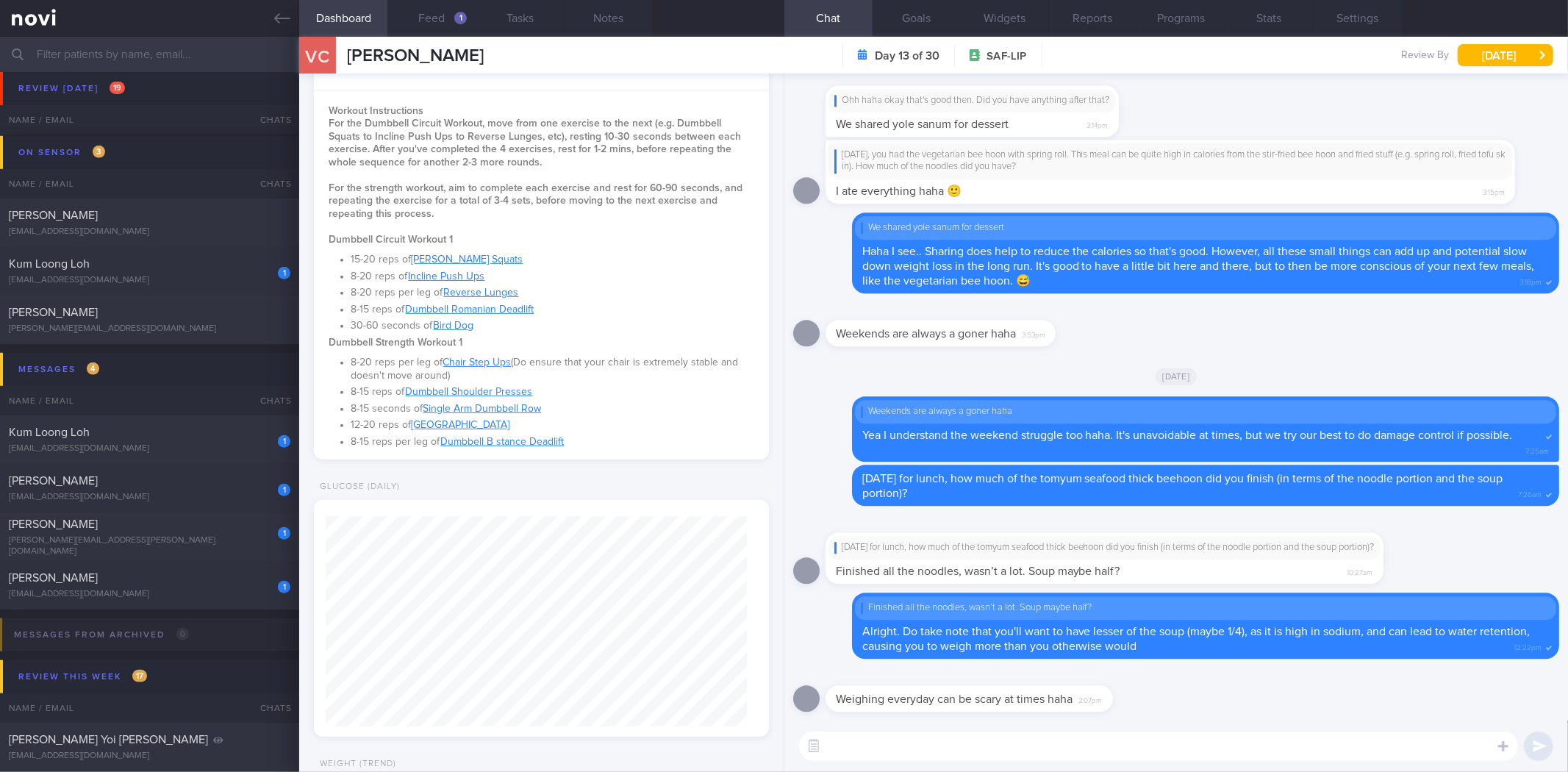
scroll to position [735, 0]
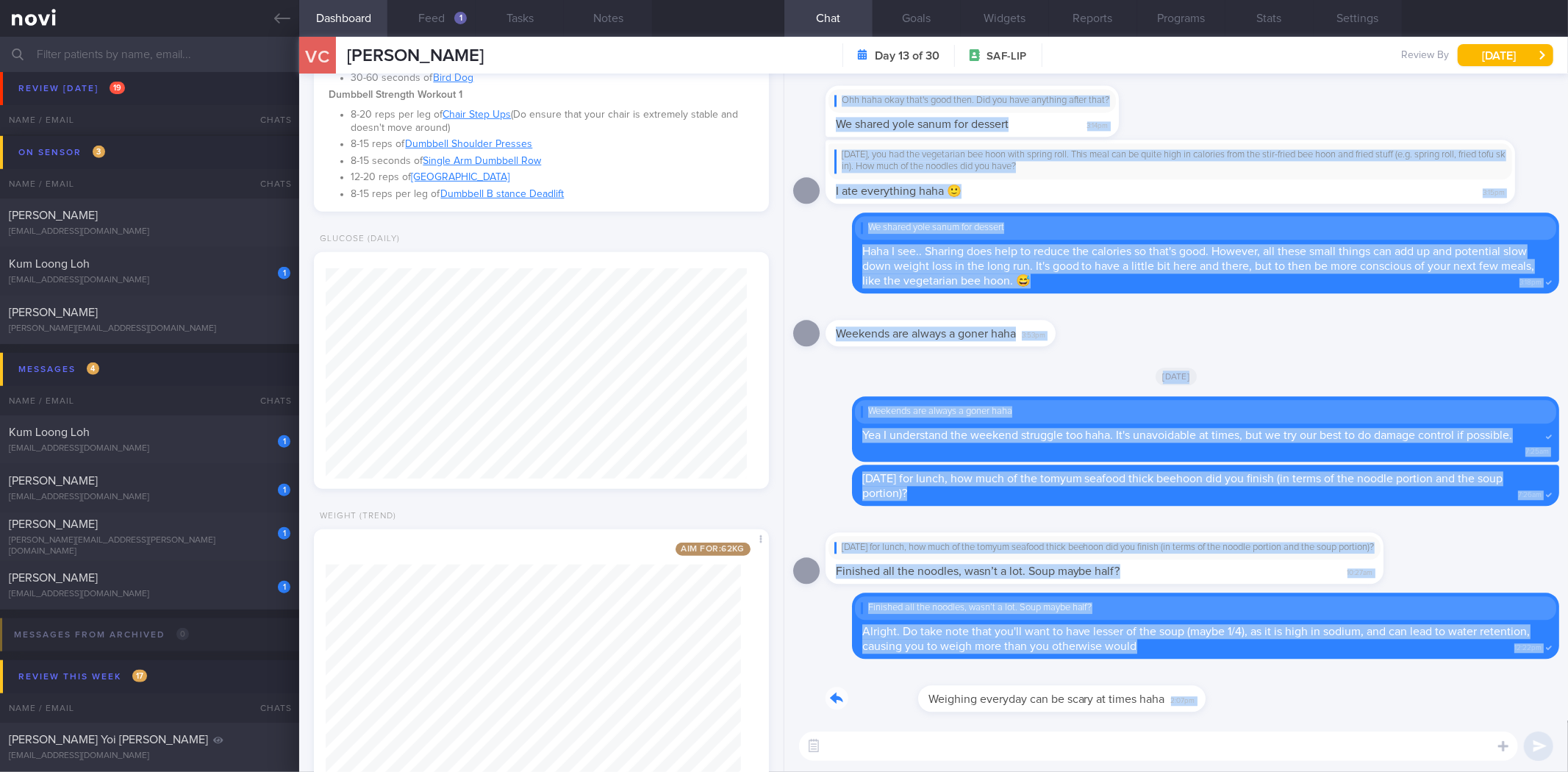
drag, startPoint x: 1111, startPoint y: 695, endPoint x: 1490, endPoint y: 750, distance: 383.0
click at [1490, 750] on div "Weighing everyday can be scary at times haha 2:07pm Delete Finished all the noo…" at bounding box center [1176, 422] width 784 height 698
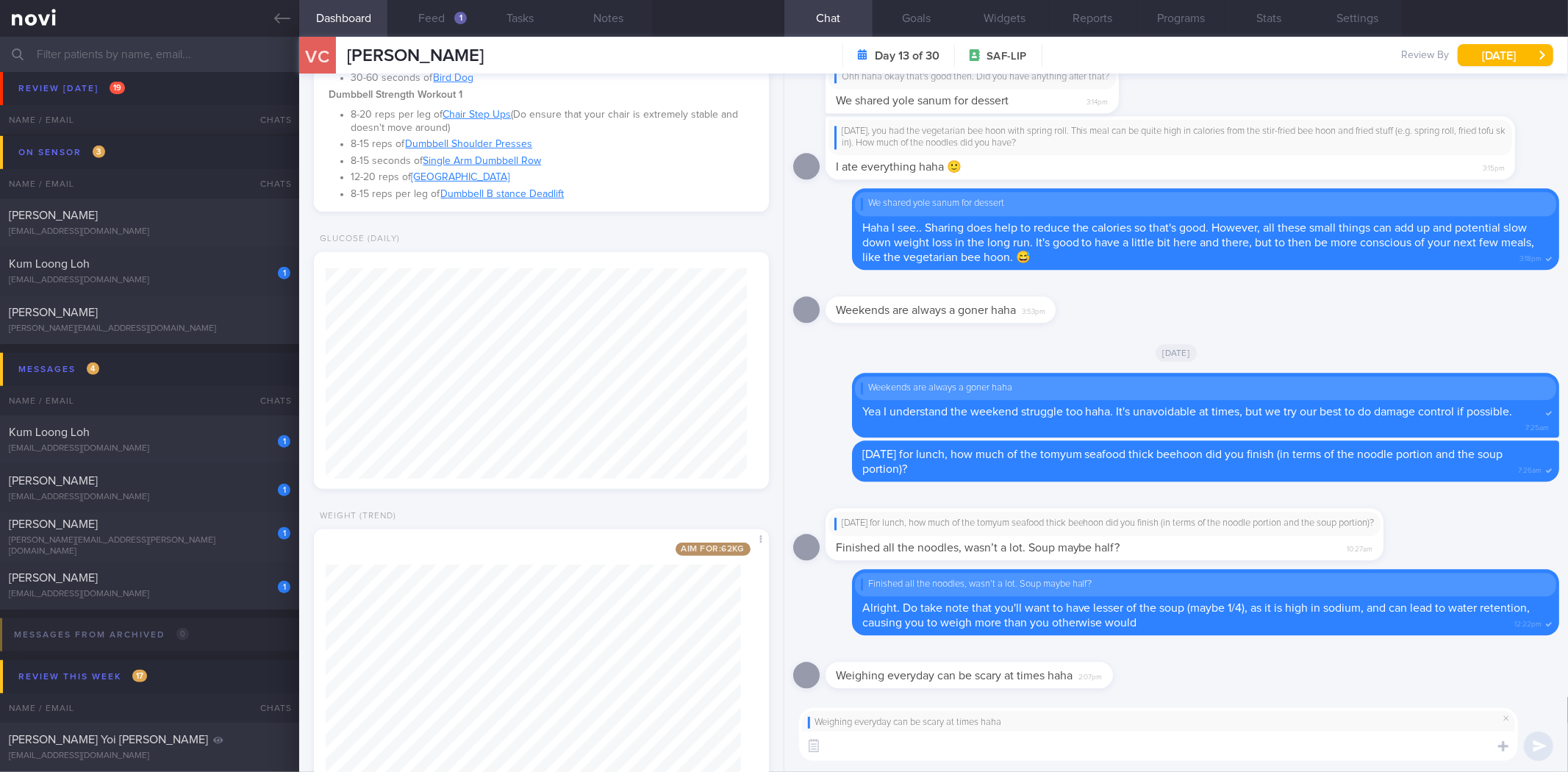
click at [1318, 751] on textarea at bounding box center [1158, 746] width 719 height 30
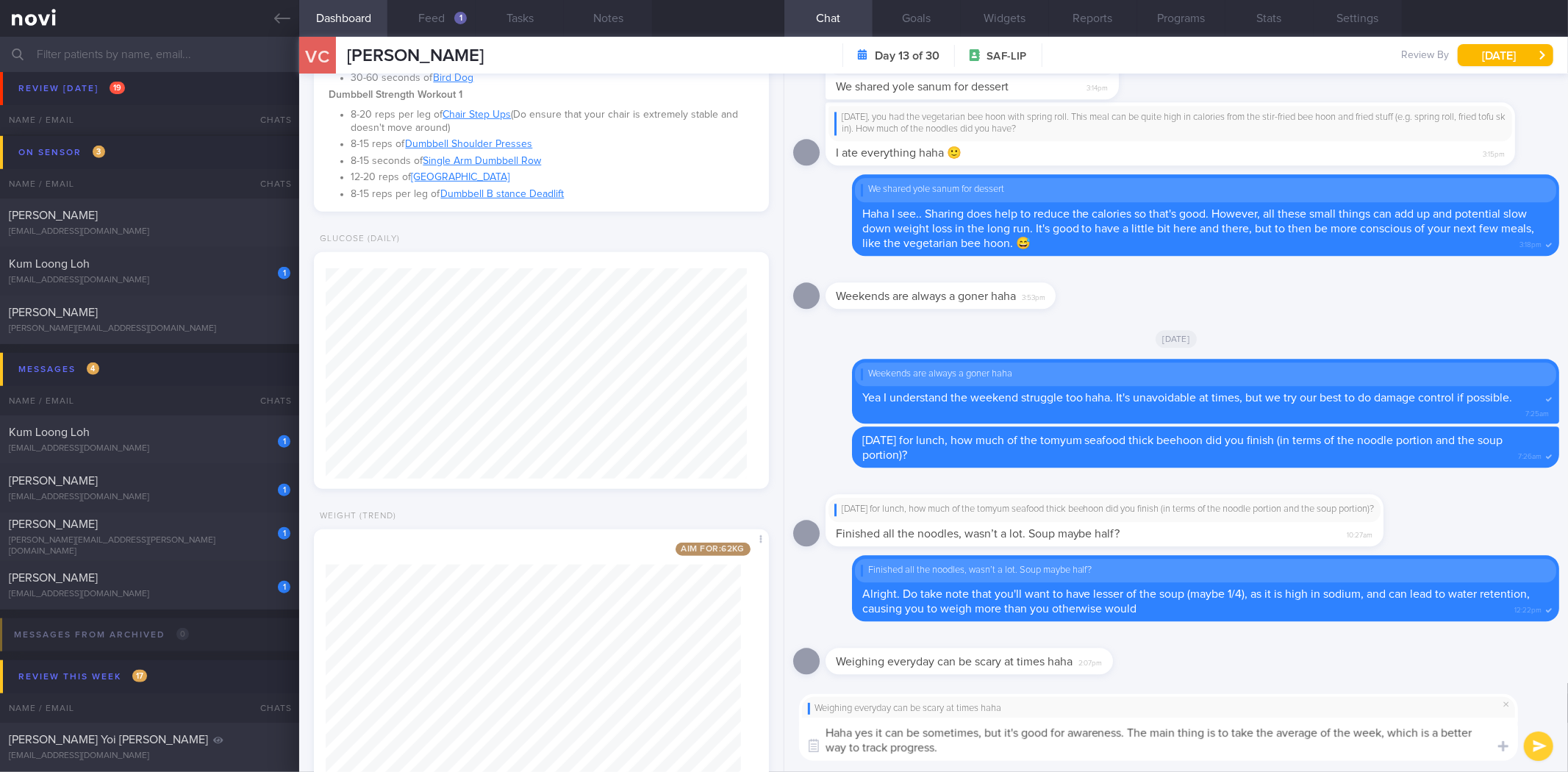
type textarea "Haha yes it can be sometimes, but it's good for awareness. The main thing is to…"
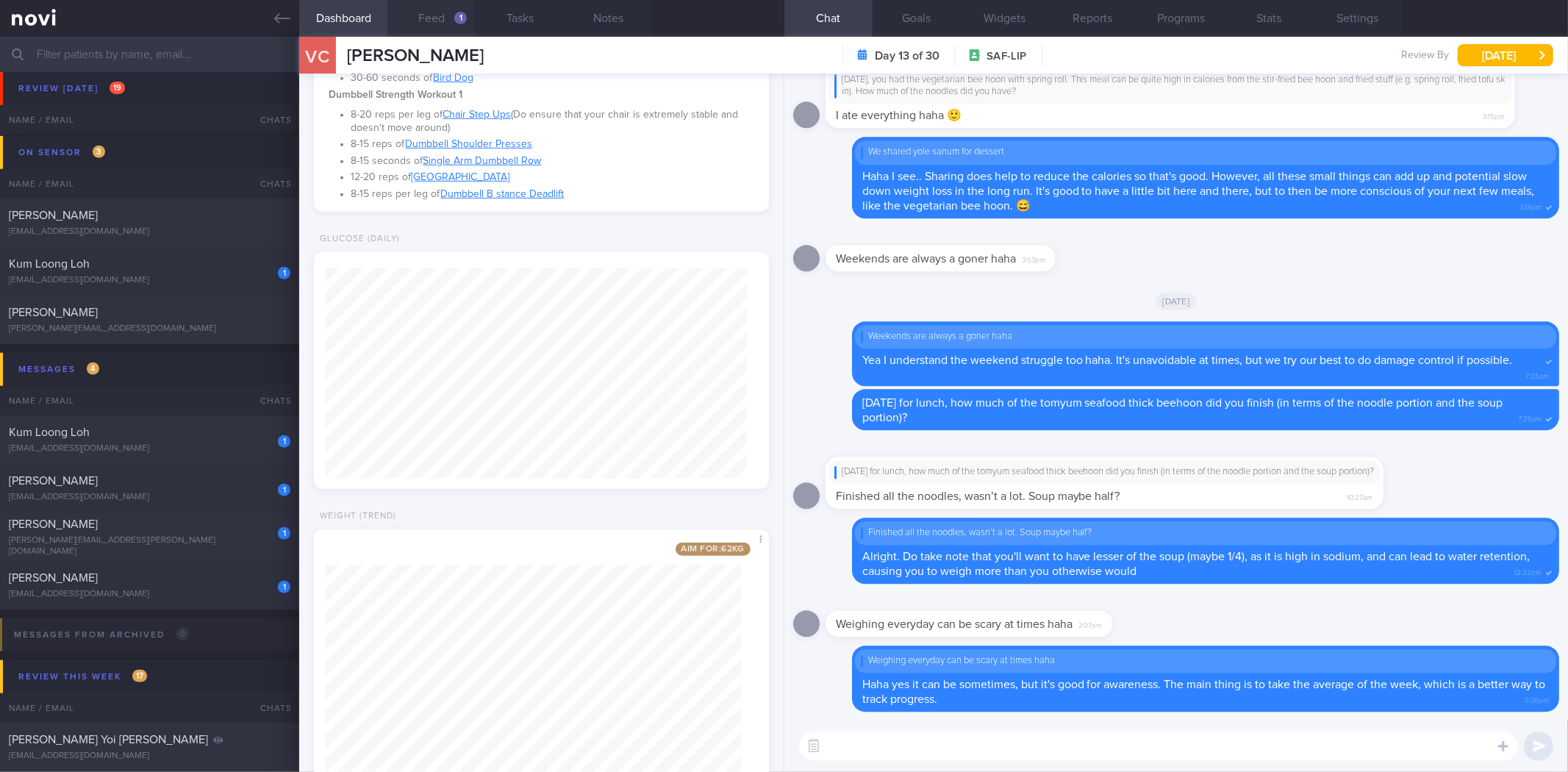
click at [433, 19] on button "Feed 1" at bounding box center [432, 18] width 89 height 37
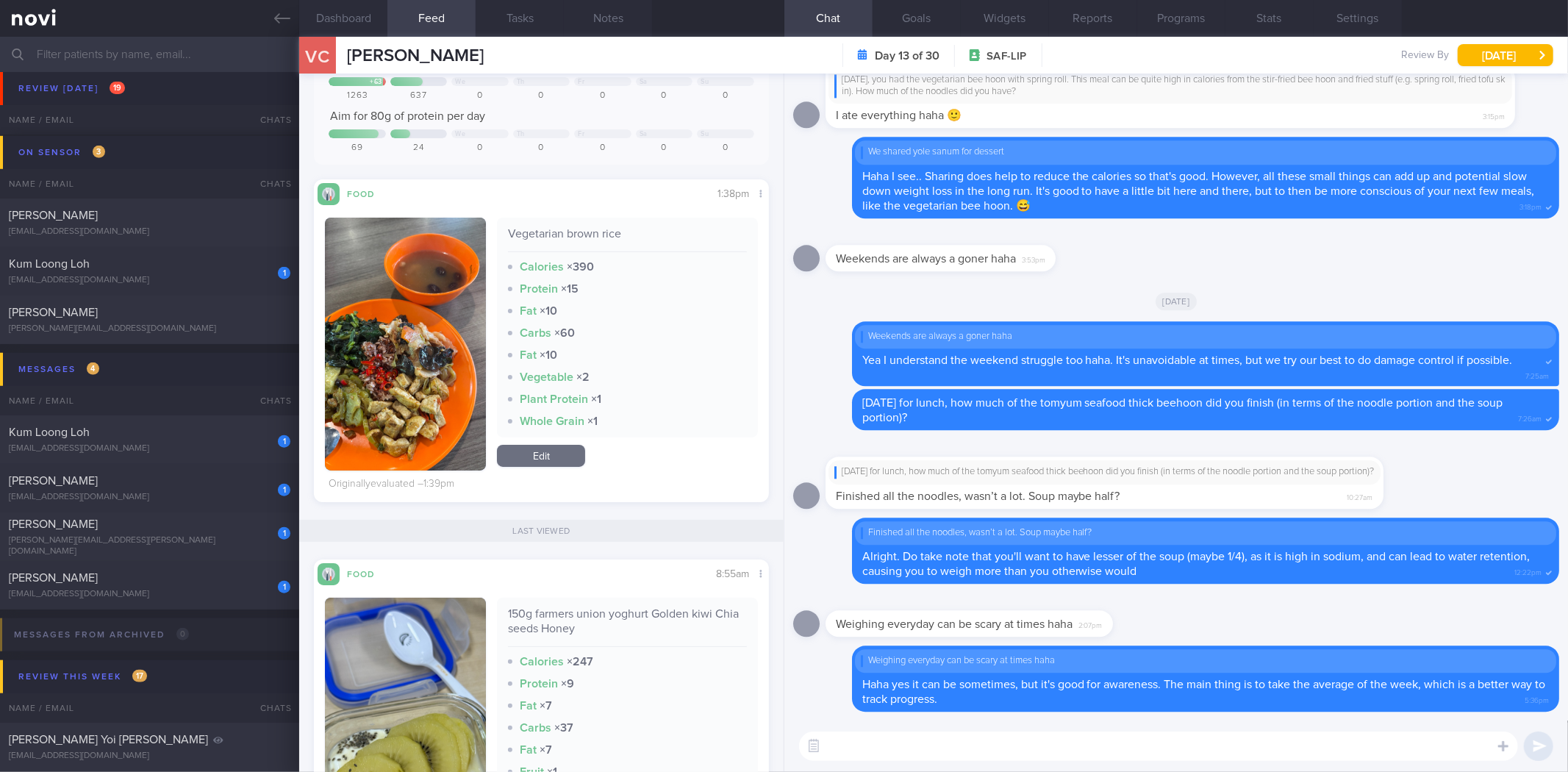
scroll to position [81, 0]
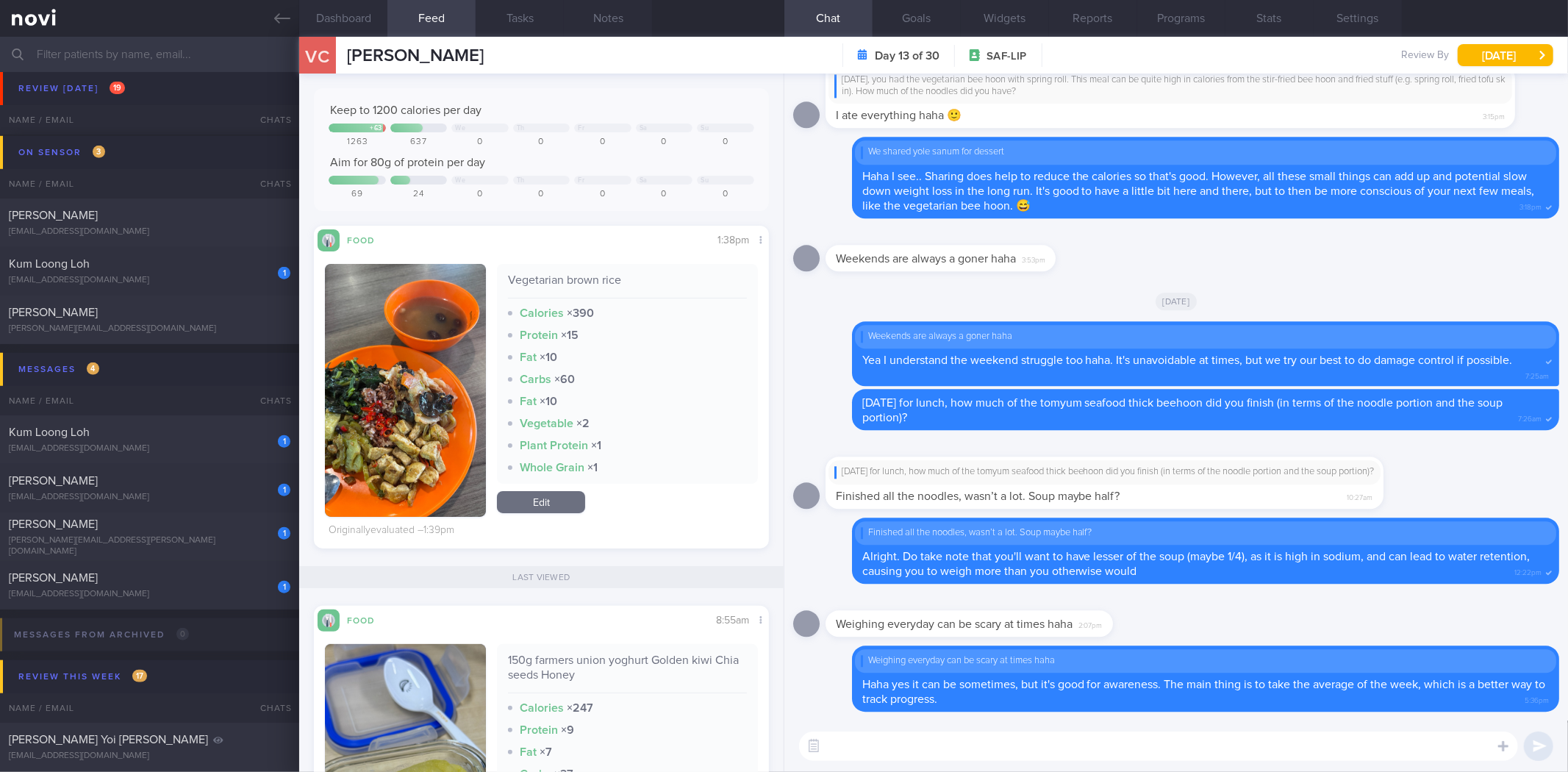
click at [419, 357] on button "button" at bounding box center [405, 390] width 161 height 253
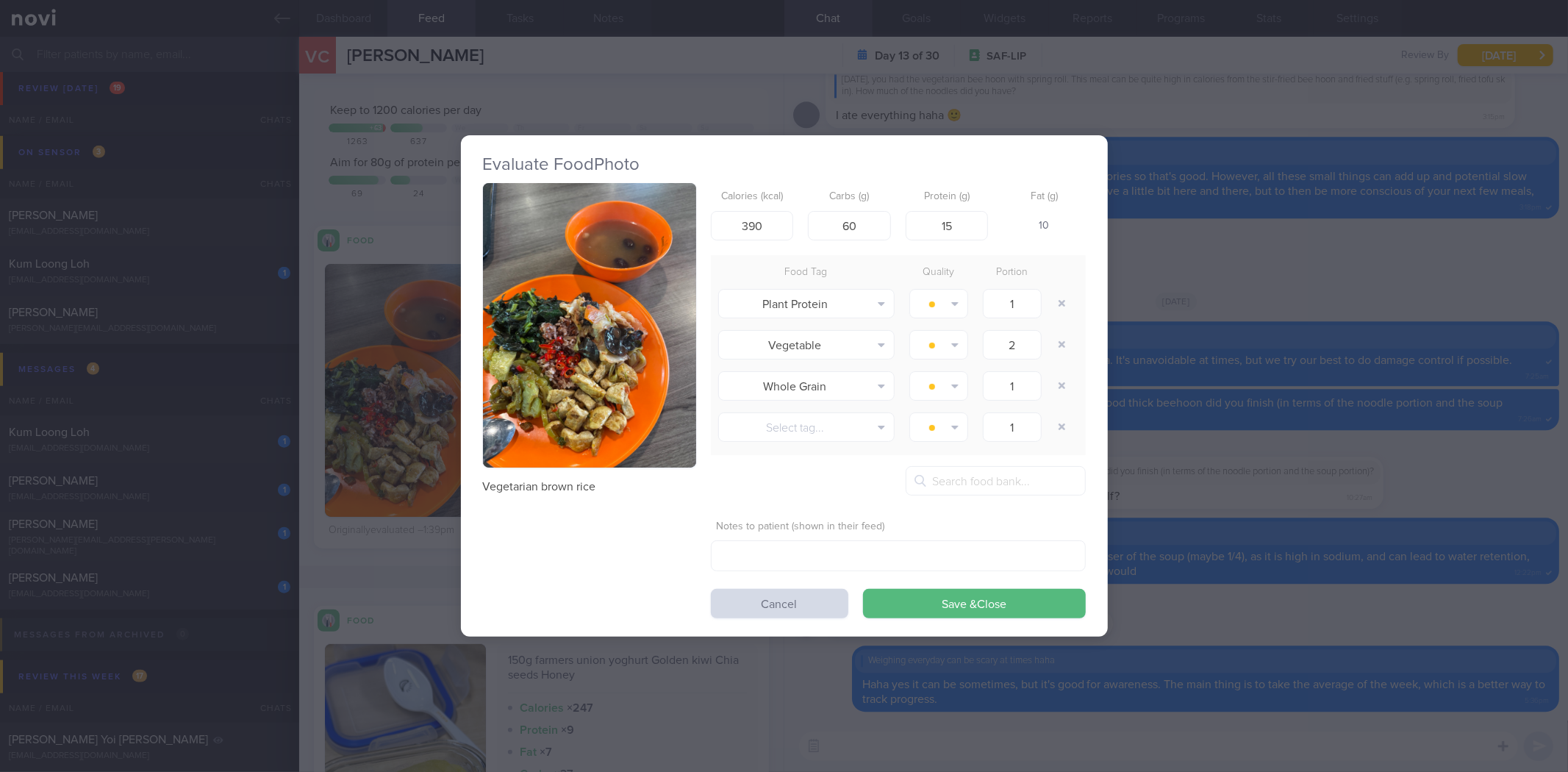
click at [564, 310] on img "button" at bounding box center [589, 325] width 213 height 284
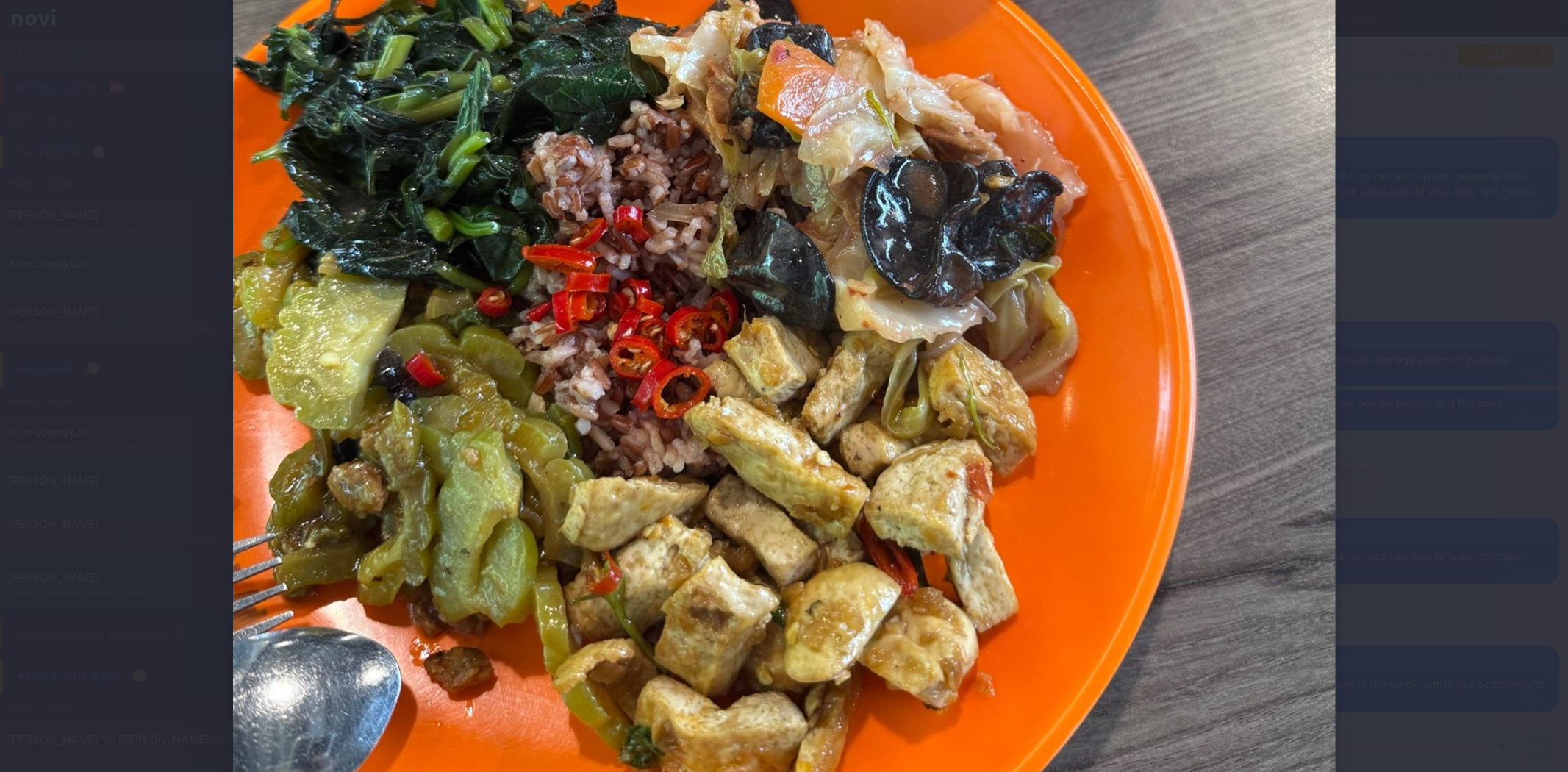
scroll to position [653, 0]
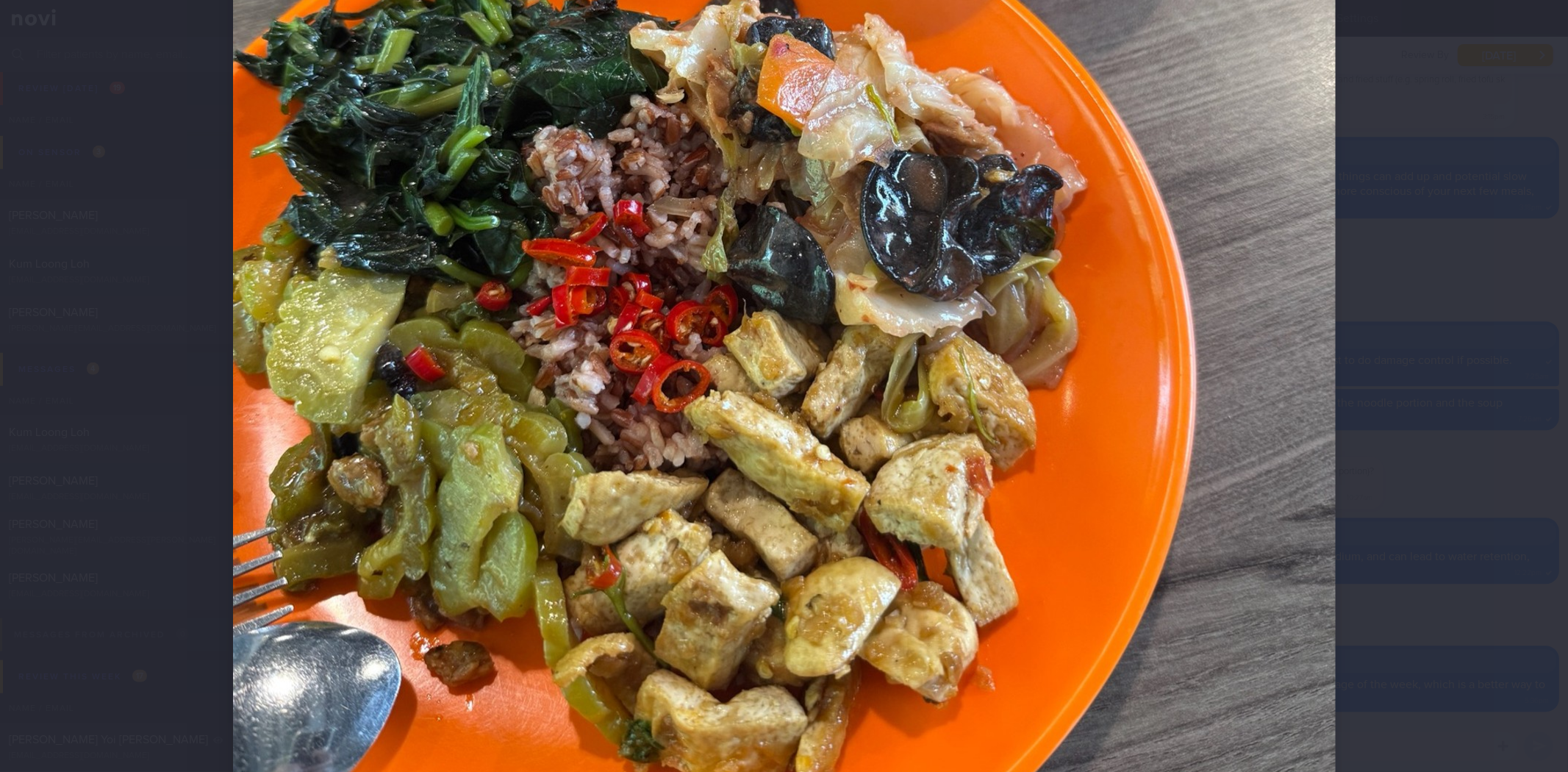
click at [1451, 430] on div at bounding box center [784, 386] width 1568 height 772
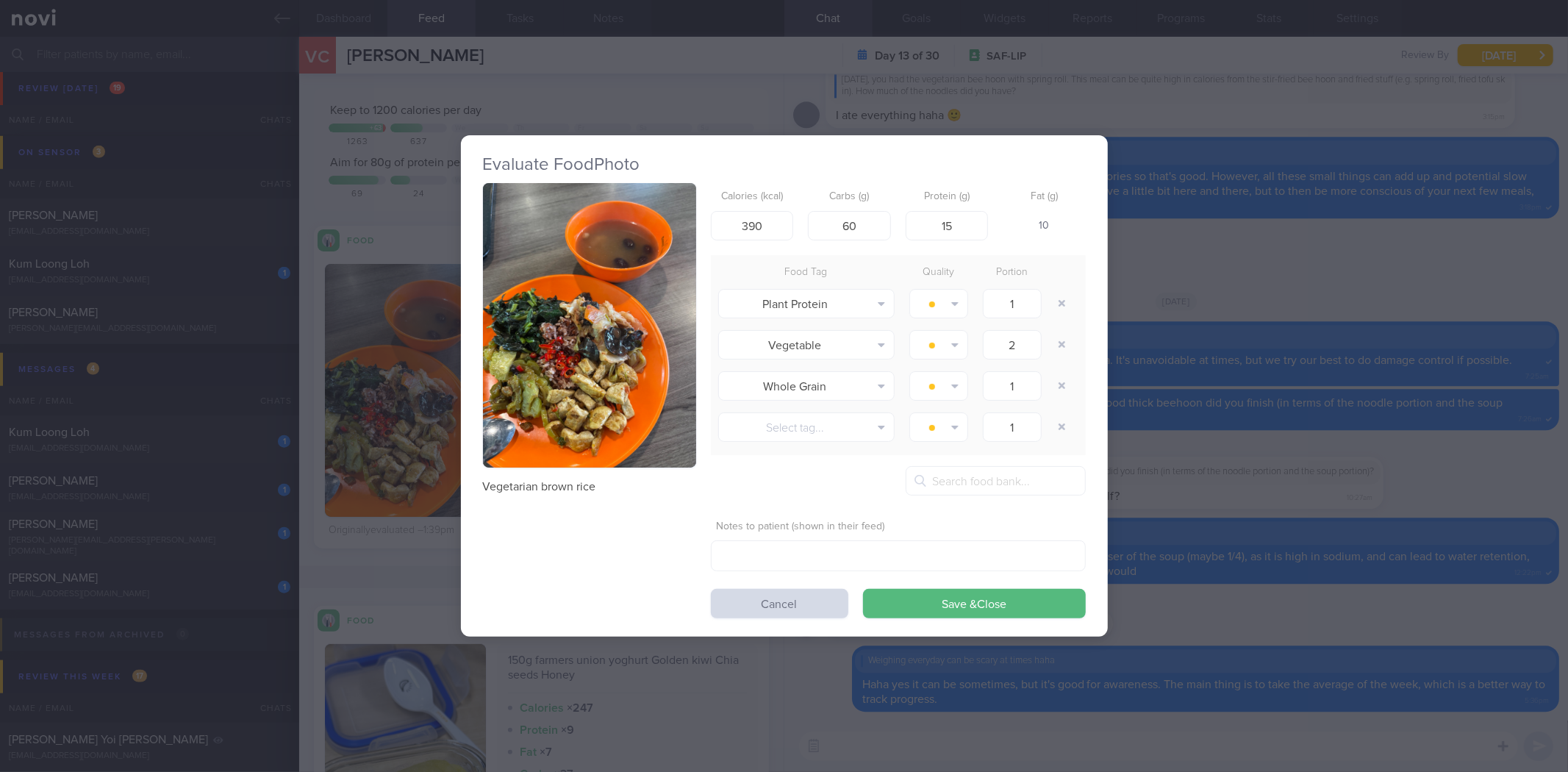
click at [1184, 331] on div "Evaluate Food Photo Vegetarian brown rice Calories (kcal) 390 Carbs (g) 60 Prot…" at bounding box center [784, 386] width 1568 height 772
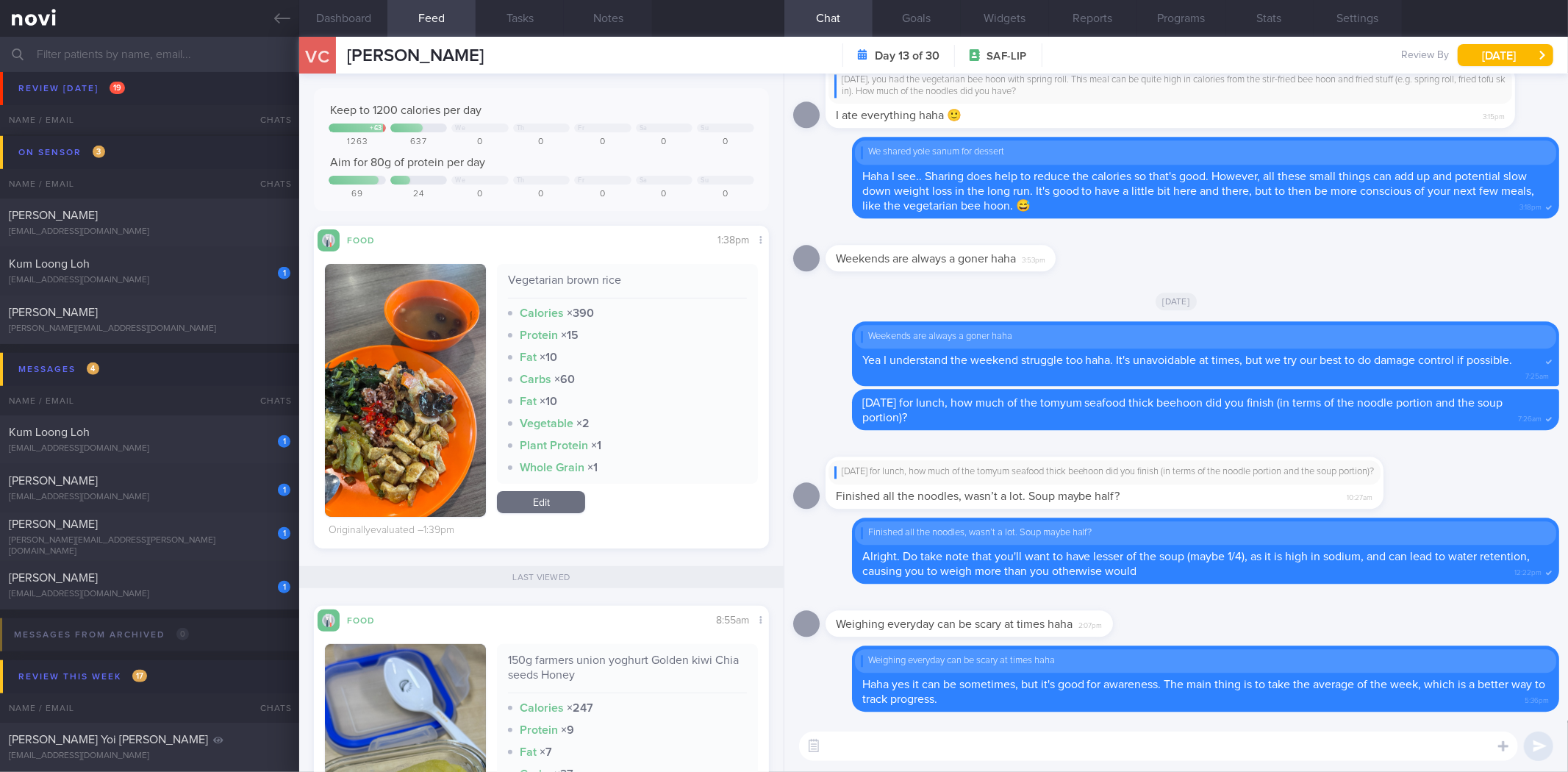
click at [1049, 745] on textarea at bounding box center [1158, 746] width 719 height 30
click at [274, 20] on link at bounding box center [149, 18] width 299 height 37
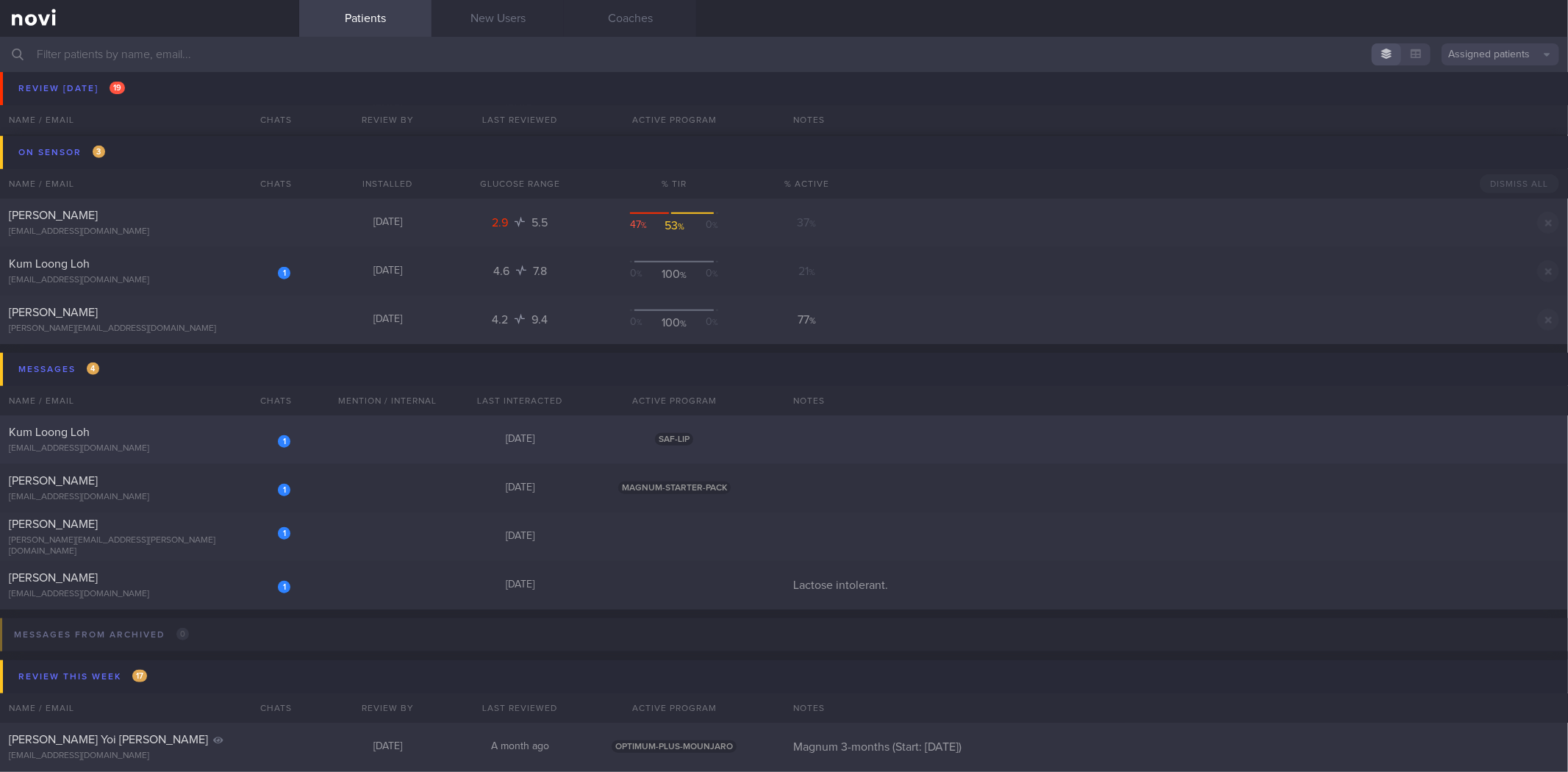
click at [197, 436] on div "Kum Loong Loh" at bounding box center [148, 433] width 278 height 15
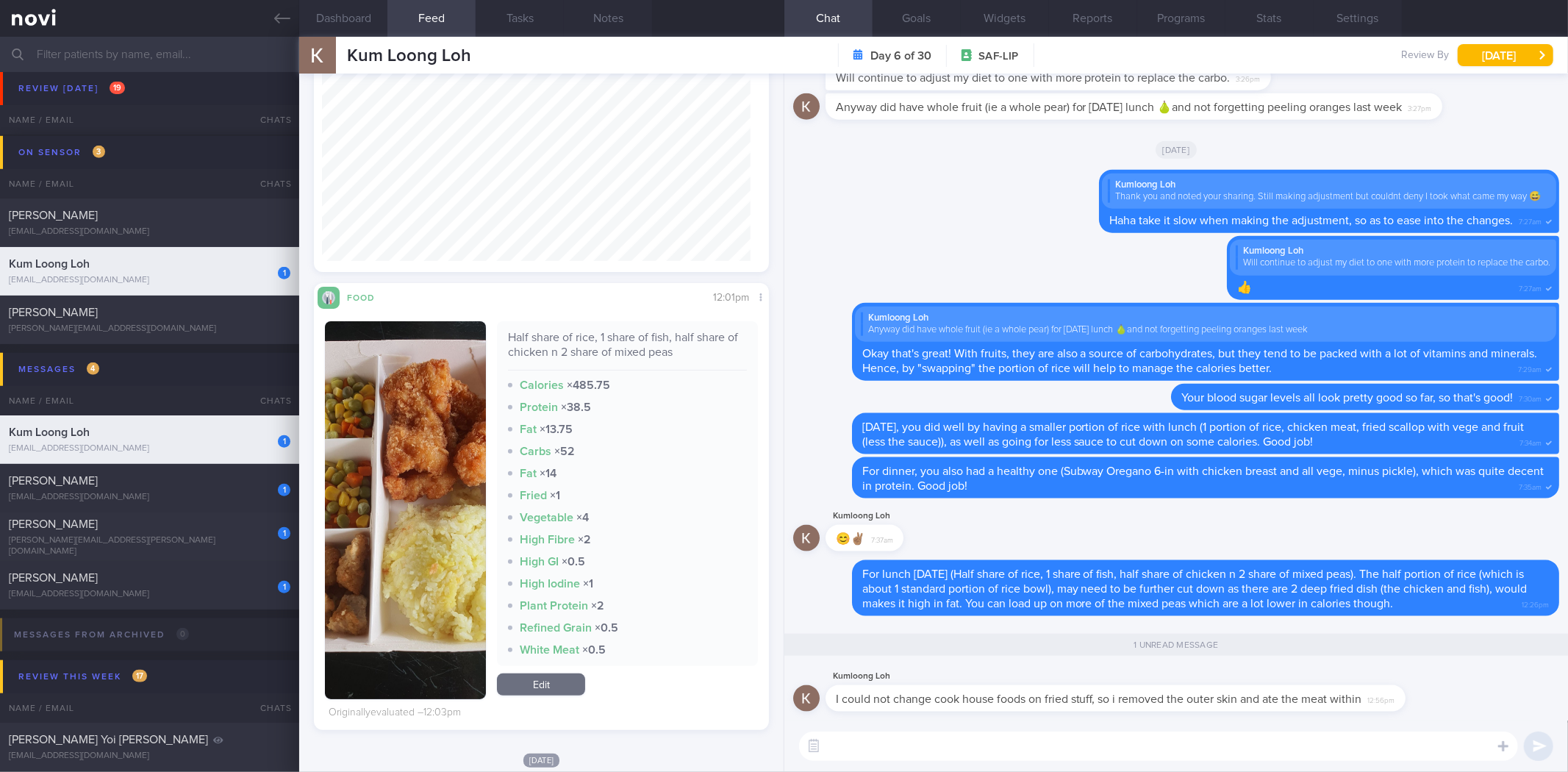
scroll to position [327, 0]
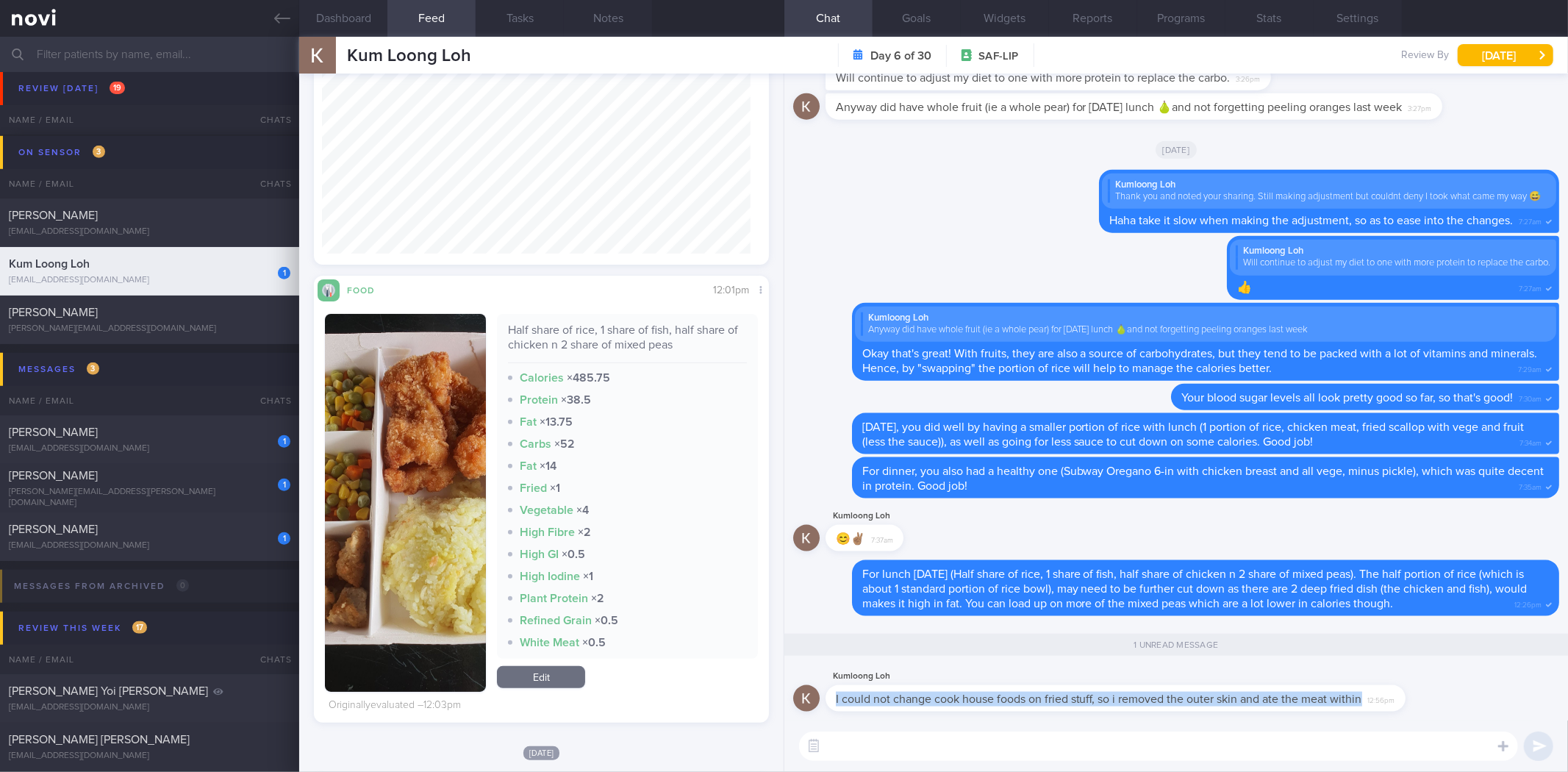
drag, startPoint x: 1408, startPoint y: 699, endPoint x: 1468, endPoint y: 707, distance: 60.5
click at [1468, 707] on div "Kumloong Loh I could not change cook house foods on fried stuff, so i removed t…" at bounding box center [1176, 694] width 766 height 53
click at [1398, 690] on div "I could not change cook house foods on fried stuff, so i removed the outer skin…" at bounding box center [1115, 698] width 580 height 27
drag, startPoint x: 1399, startPoint y: 695, endPoint x: 1473, endPoint y: 695, distance: 74.0
click at [1473, 695] on div "Kumloong Loh I could not change cook house foods on fried stuff, so i removed t…" at bounding box center [1176, 694] width 766 height 53
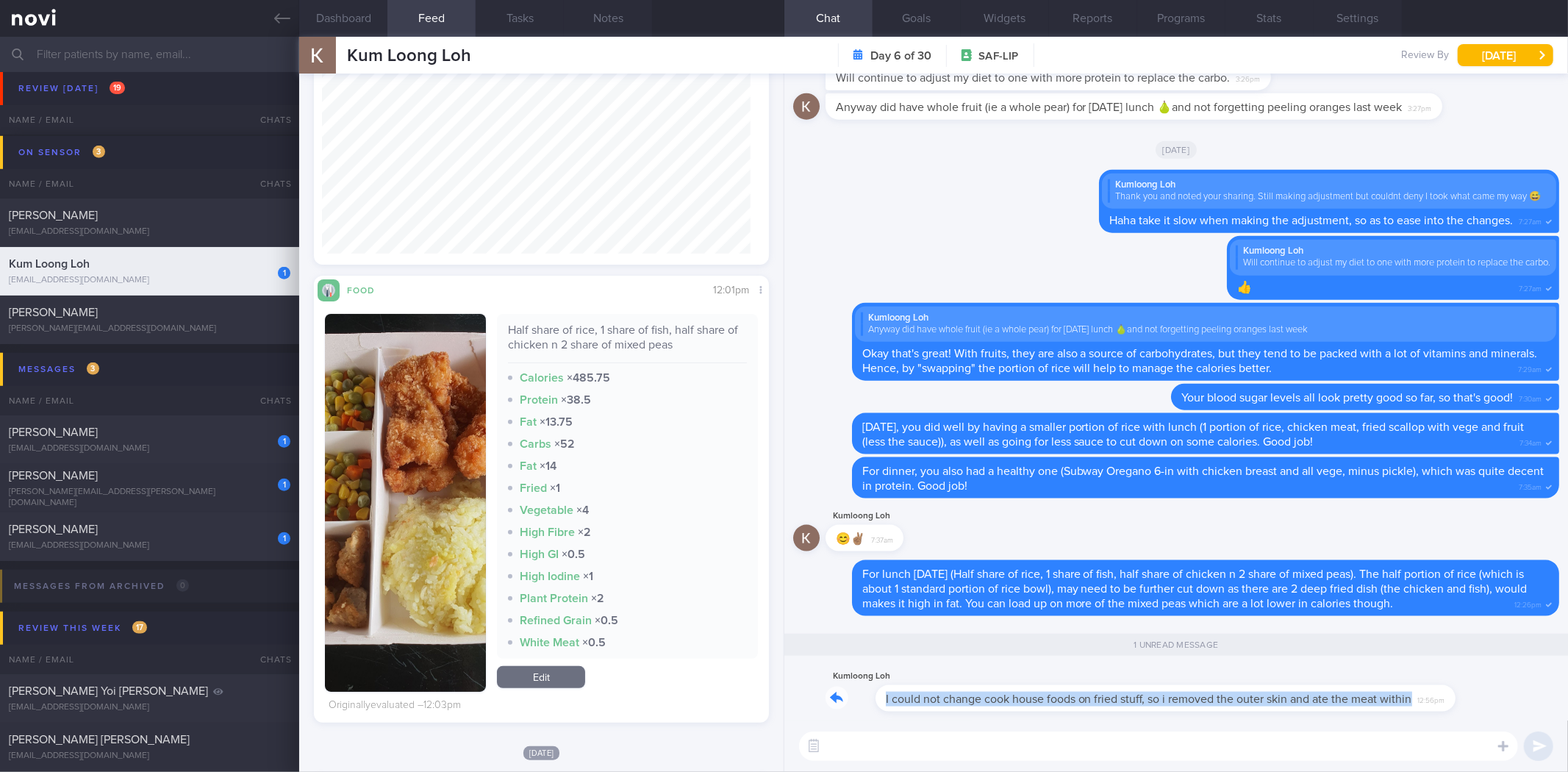
scroll to position [0, 0]
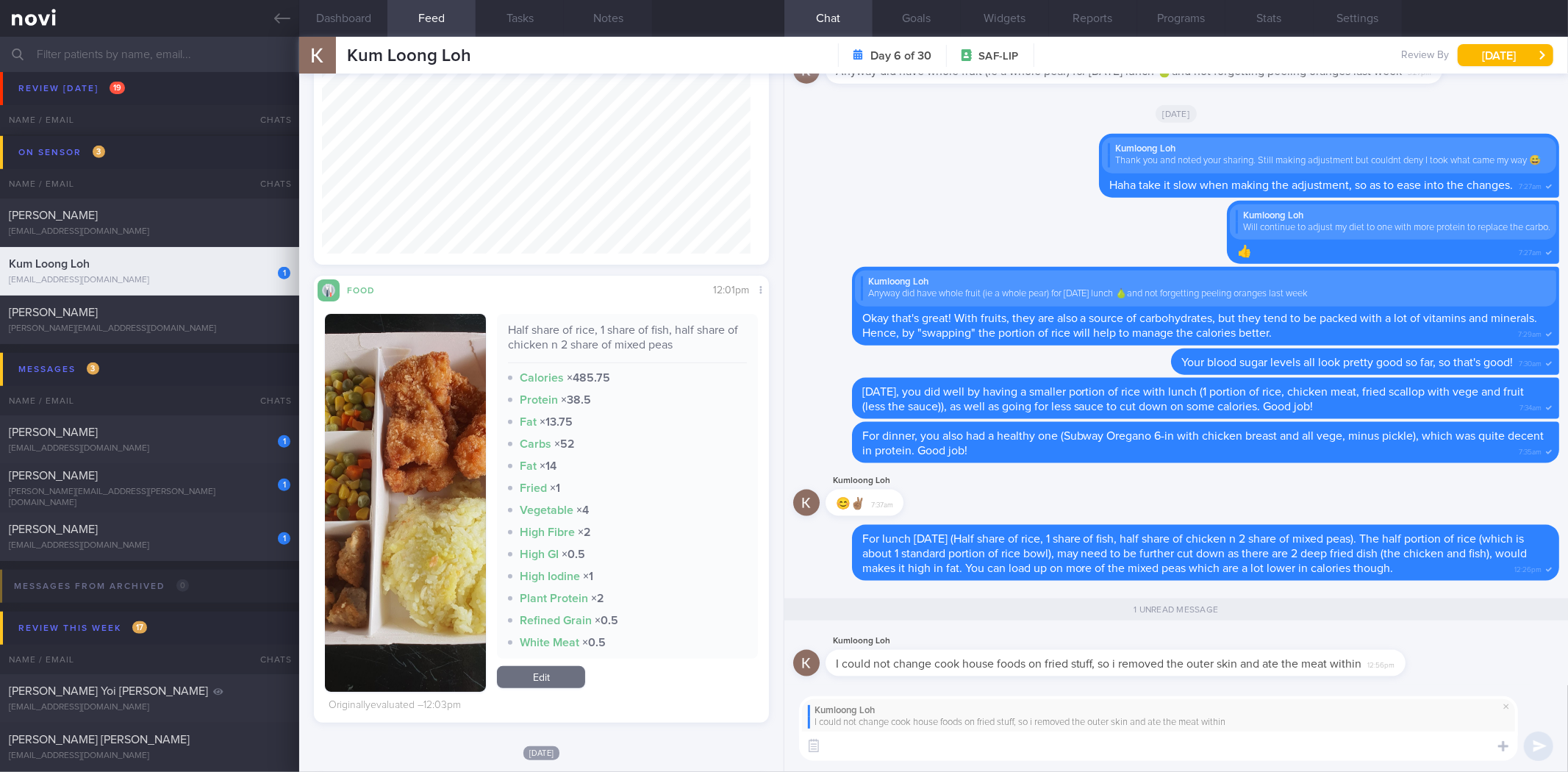
click at [1319, 743] on textarea at bounding box center [1158, 746] width 719 height 30
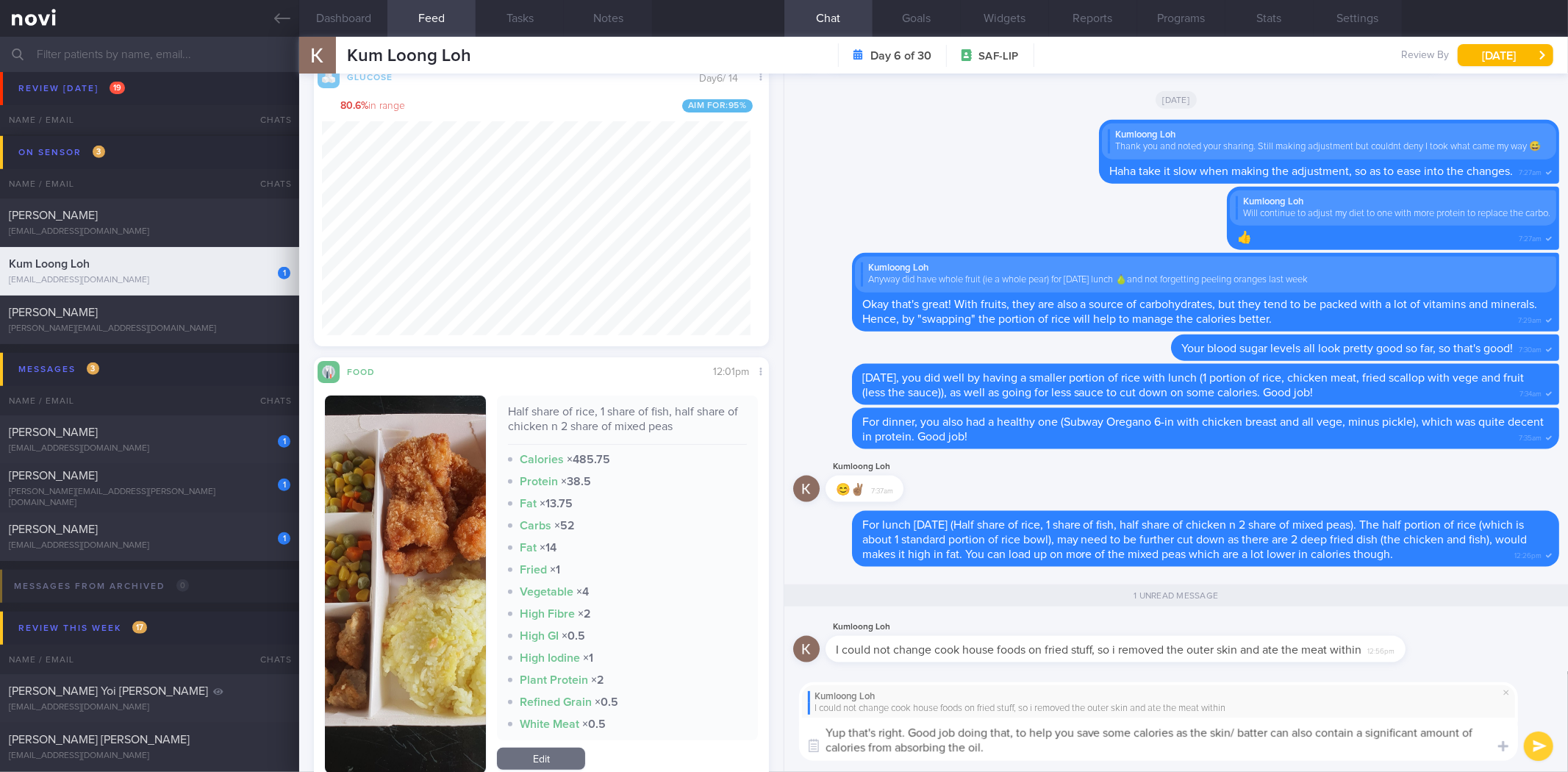
type textarea "Yup that's right. Good job doing that, to help you save some calories as the sk…"
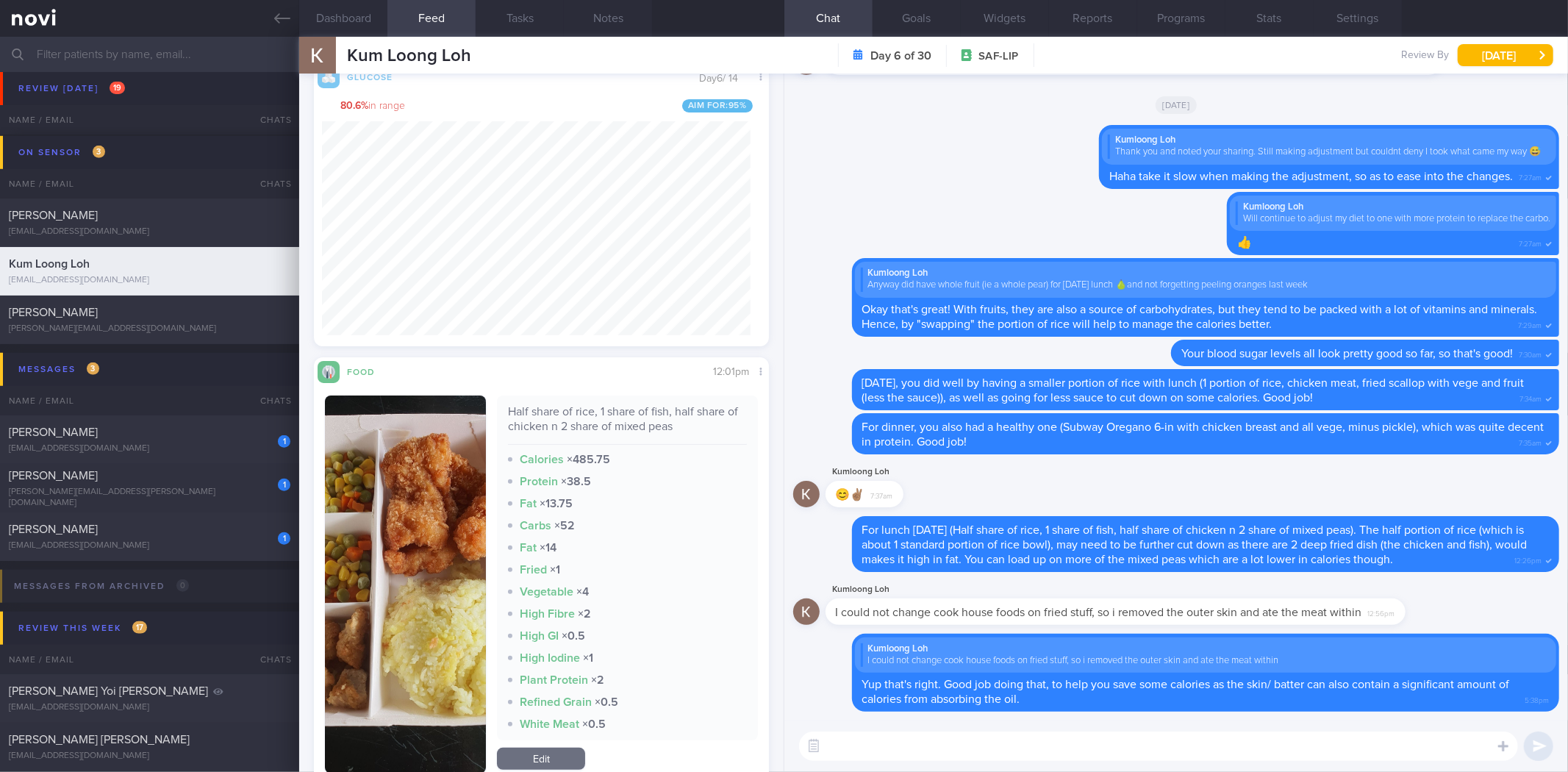
click at [284, 38] on input "text" at bounding box center [784, 54] width 1568 height 35
click at [287, 42] on input "text" at bounding box center [784, 54] width 1568 height 35
click at [284, 24] on icon at bounding box center [282, 18] width 17 height 17
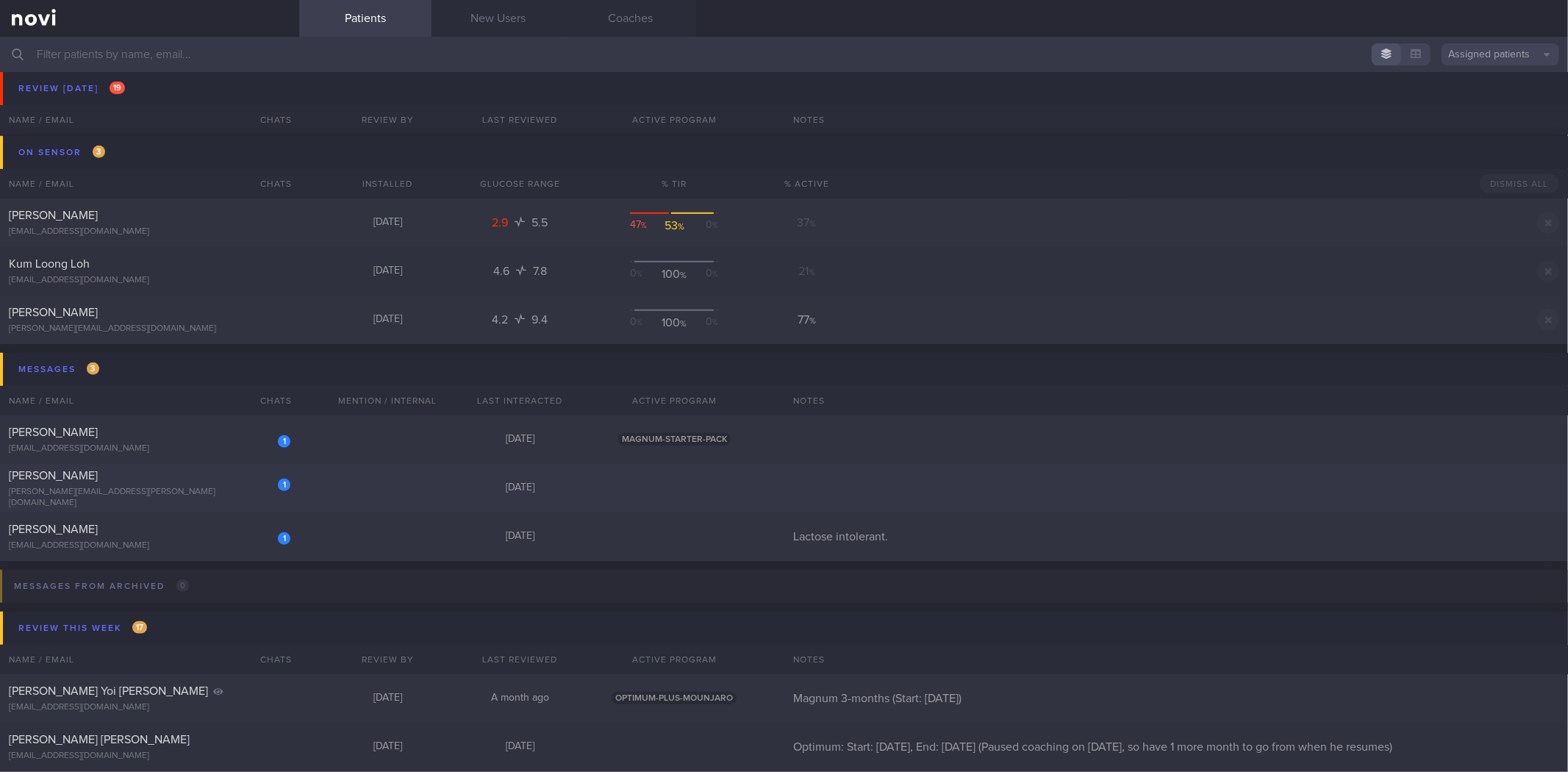
click at [326, 493] on div "1 Aloysius Chan aloysius.chan.wei.yong@gmail.com Today" at bounding box center [784, 488] width 1568 height 49
select select "8"
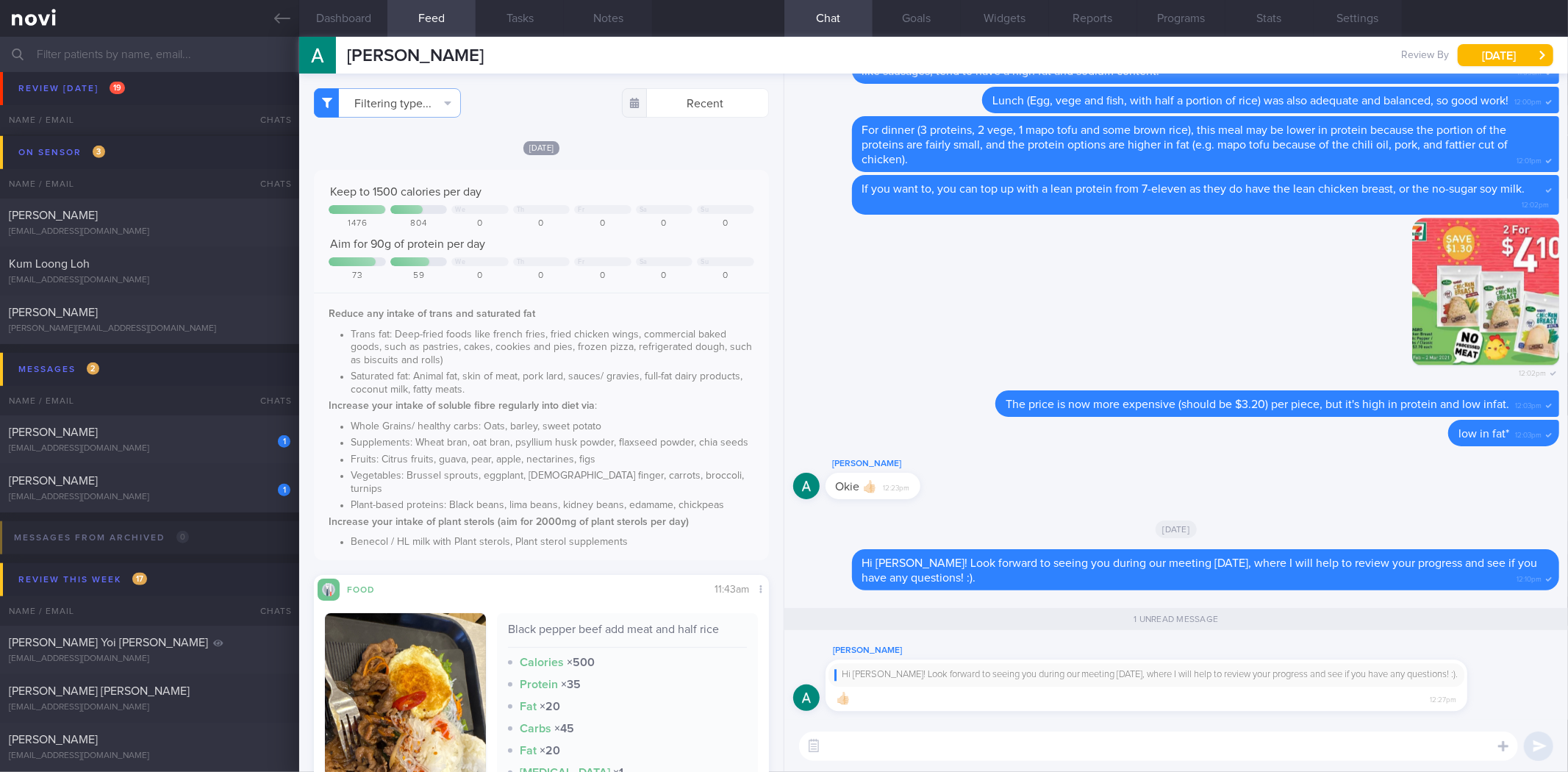
scroll to position [490, 0]
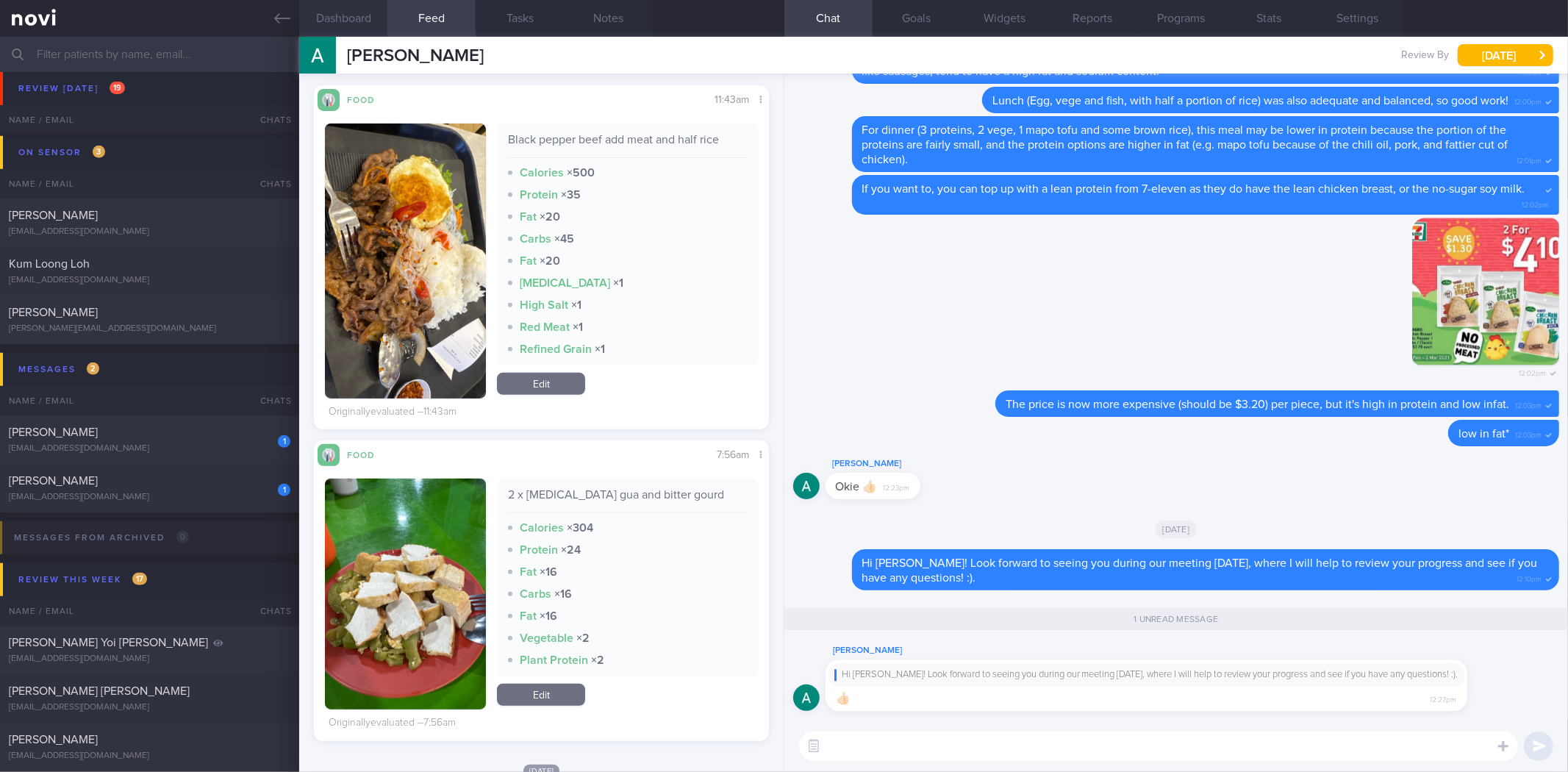
click at [353, 24] on button "Dashboard" at bounding box center [343, 18] width 89 height 37
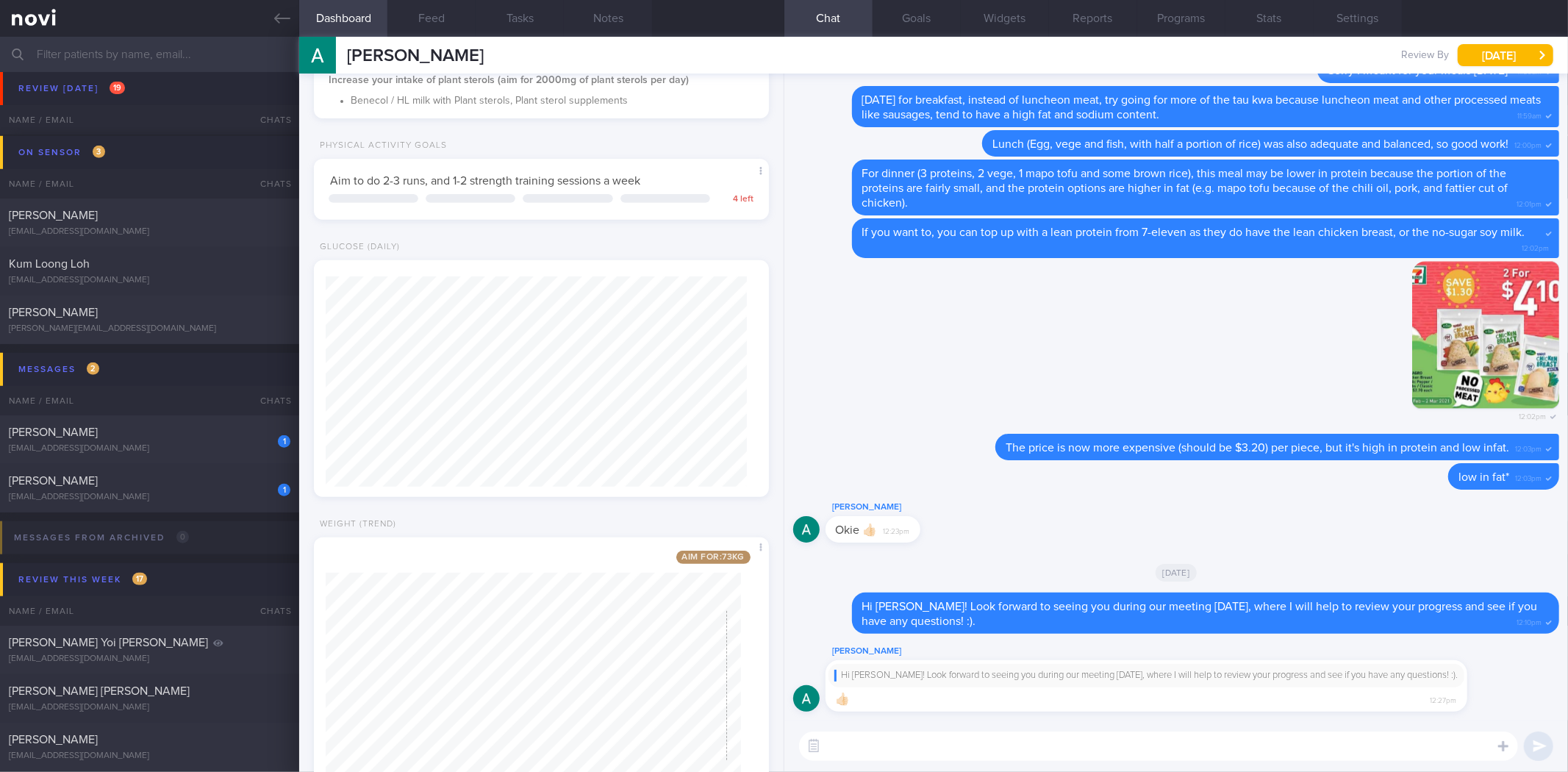
scroll to position [520, 0]
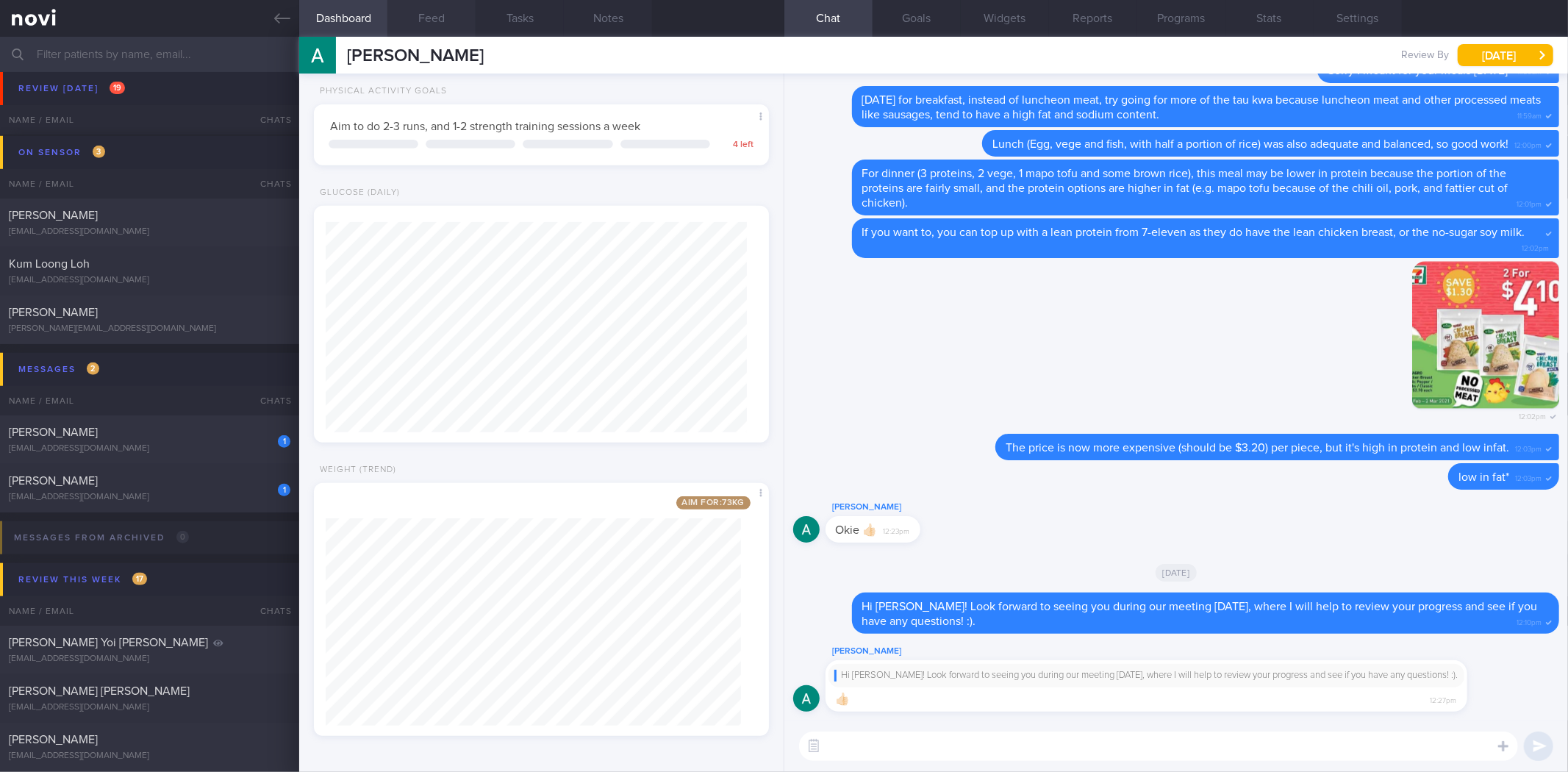
click at [439, 26] on button "Feed" at bounding box center [432, 18] width 89 height 37
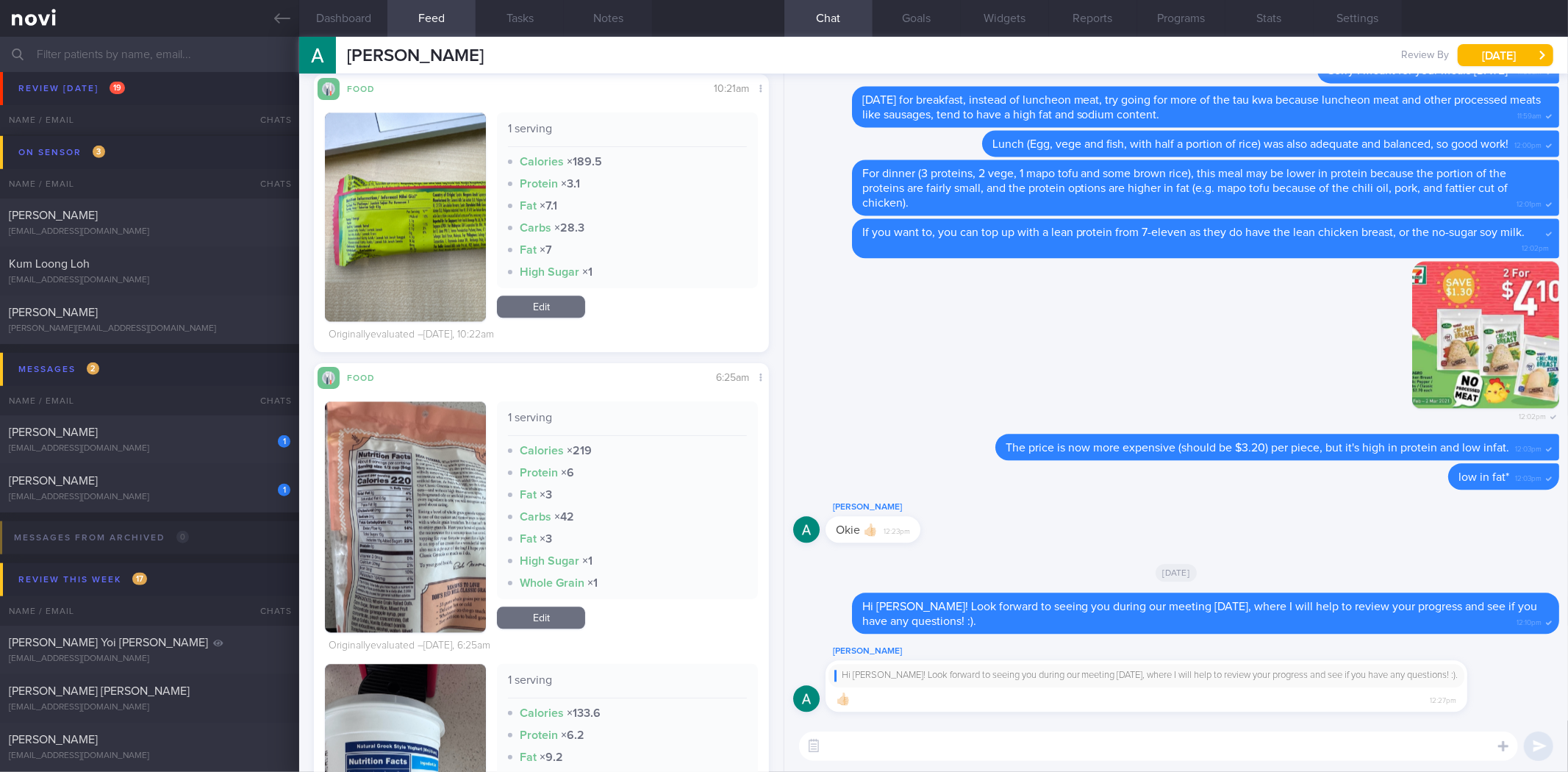
scroll to position [3023, 0]
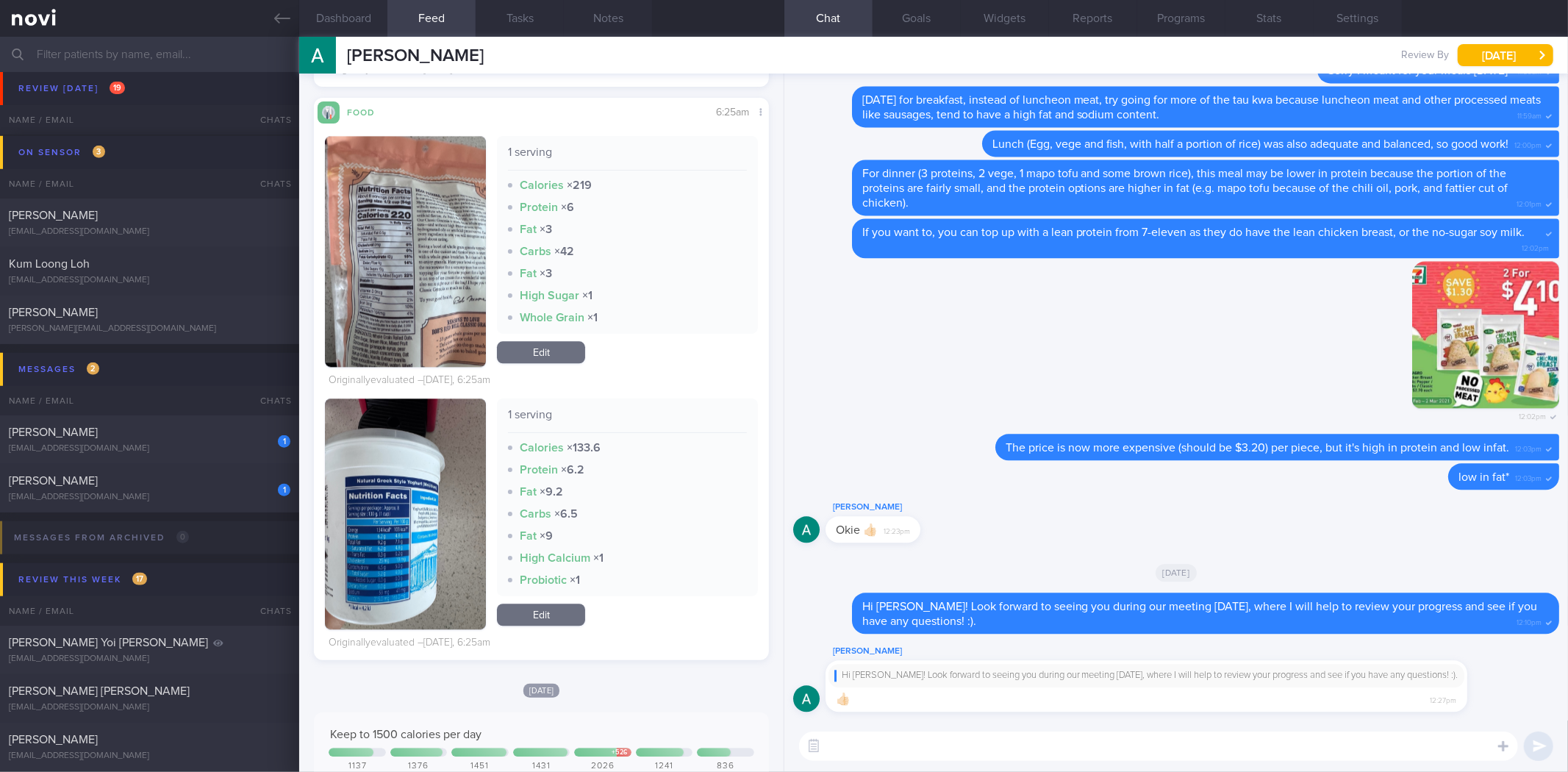
click at [436, 481] on button "button" at bounding box center [405, 514] width 161 height 231
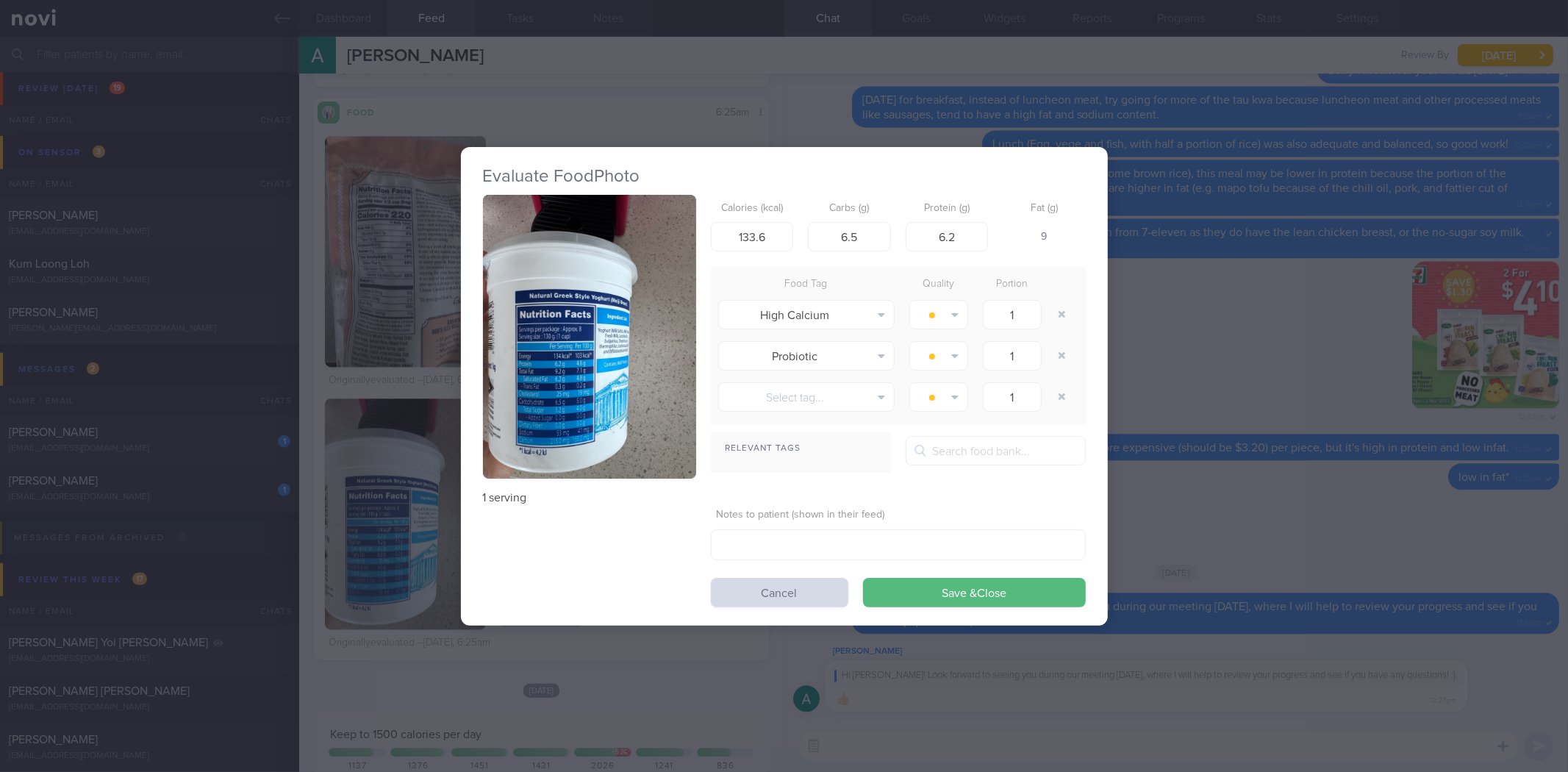
click at [611, 328] on button "button" at bounding box center [589, 337] width 213 height 284
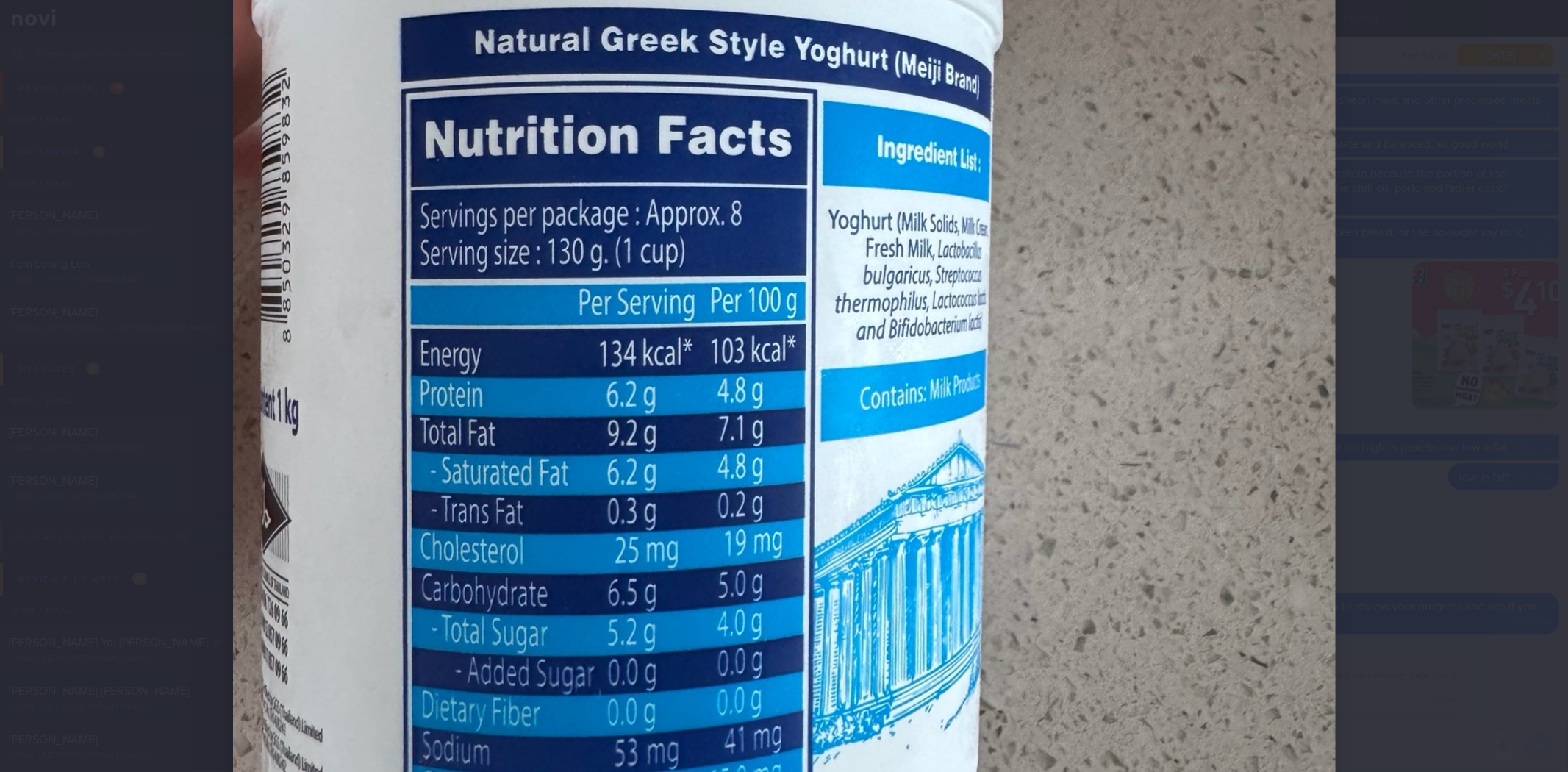
scroll to position [571, 0]
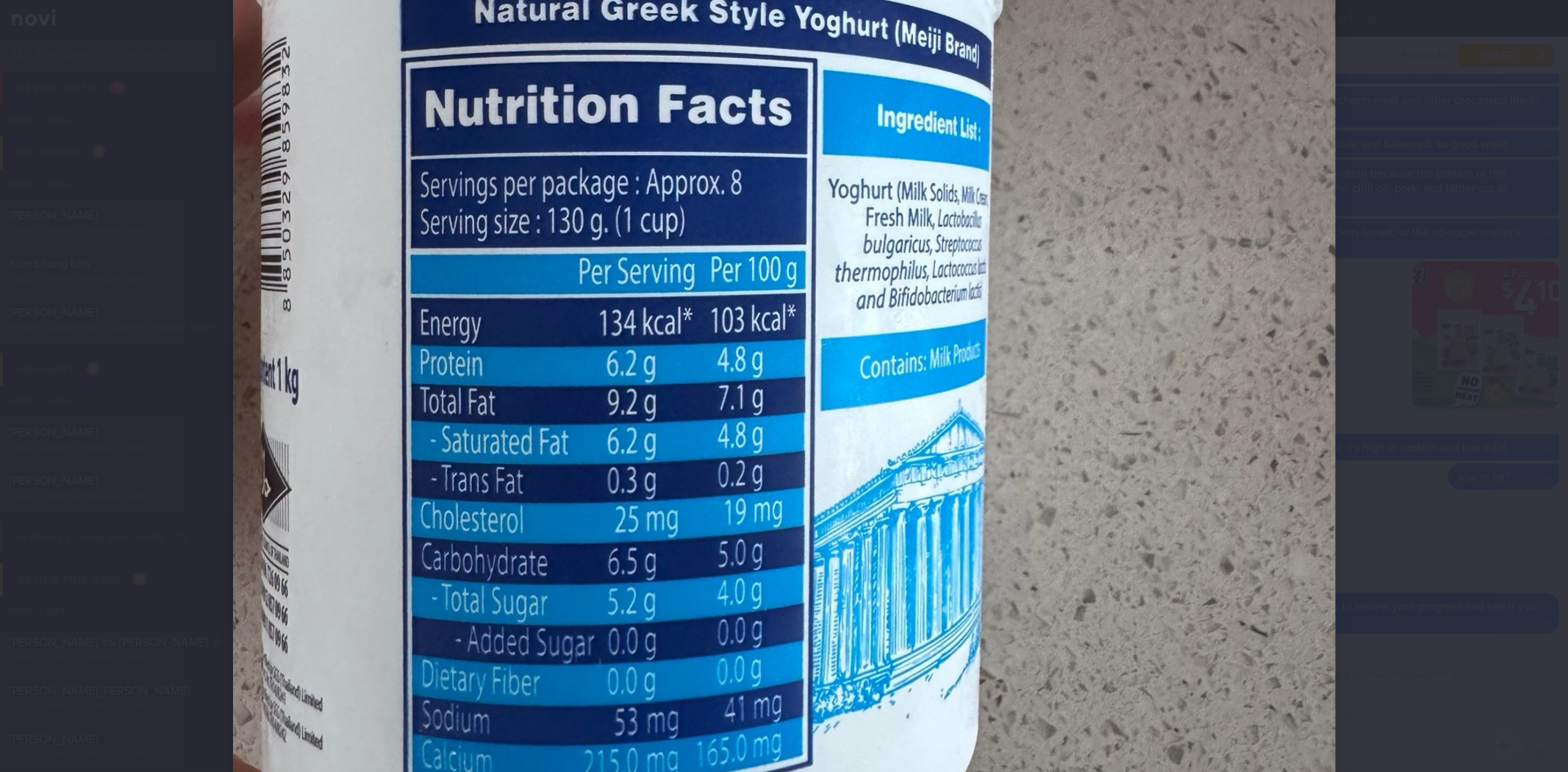
click at [1311, 471] on img at bounding box center [785, 222] width 1103 height 1470
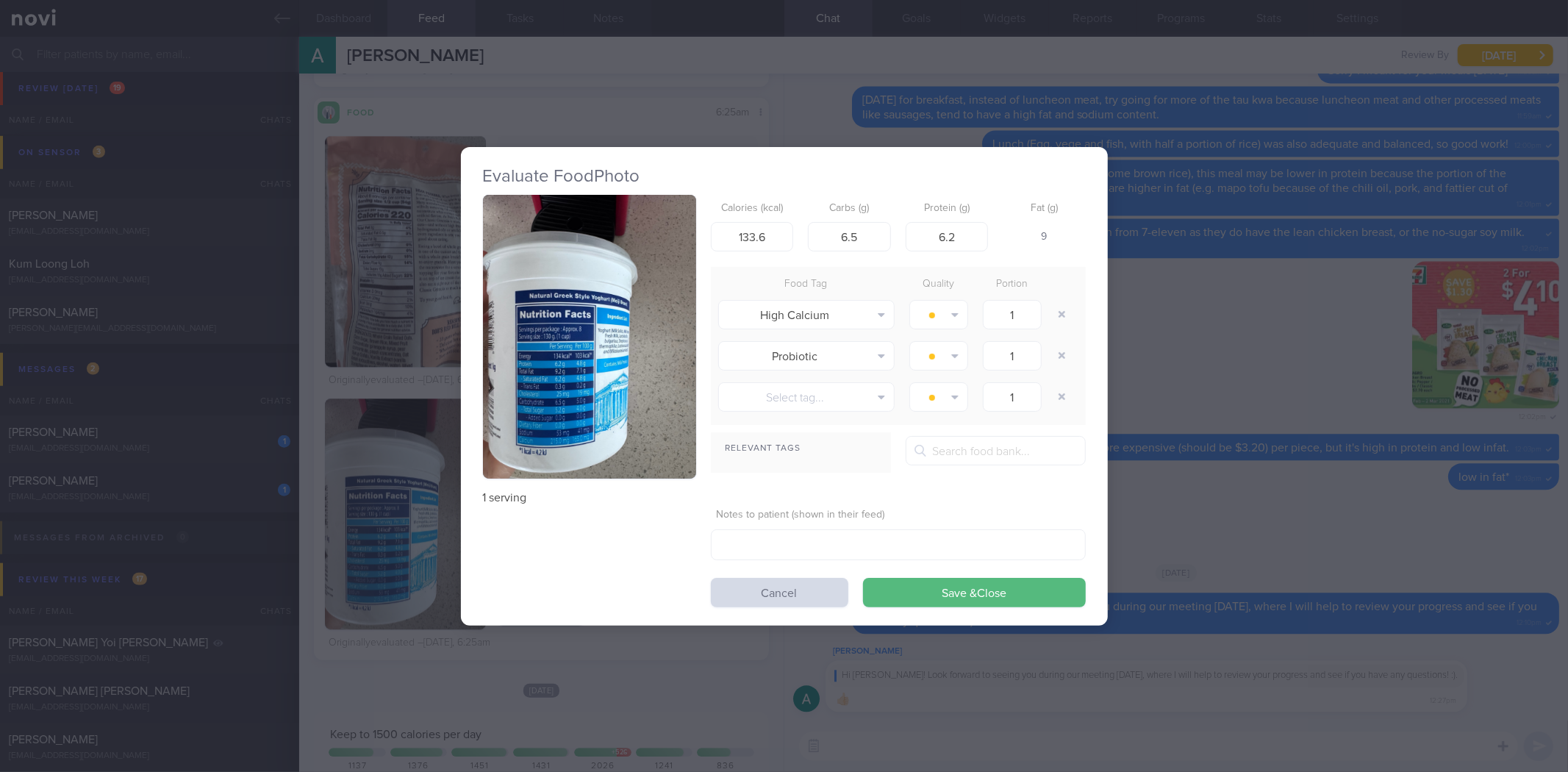
click at [1136, 505] on div "Evaluate Food Photo 1 serving Calories (kcal) 133.6 Carbs (g) 6.5 Protein (g) 6…" at bounding box center [784, 386] width 1568 height 772
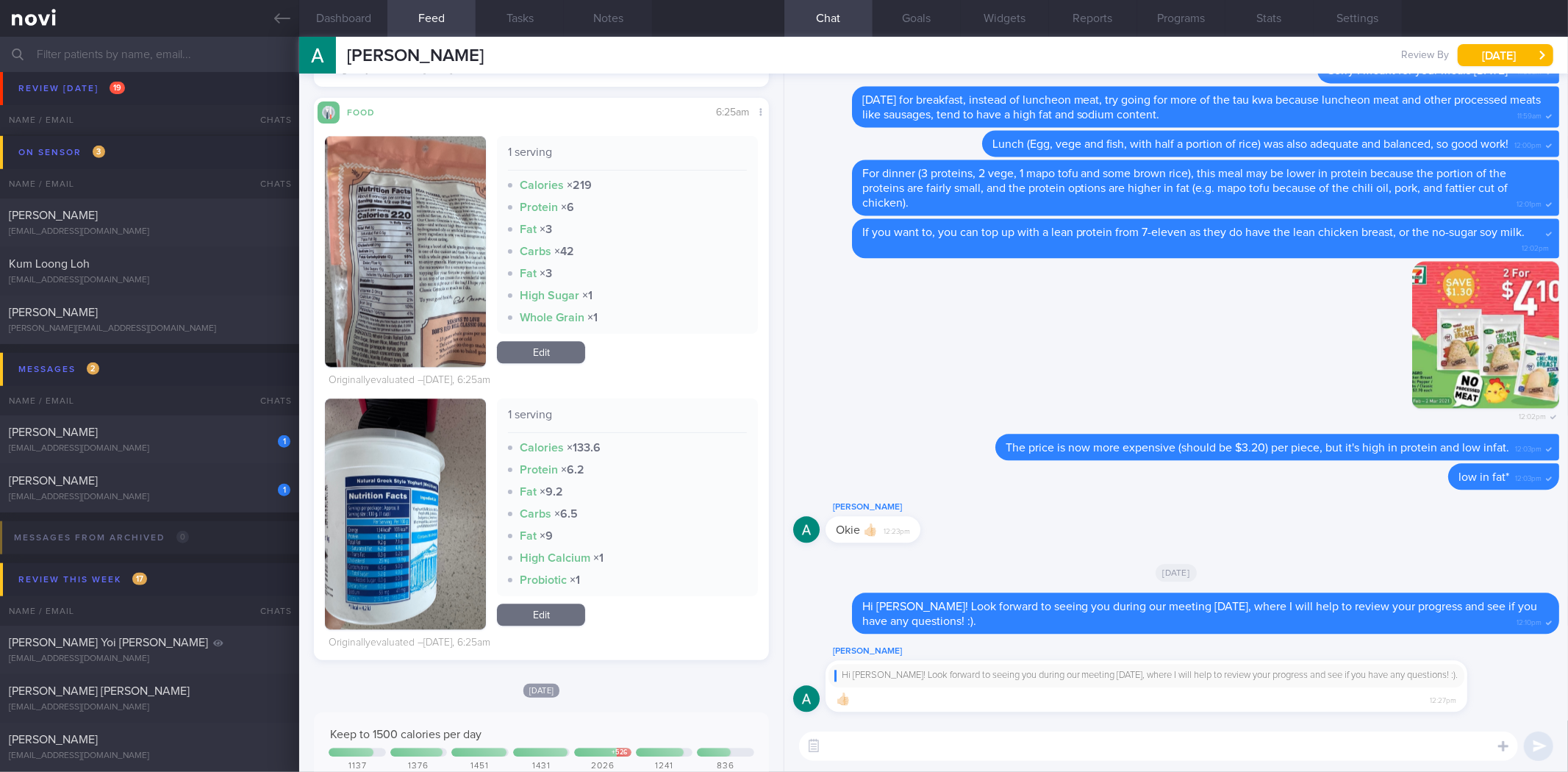
click at [1004, 759] on textarea at bounding box center [1158, 746] width 719 height 30
drag, startPoint x: 1011, startPoint y: 690, endPoint x: 1176, endPoint y: 701, distance: 165.4
click at [1176, 701] on div "Aloysius Chan Hi Aloysius! Look forward to seeing you during our meeting this T…" at bounding box center [1169, 677] width 686 height 69
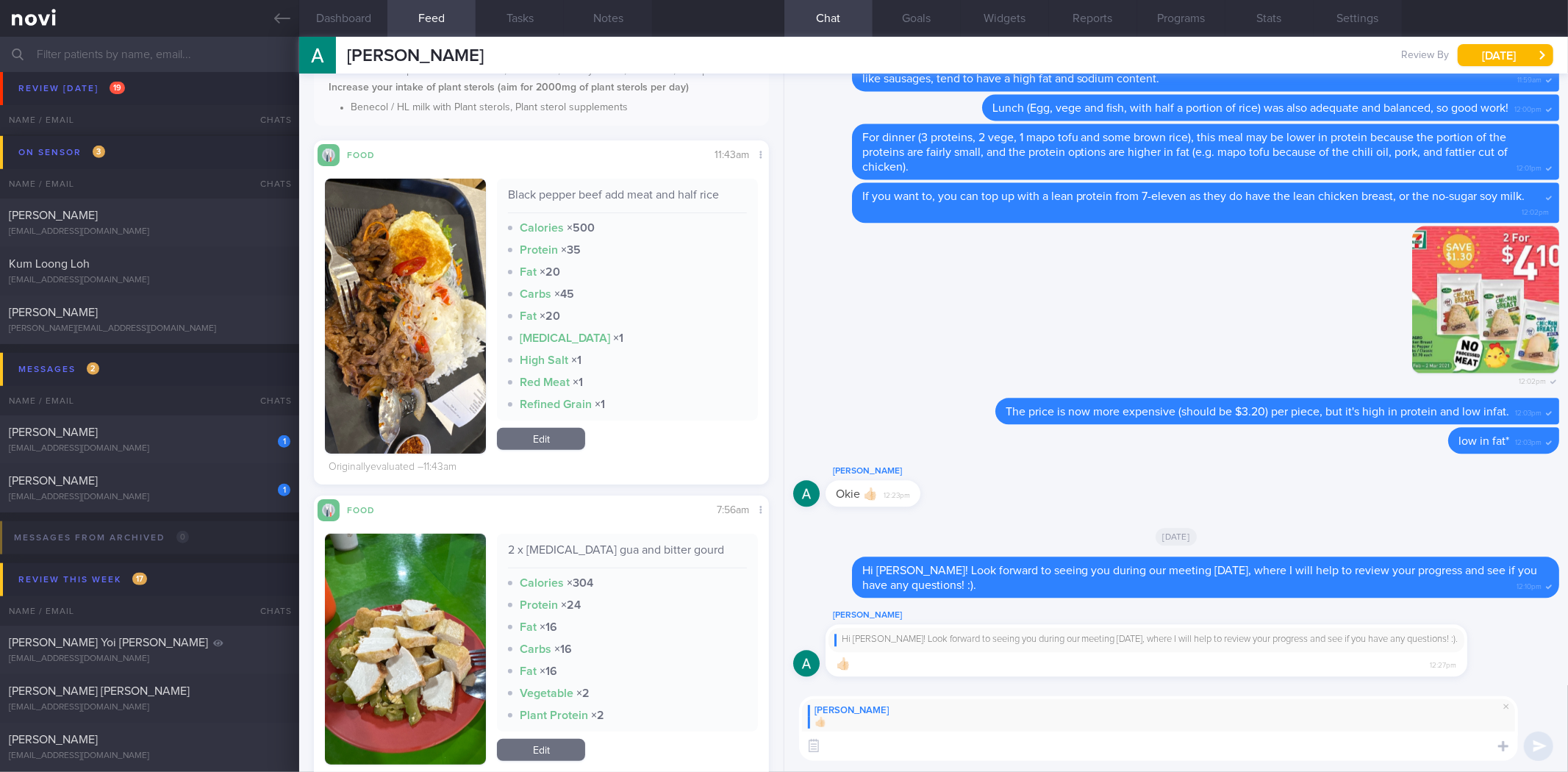
scroll to position [327, 0]
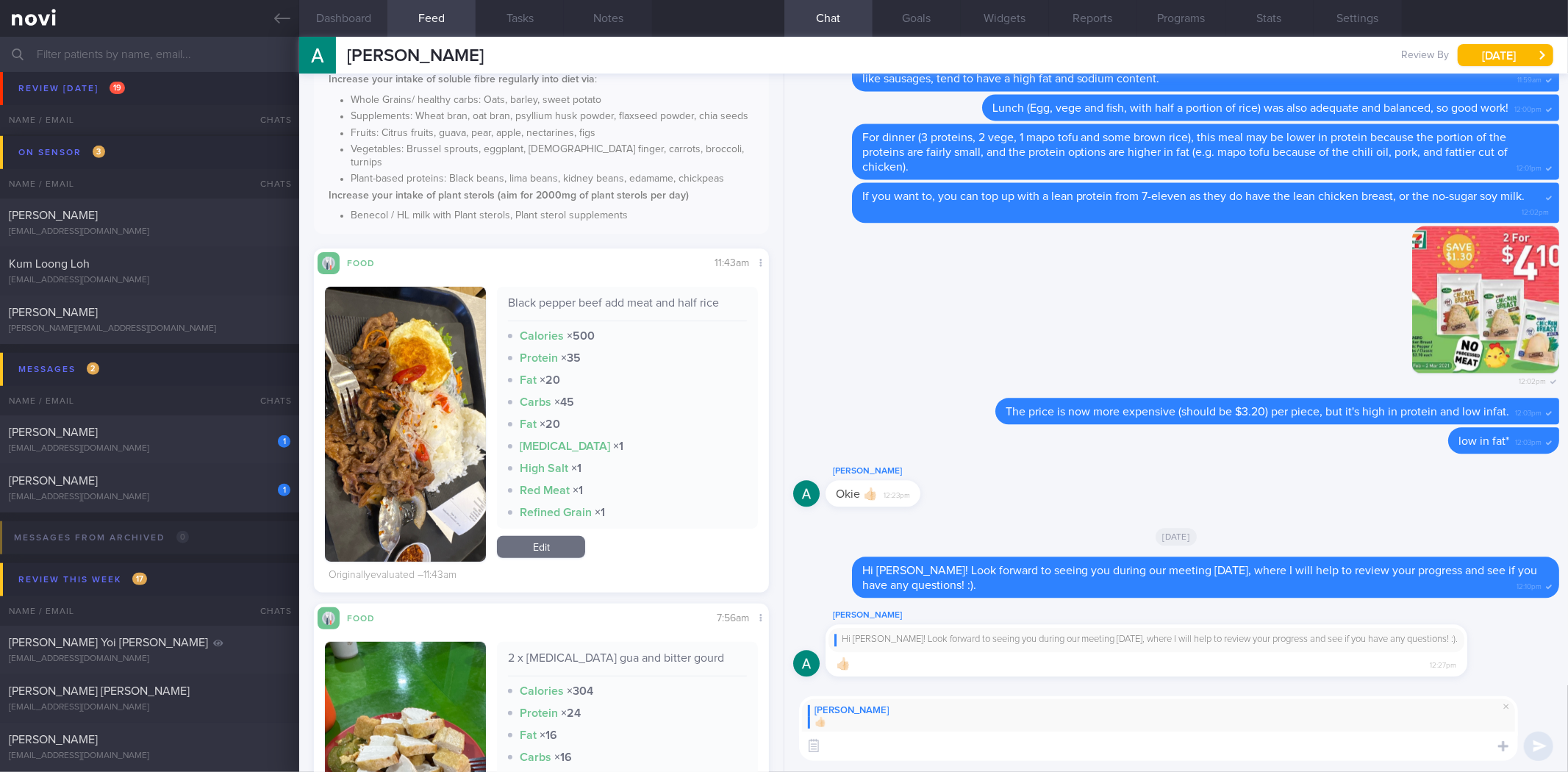
click at [357, 12] on button "Dashboard" at bounding box center [343, 18] width 89 height 37
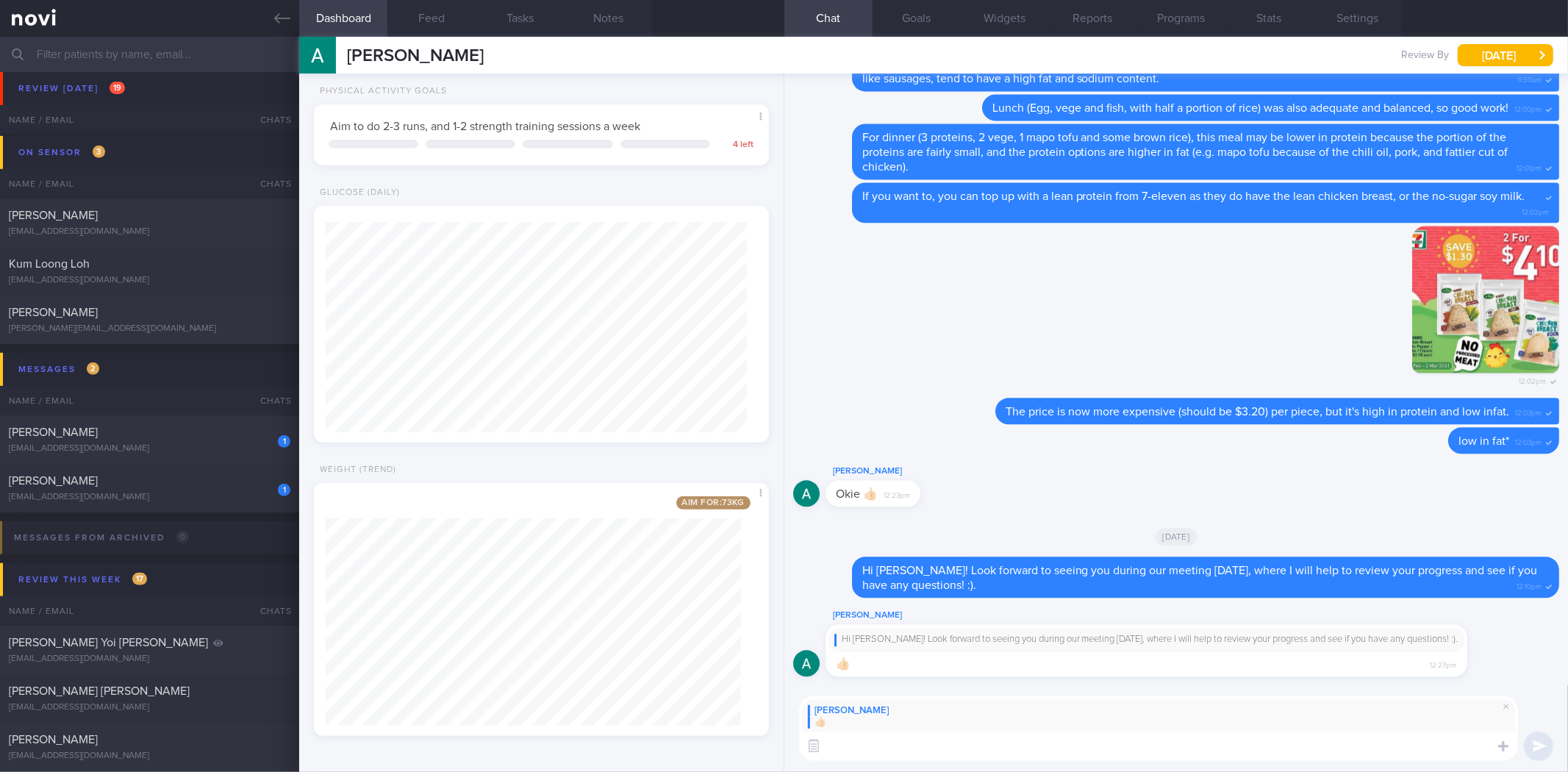
click at [907, 758] on textarea at bounding box center [1158, 746] width 719 height 30
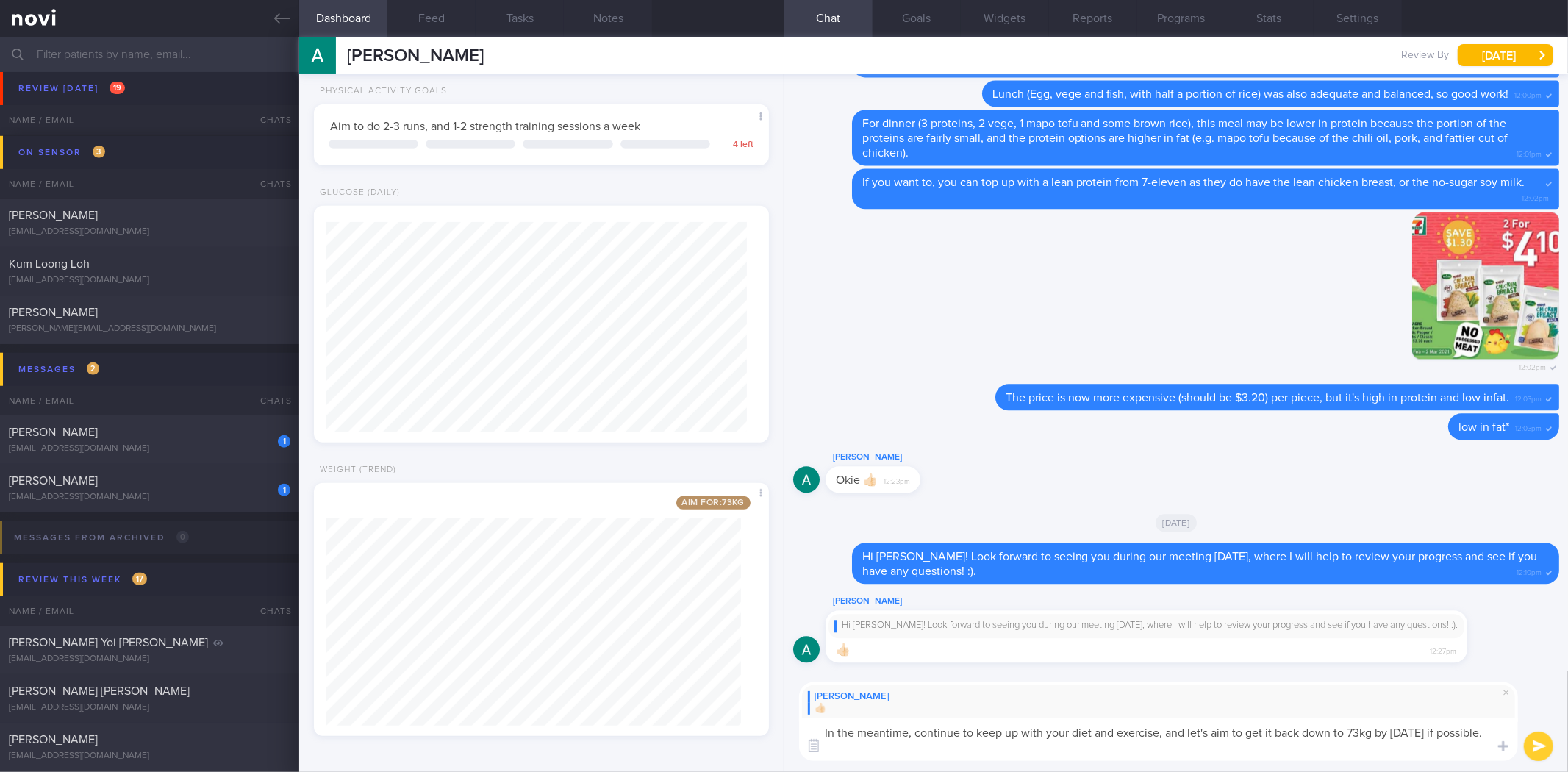
type textarea "In the meantime, continue to keep up with your diet and exercise, and let's aim…"
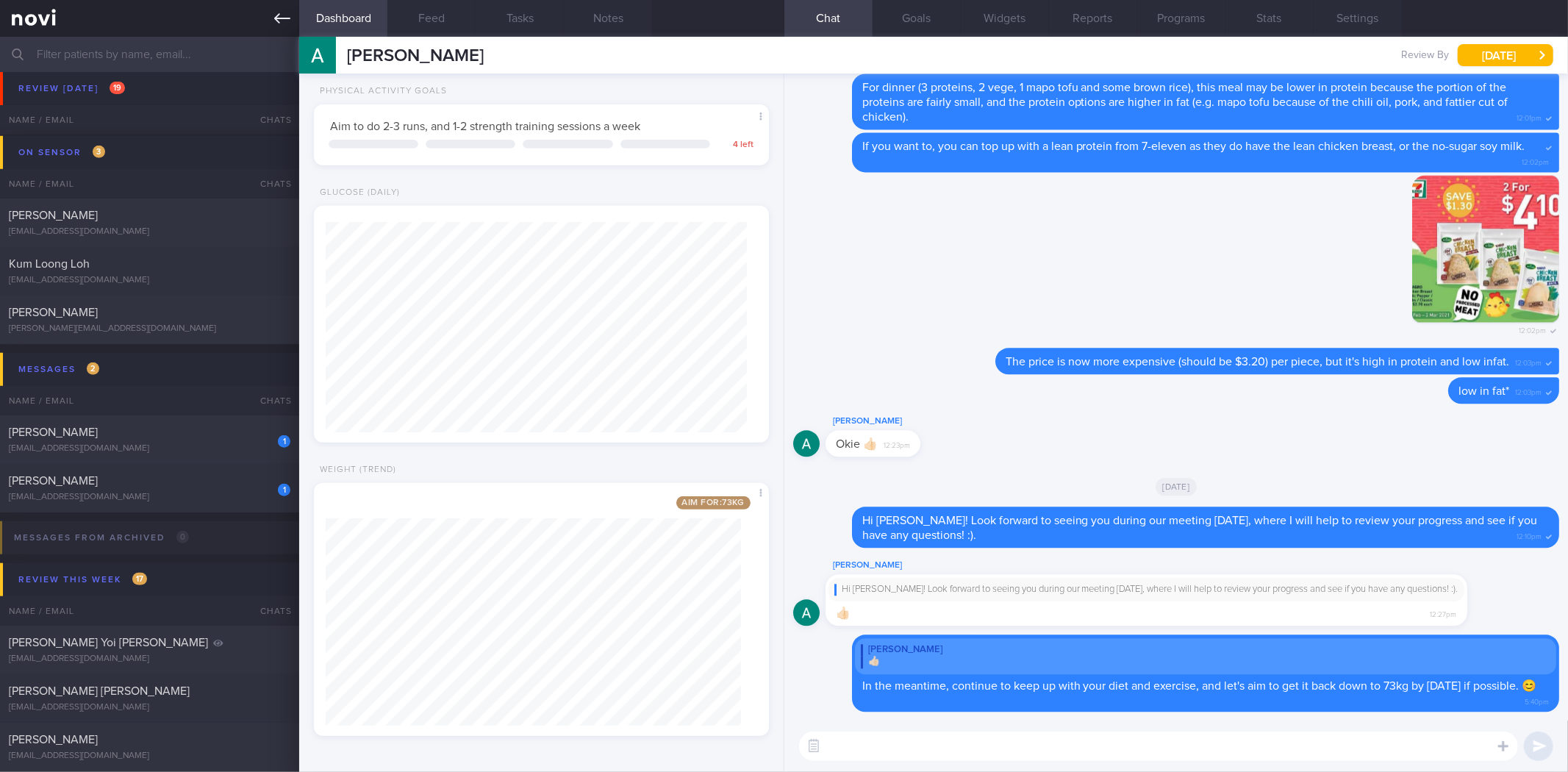
click at [288, 10] on icon at bounding box center [282, 18] width 17 height 17
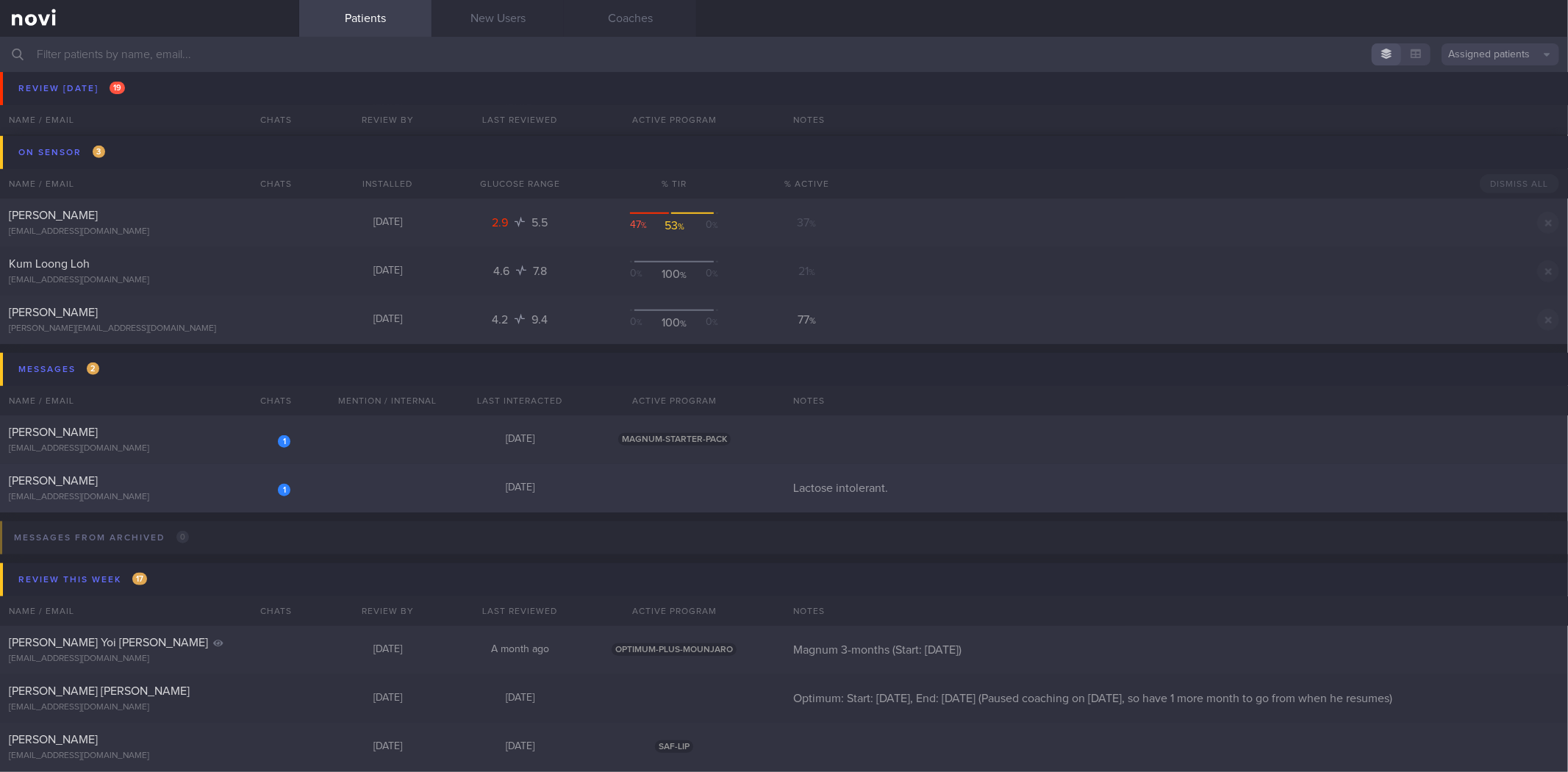
click at [200, 493] on div "[EMAIL_ADDRESS][DOMAIN_NAME]" at bounding box center [149, 497] width 281 height 11
select select "8"
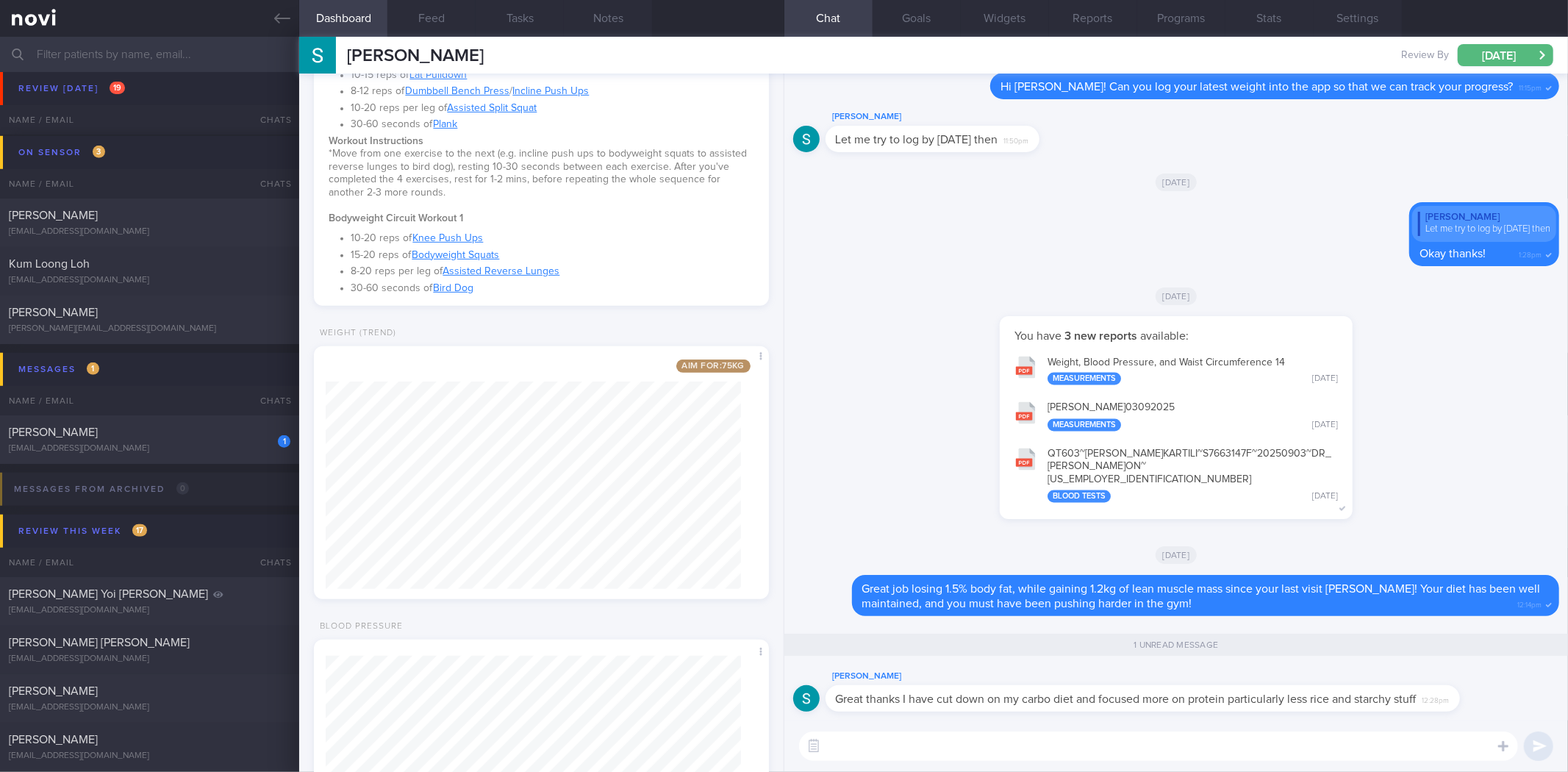
scroll to position [408, 0]
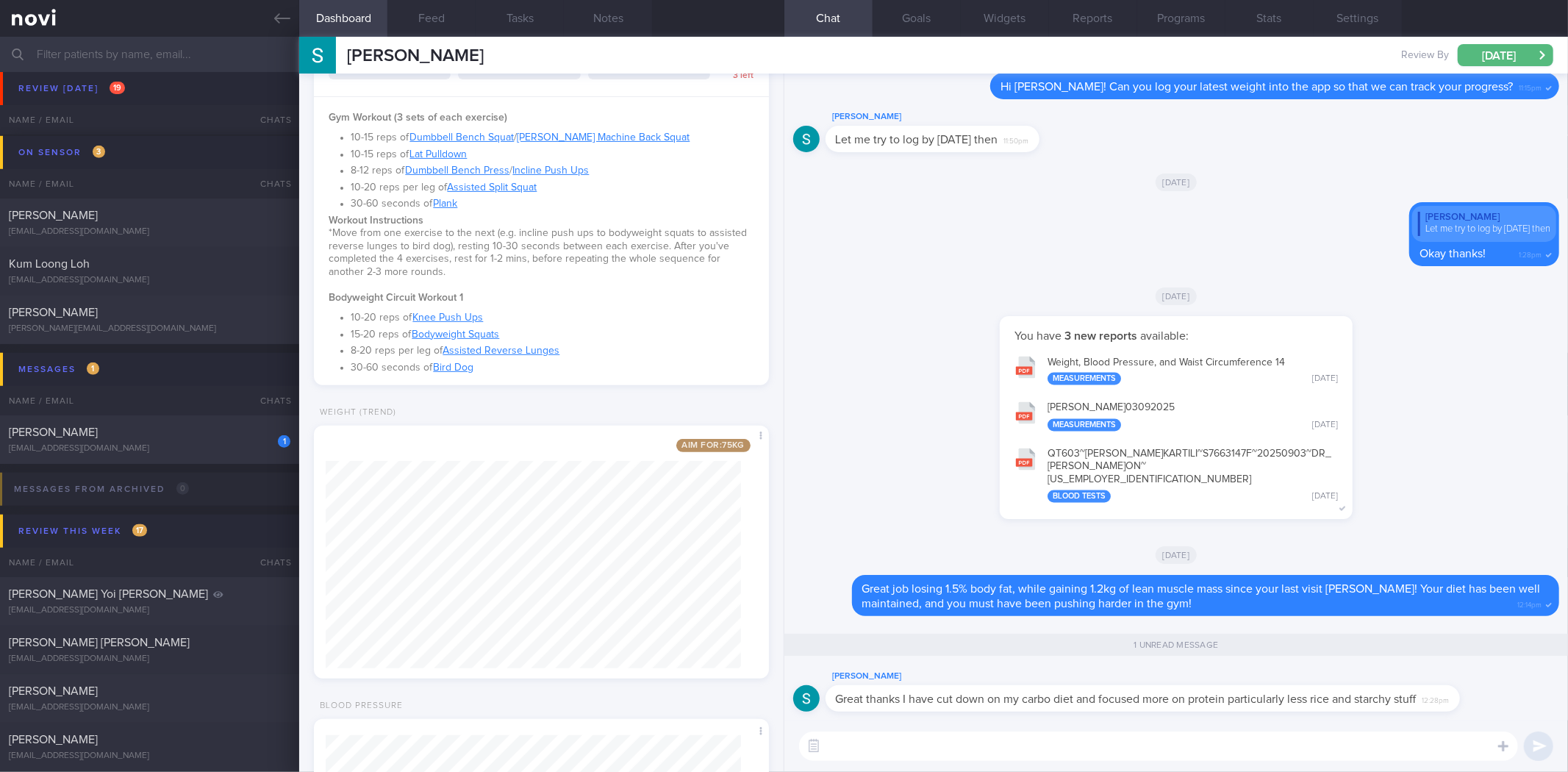
drag, startPoint x: 1445, startPoint y: 708, endPoint x: 1567, endPoint y: 778, distance: 140.7
click at [1567, 771] on html "You are offline! Some functionality will be unavailable Patients New Users Coac…" at bounding box center [784, 386] width 1568 height 772
click at [1392, 742] on textarea at bounding box center [1158, 746] width 719 height 30
drag, startPoint x: 1438, startPoint y: 707, endPoint x: 1552, endPoint y: 719, distance: 114.6
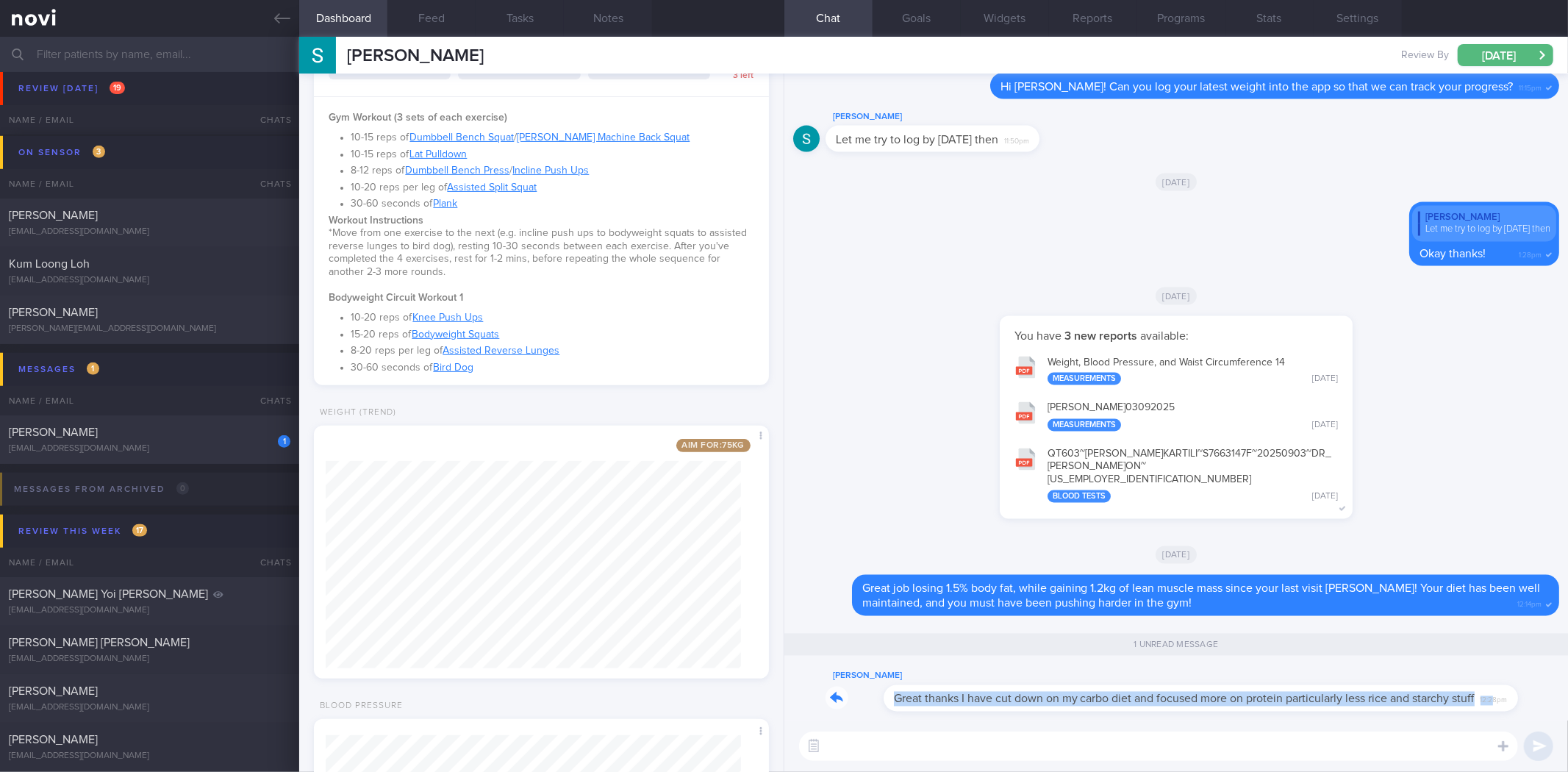
click at [1552, 719] on div "Stephen Kartili Great thanks I have cut down on my carbo diet and focused more …" at bounding box center [1176, 397] width 784 height 647
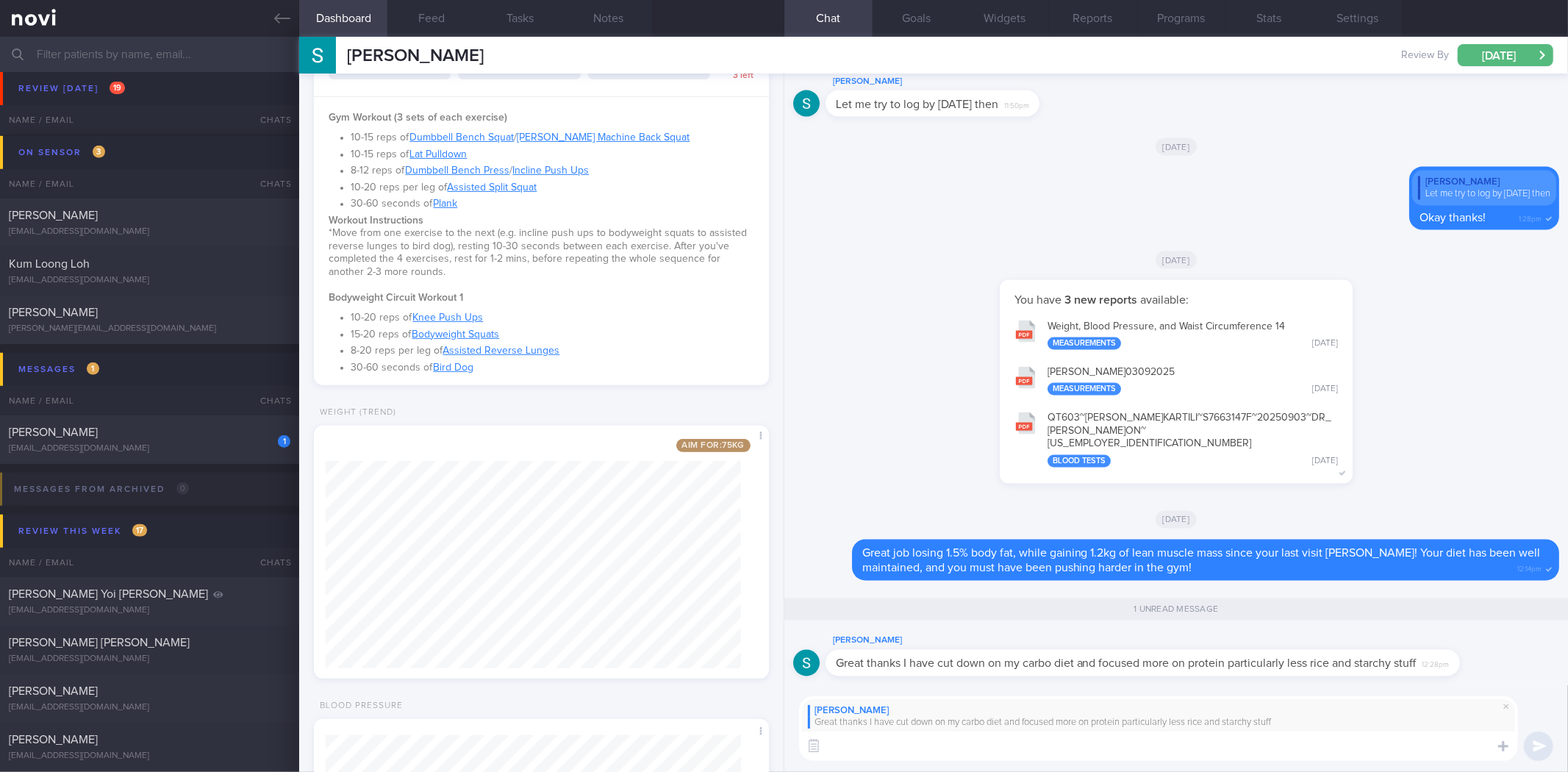
click at [1305, 754] on textarea at bounding box center [1158, 746] width 719 height 30
type textarea "Awesome! Keep up with the good work Stephen!"
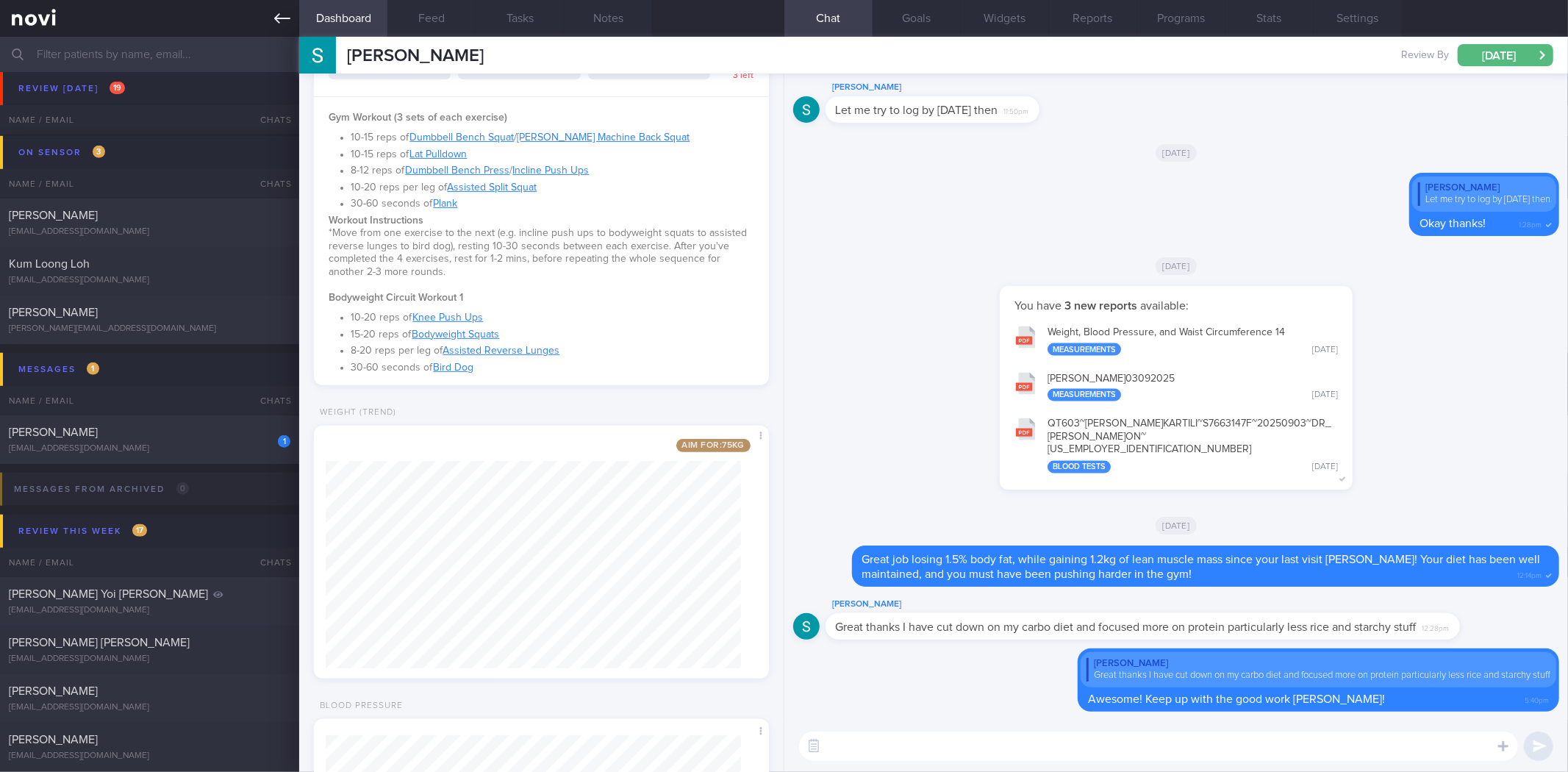
click at [289, 27] on link at bounding box center [149, 18] width 299 height 37
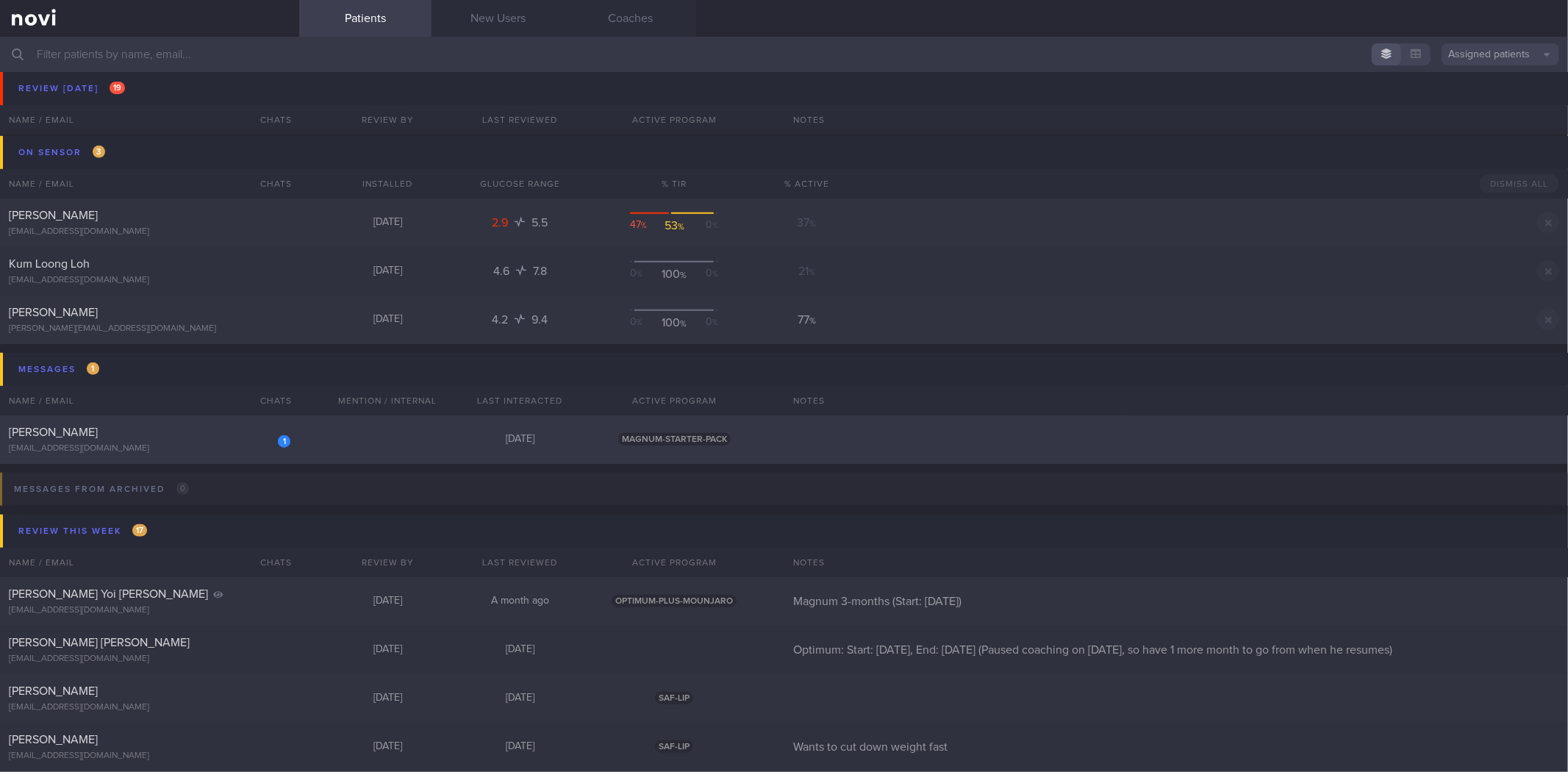
click at [258, 434] on div "1" at bounding box center [274, 436] width 32 height 23
select select "8"
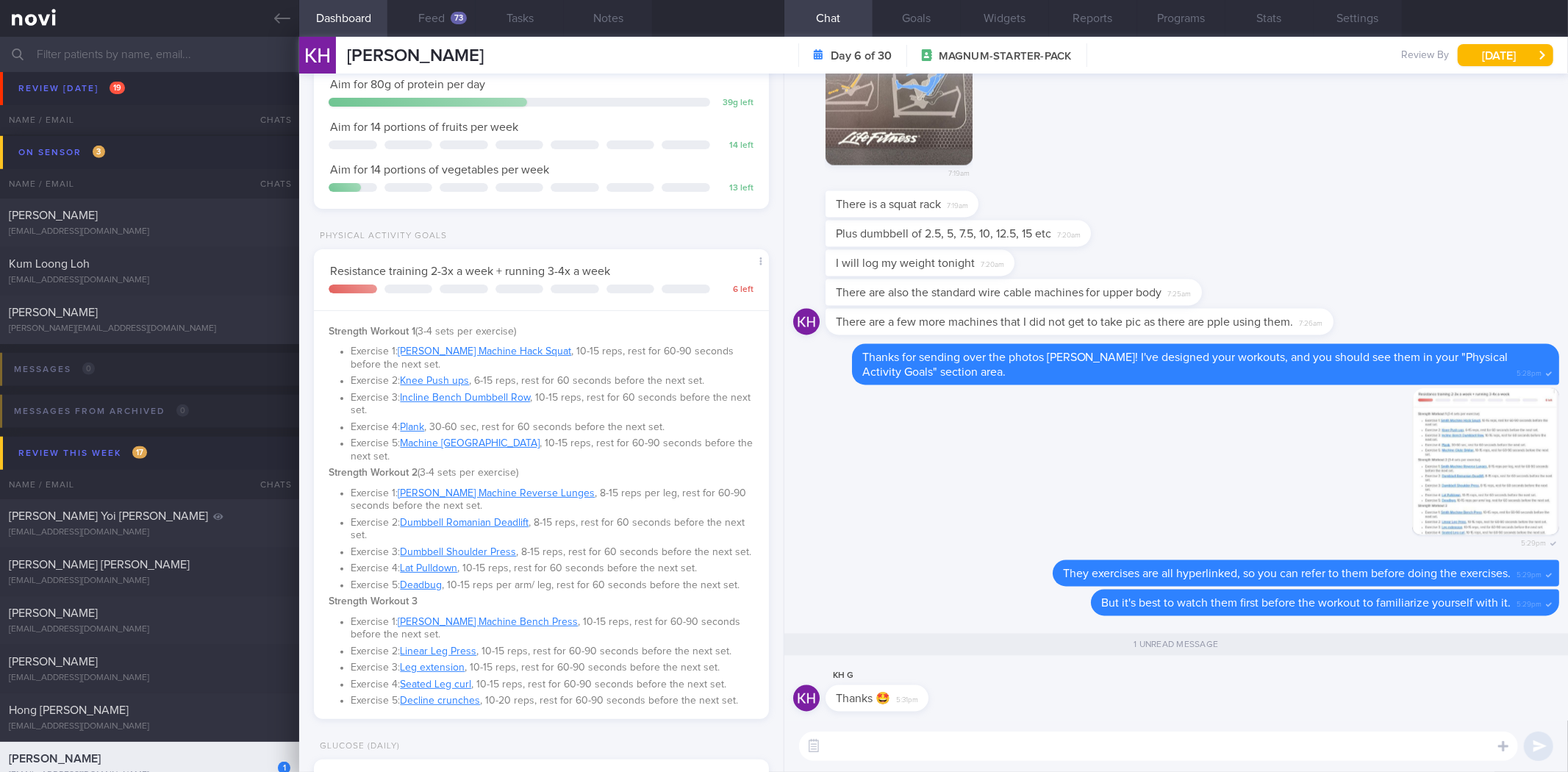
scroll to position [490, 0]
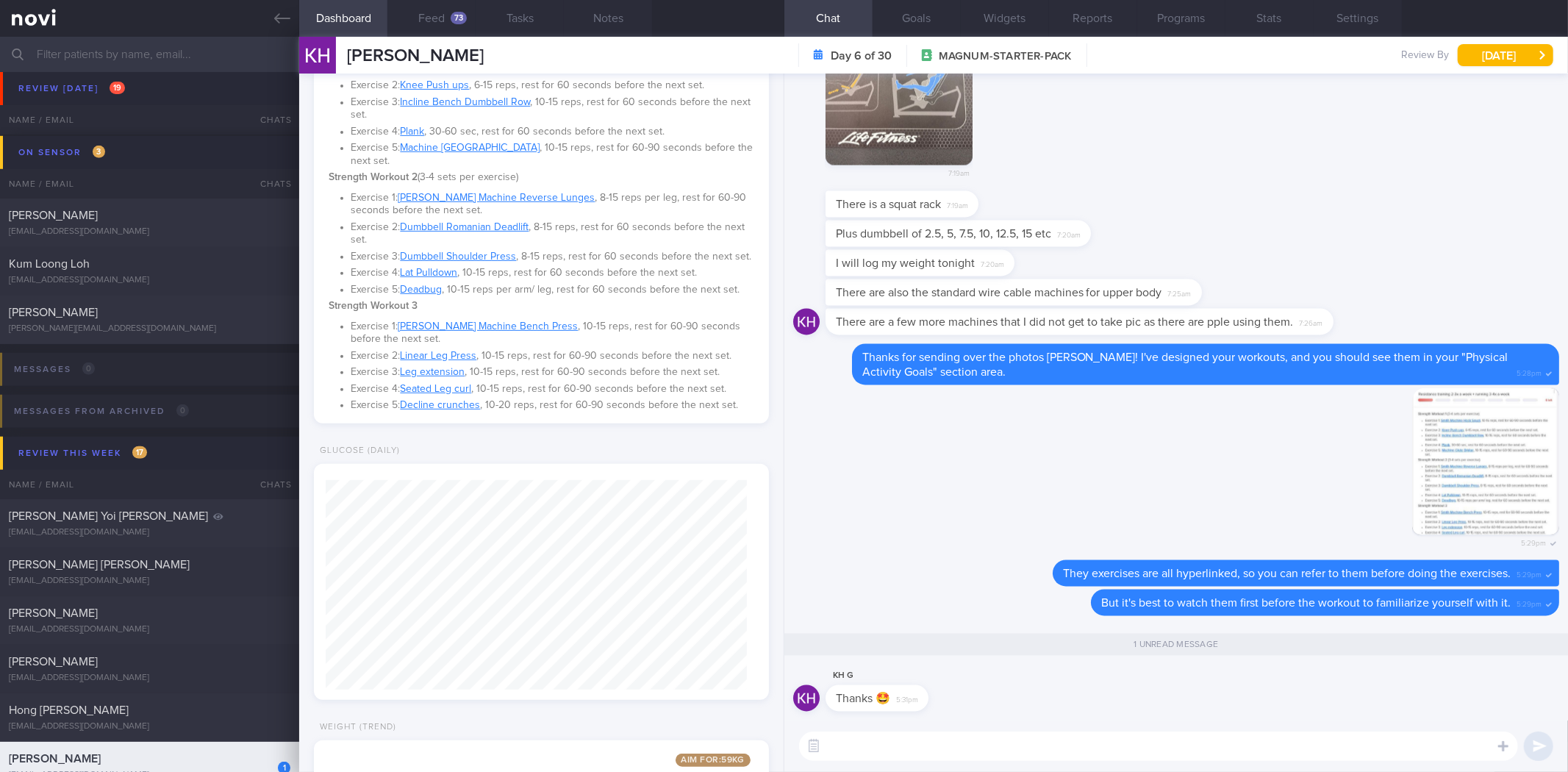
click at [990, 754] on textarea at bounding box center [1158, 746] width 719 height 30
type textarea "M"
type textarea "No problem! Try them out and let me know how it goes!"
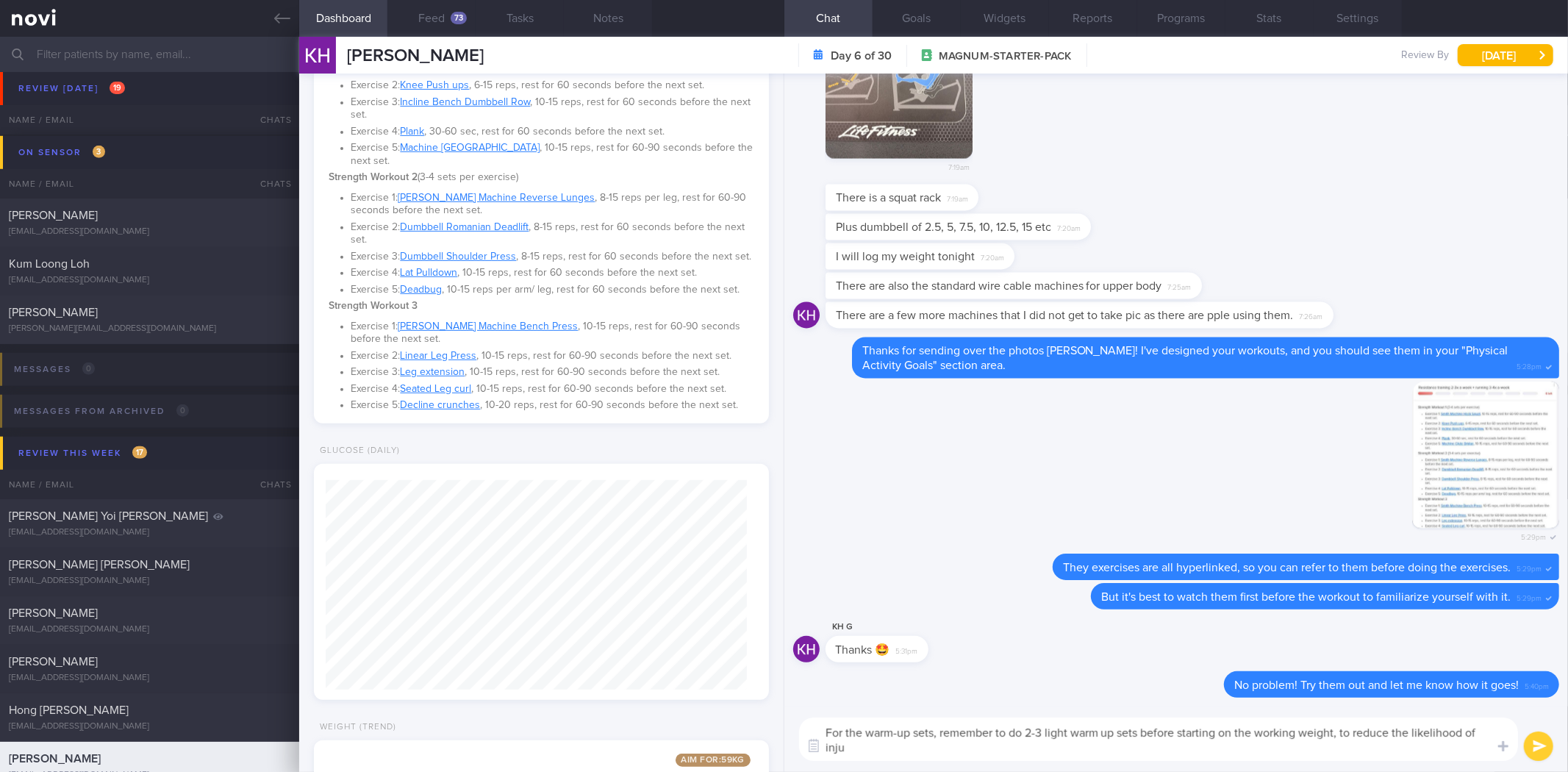
scroll to position [0, 0]
type textarea "For the warm-up sets, remember to do 2-3 light warm up sets before starting on …"
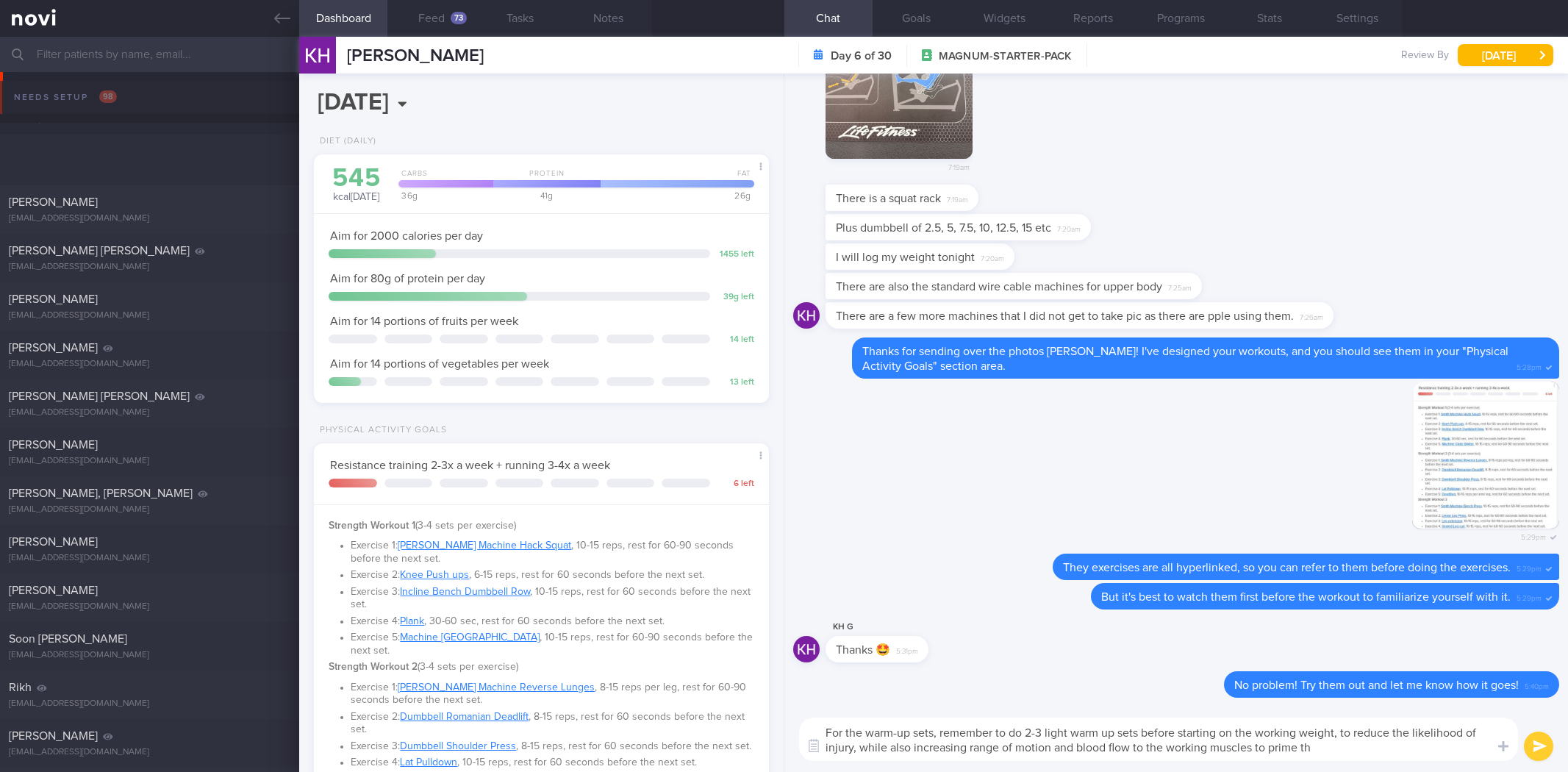
select select "8"
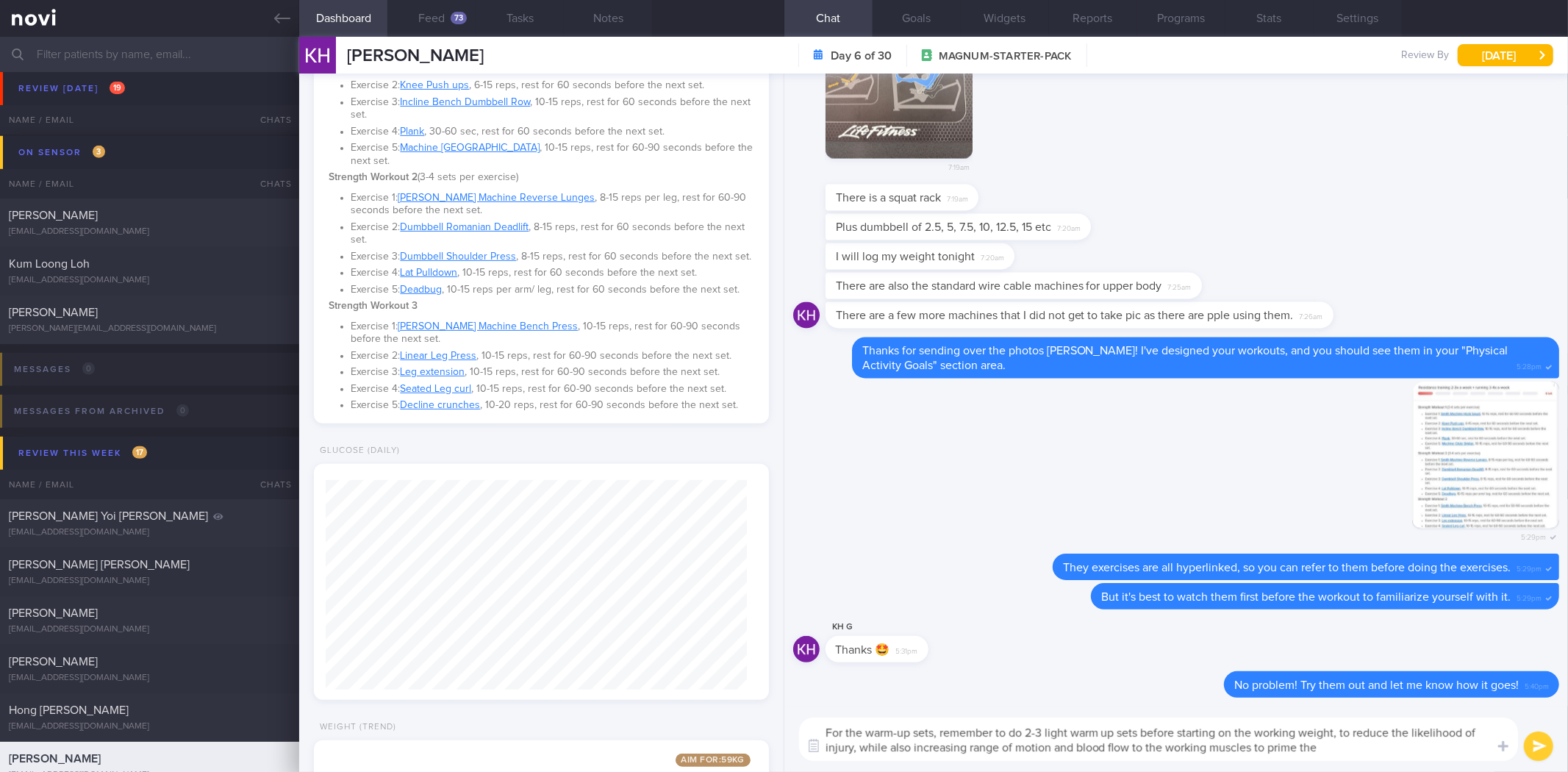
scroll to position [229, 415]
type textarea "For the warm-up sets, remember to do 2-3 light warm up sets before starting on …"
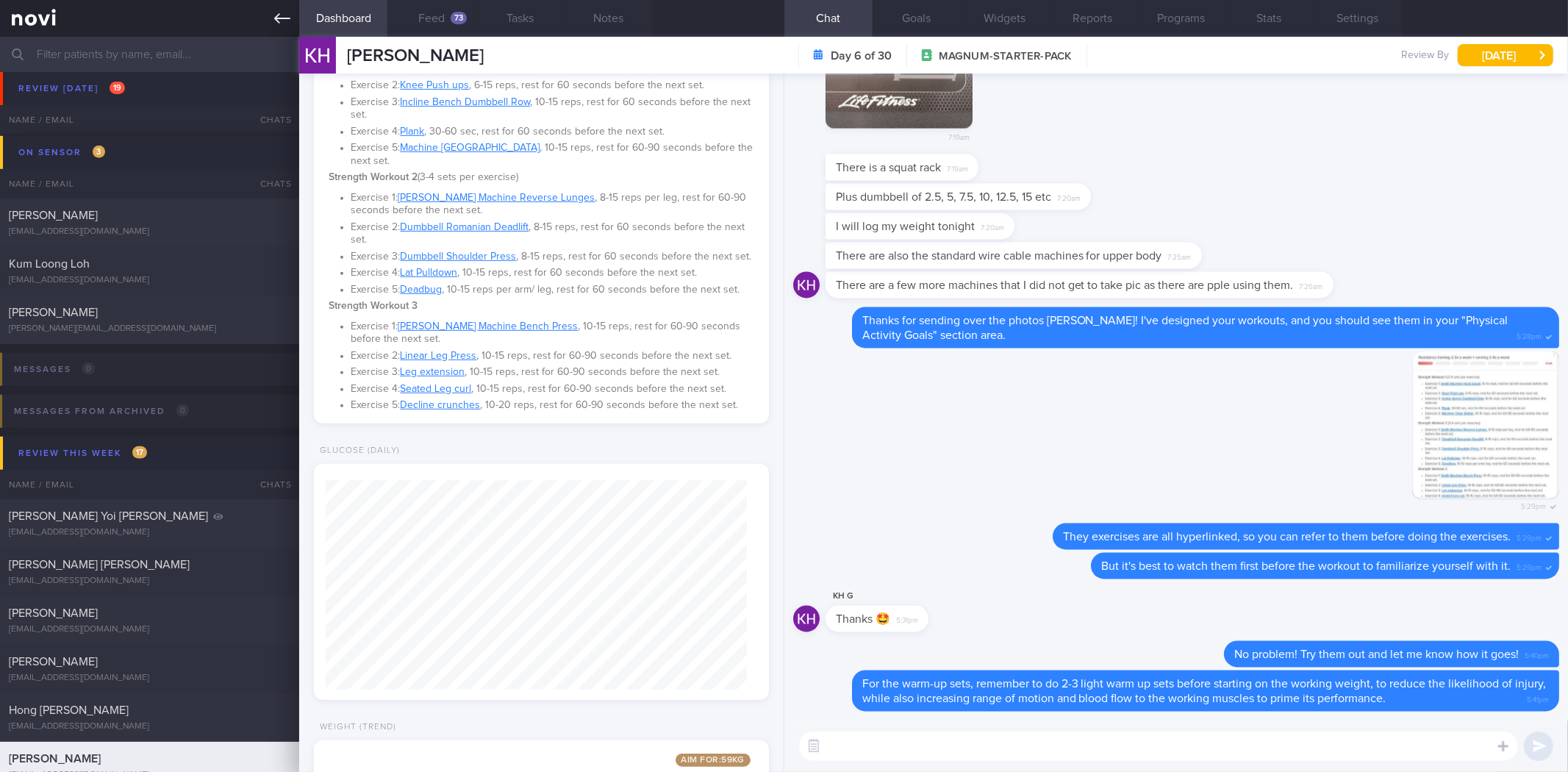
click at [295, 26] on link at bounding box center [149, 18] width 299 height 37
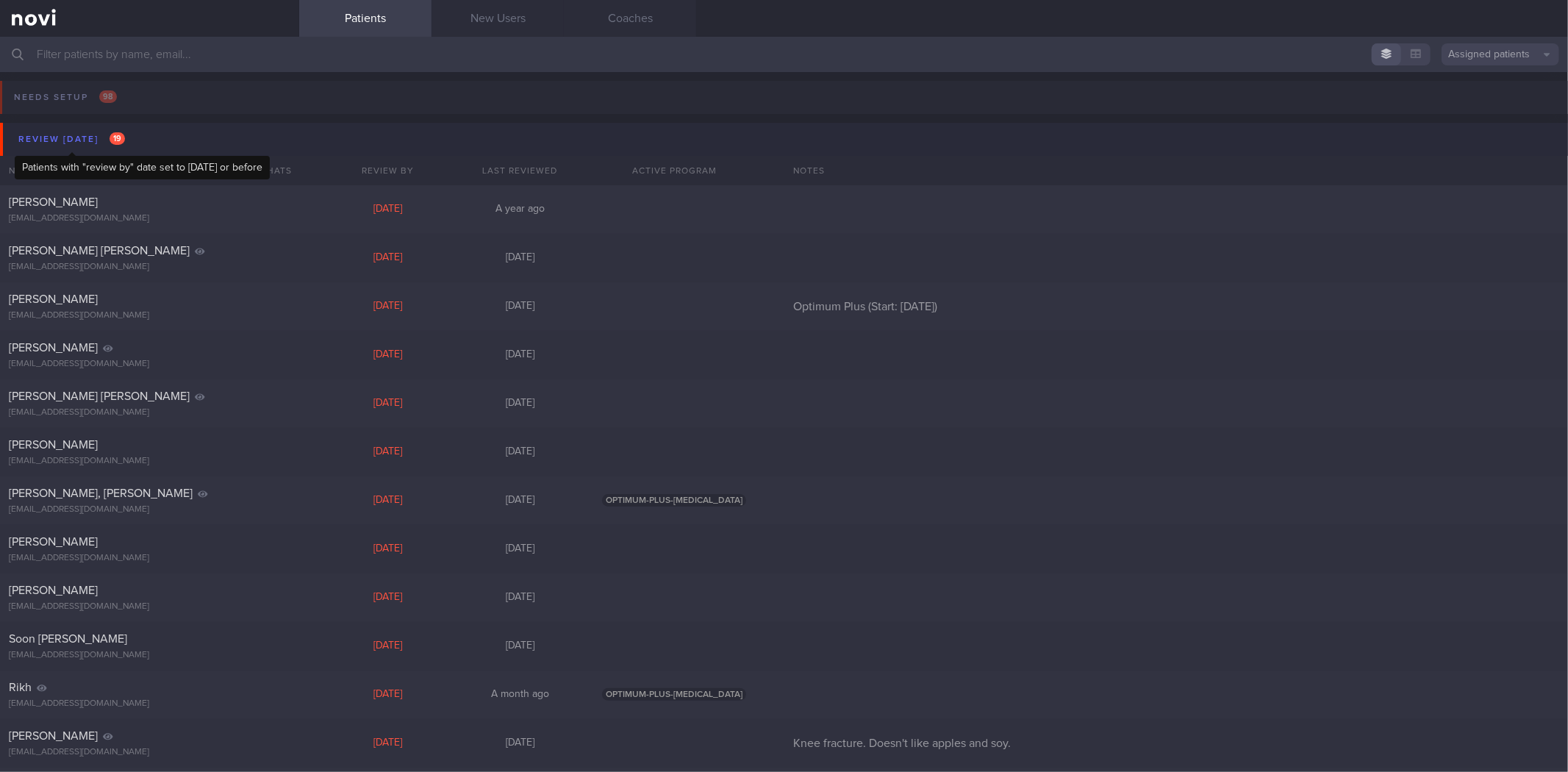
click at [113, 136] on span "19" at bounding box center [117, 138] width 16 height 13
